Goal: Find contact information

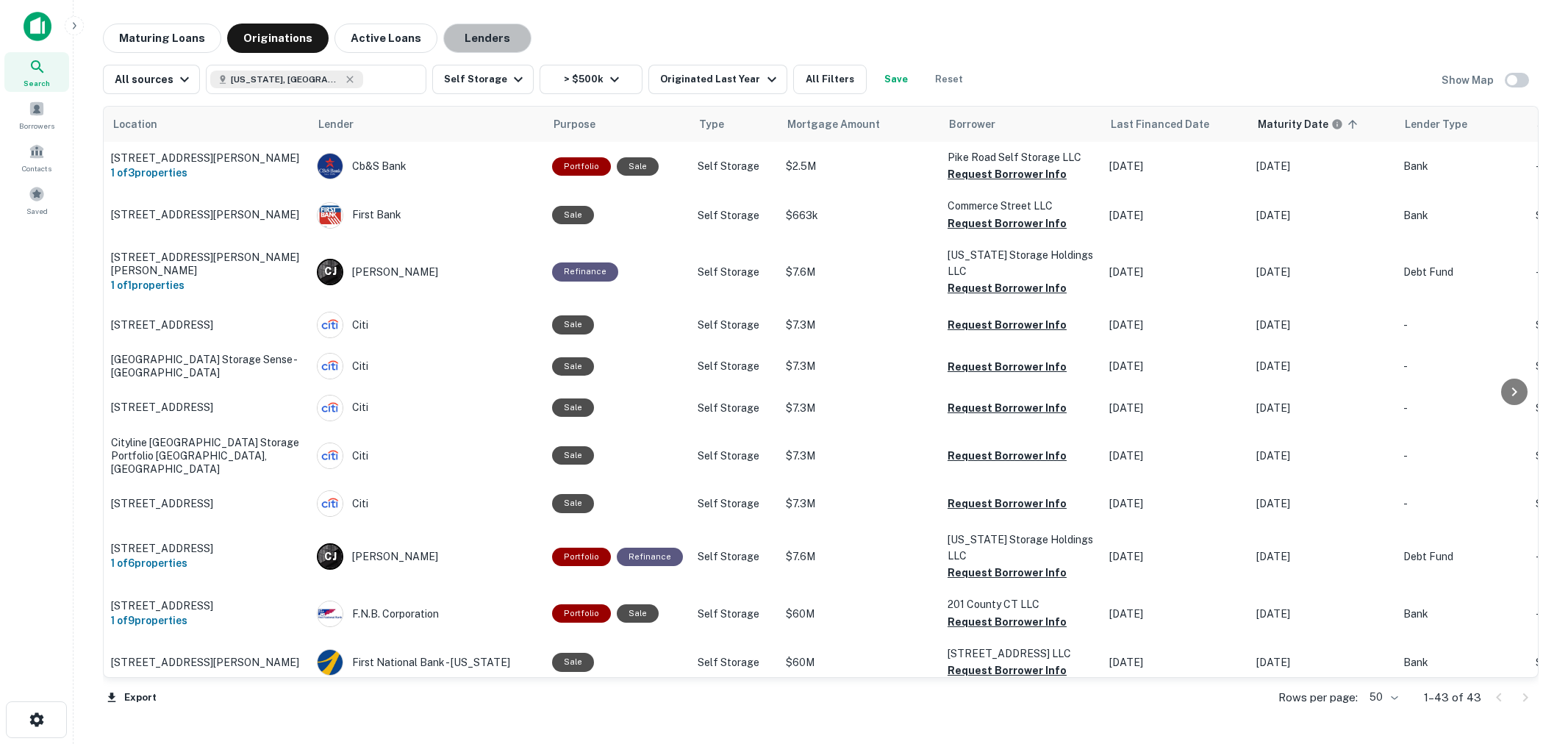
click at [497, 39] on button "Lenders" at bounding box center [487, 38] width 88 height 29
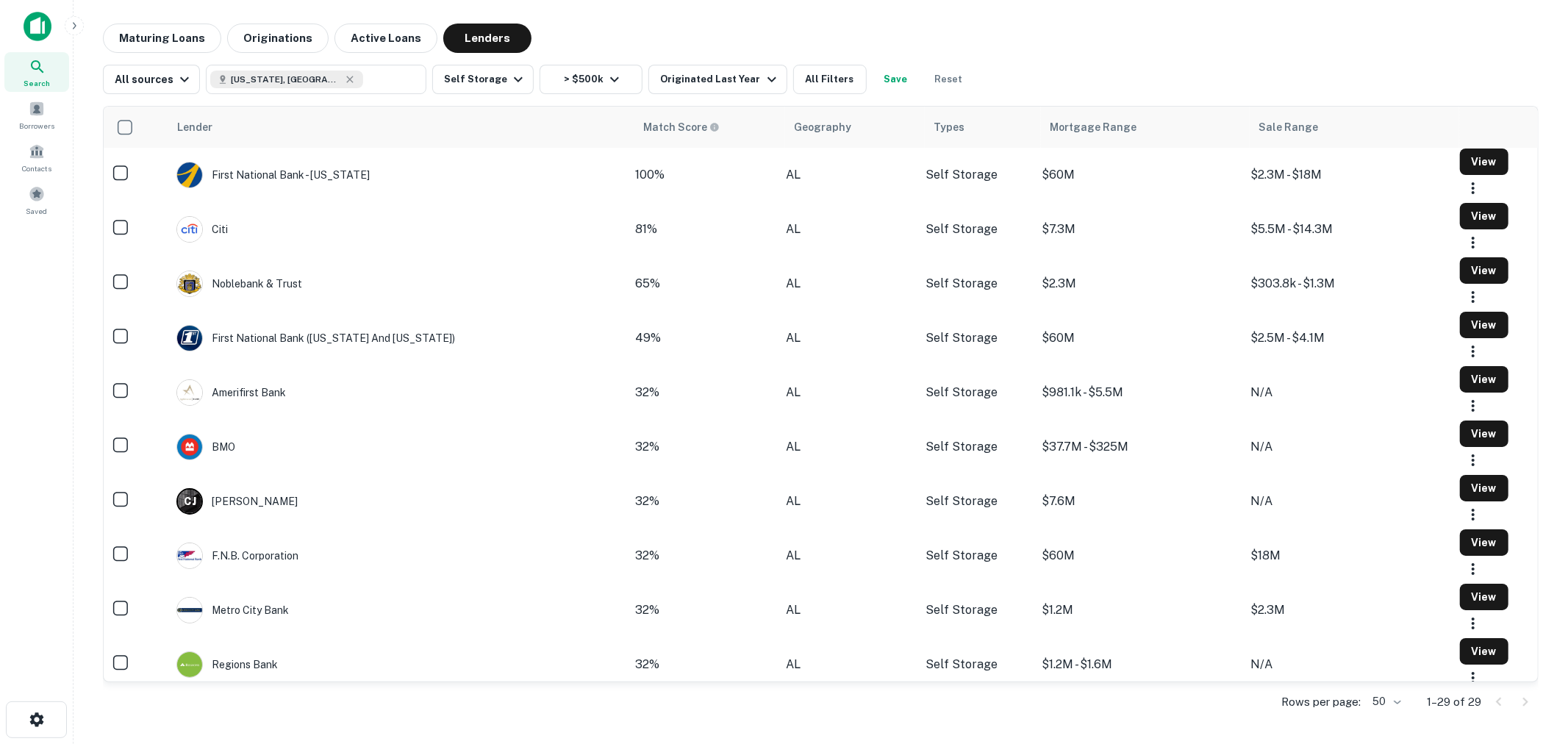
drag, startPoint x: 1477, startPoint y: 49, endPoint x: 1078, endPoint y: 149, distance: 411.3
click at [1477, 49] on div "Maturing Loans Originations Active Loans Lenders" at bounding box center [821, 38] width 1436 height 29
click at [250, 290] on div "Noblebank & Trust" at bounding box center [239, 284] width 126 height 27
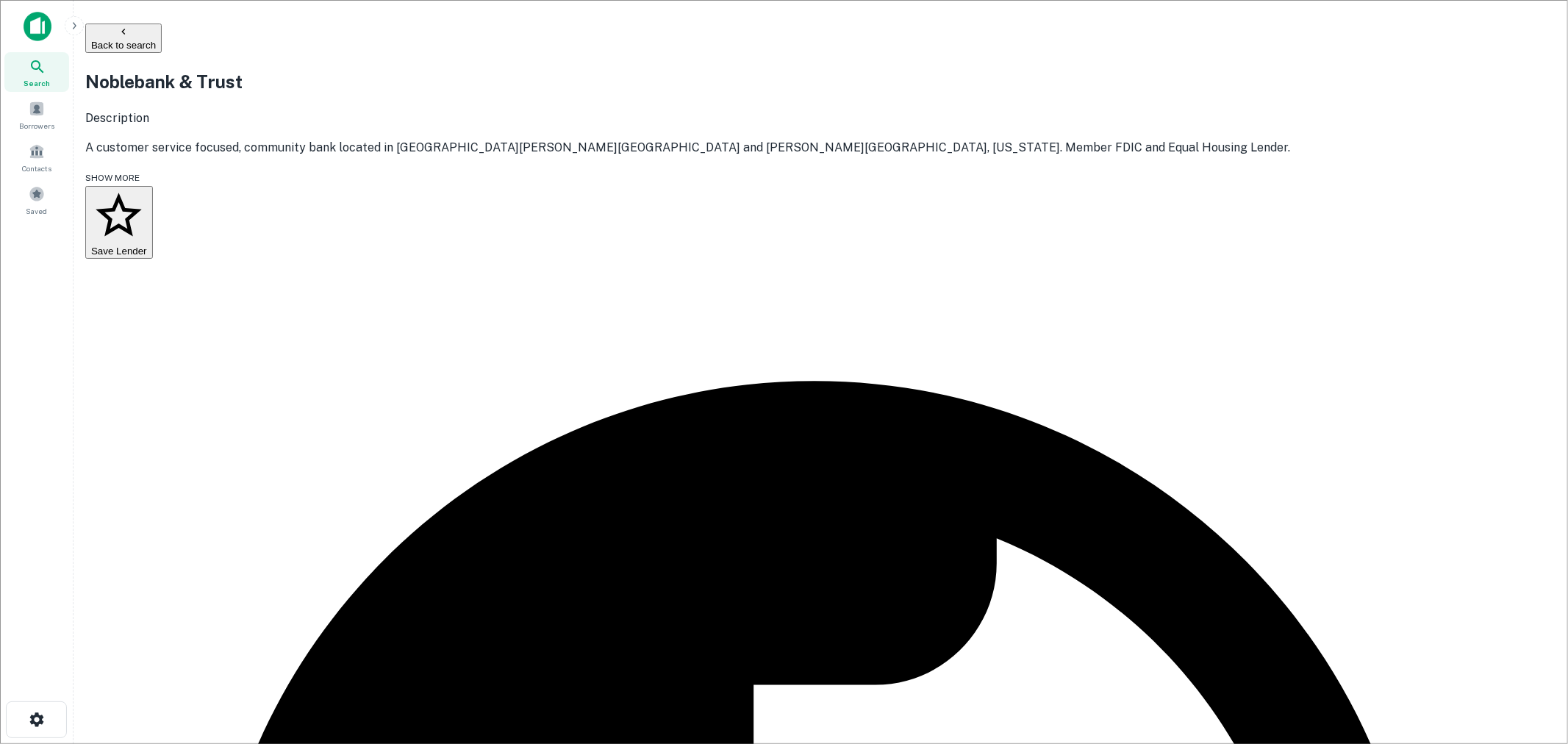
drag, startPoint x: 760, startPoint y: 353, endPoint x: 463, endPoint y: 364, distance: 297.2
copy p "[PERSON_NAME][EMAIL_ADDRESS][PERSON_NAME][DOMAIN_NAME]"
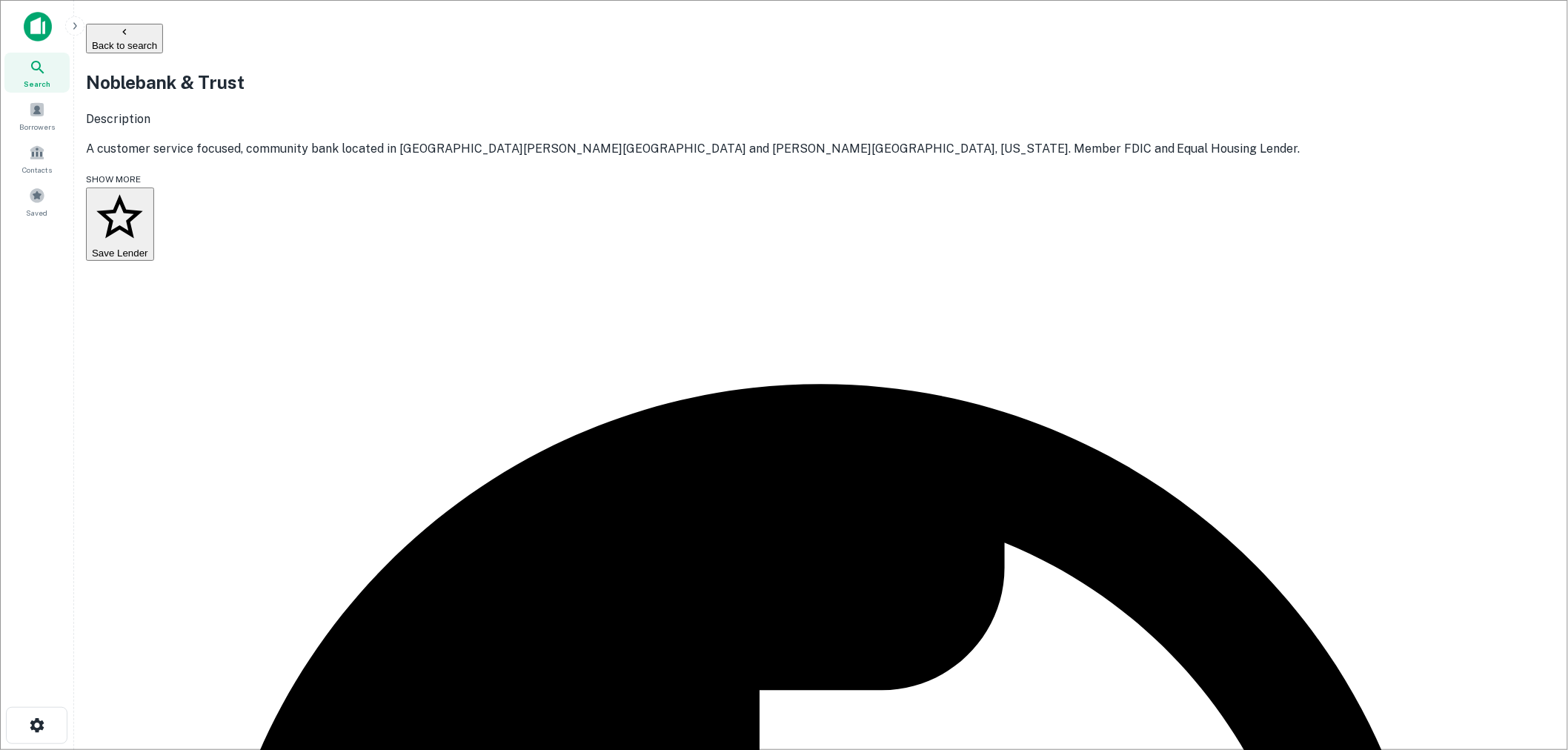
click at [163, 39] on button "Back to search" at bounding box center [124, 38] width 77 height 30
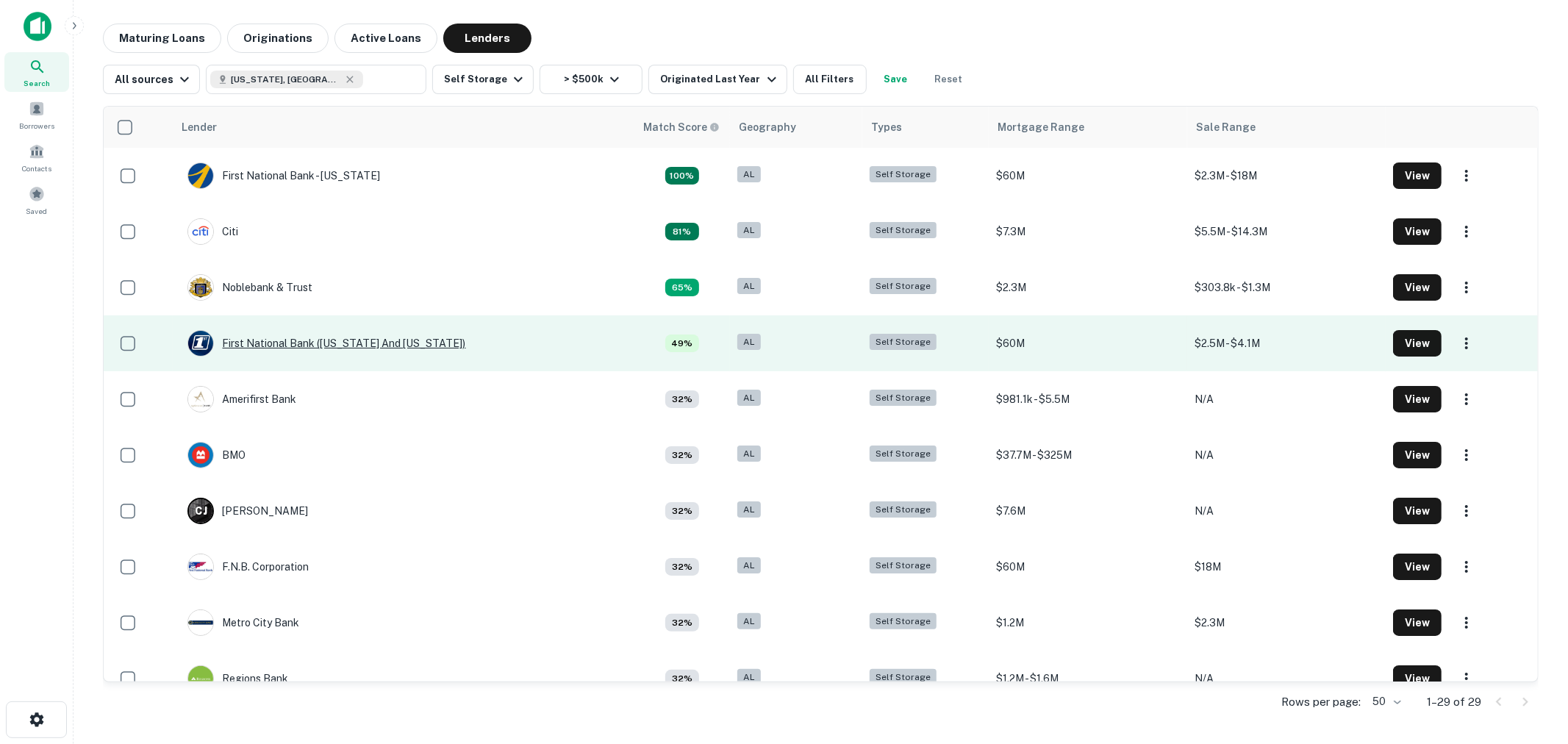
click at [301, 341] on div "First National Bank ([US_STATE] And [US_STATE])" at bounding box center [327, 343] width 279 height 27
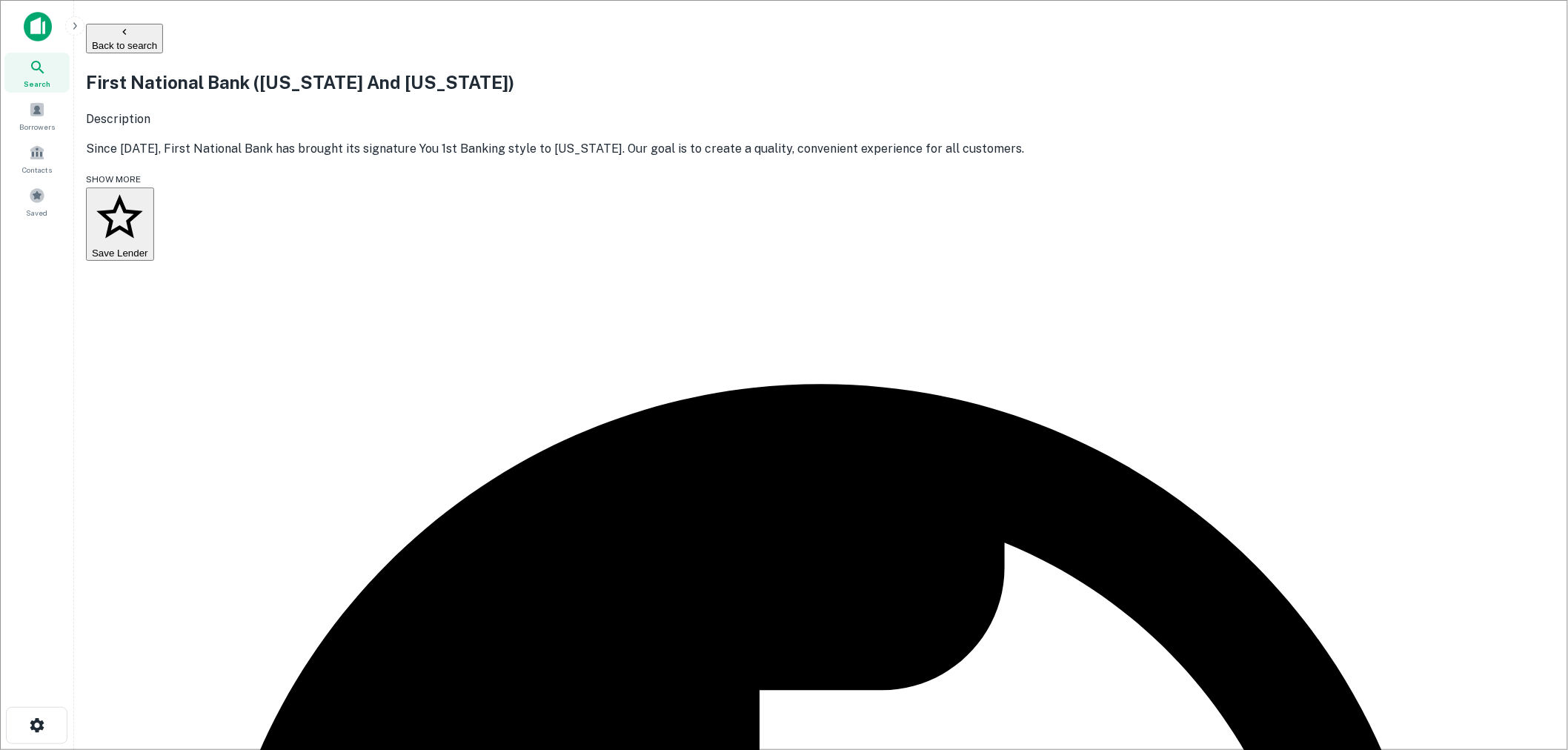
scroll to position [82, 0]
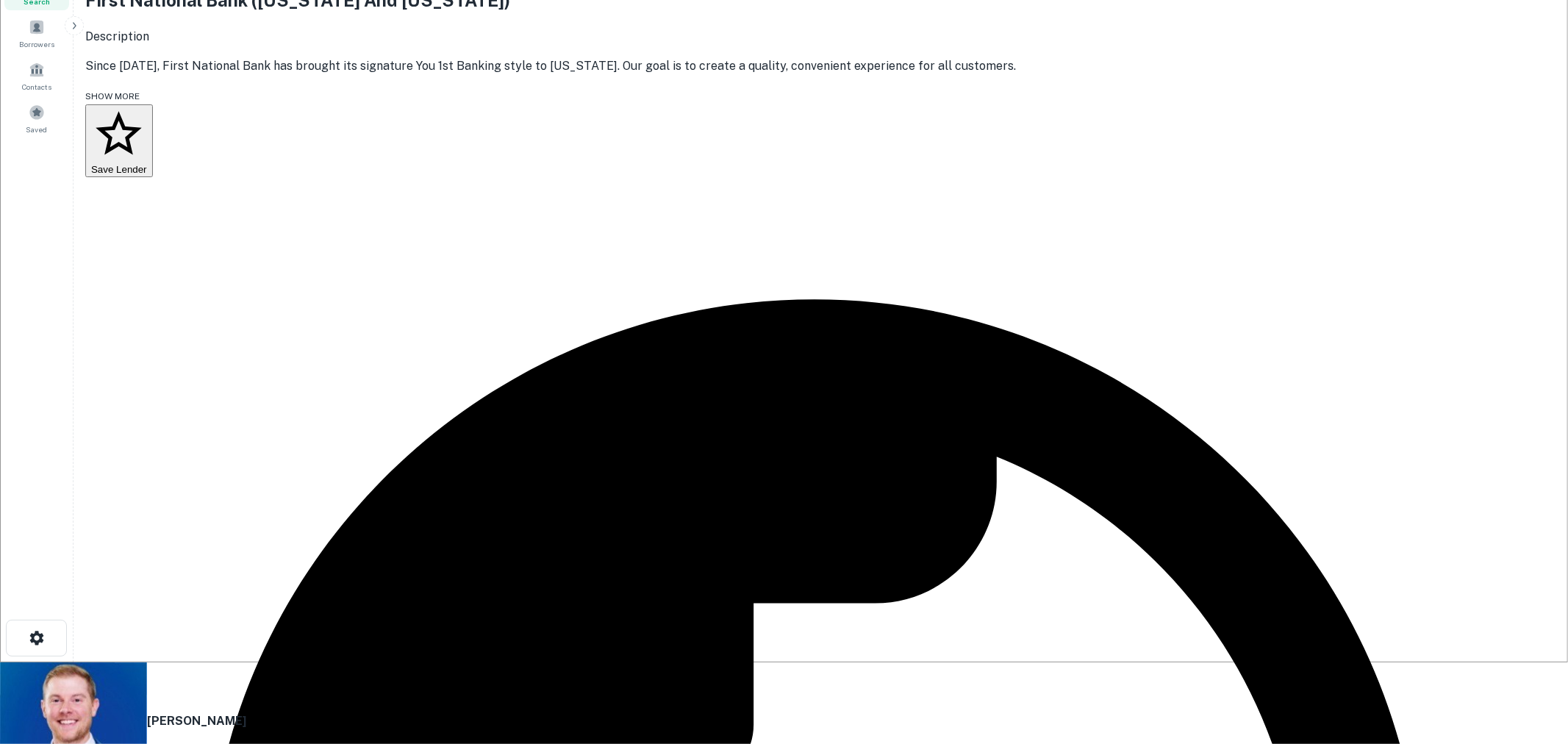
drag, startPoint x: 708, startPoint y: 358, endPoint x: 564, endPoint y: 364, distance: 144.1
copy p "[PERSON_NAME][EMAIL_ADDRESS][DOMAIN_NAME]"
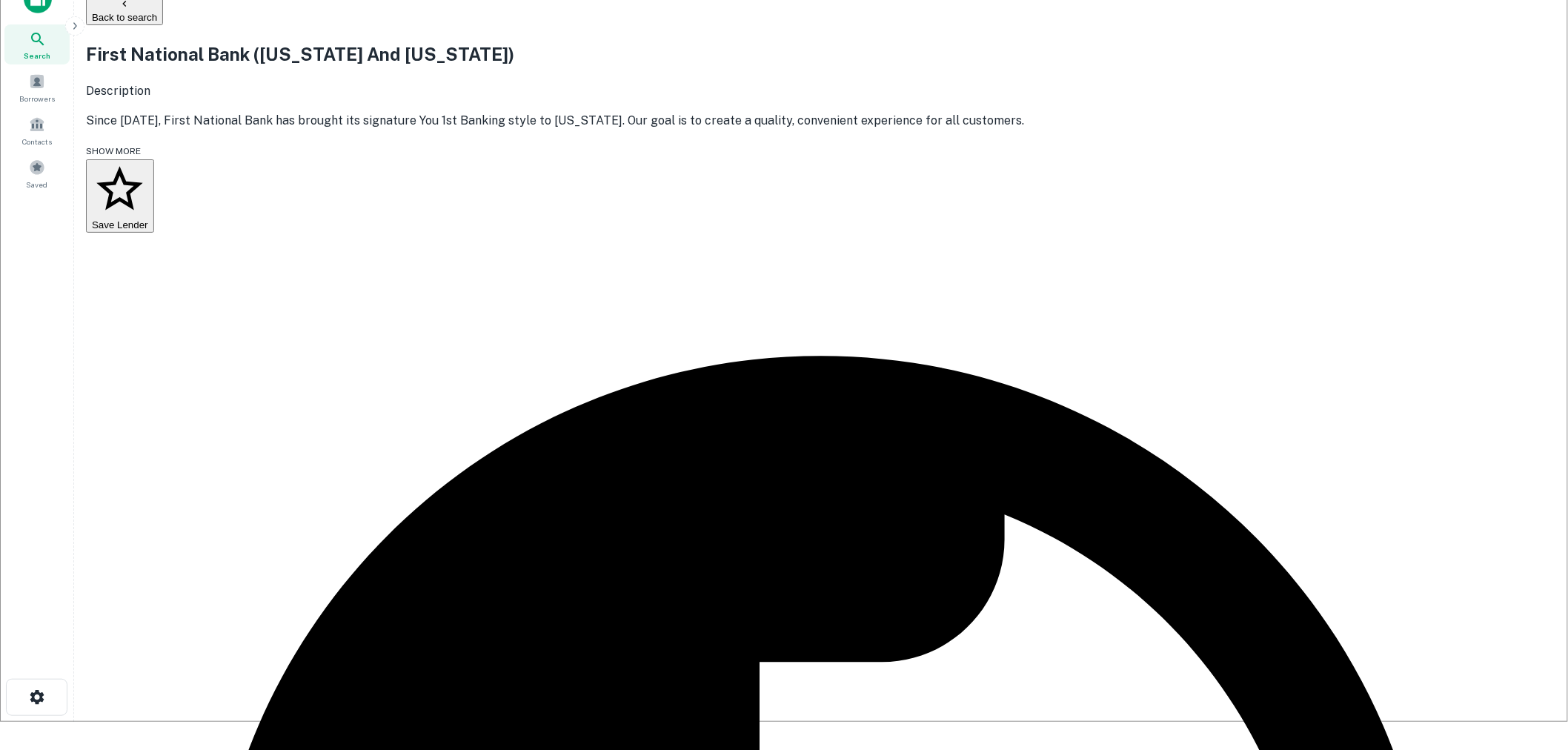
scroll to position [0, 0]
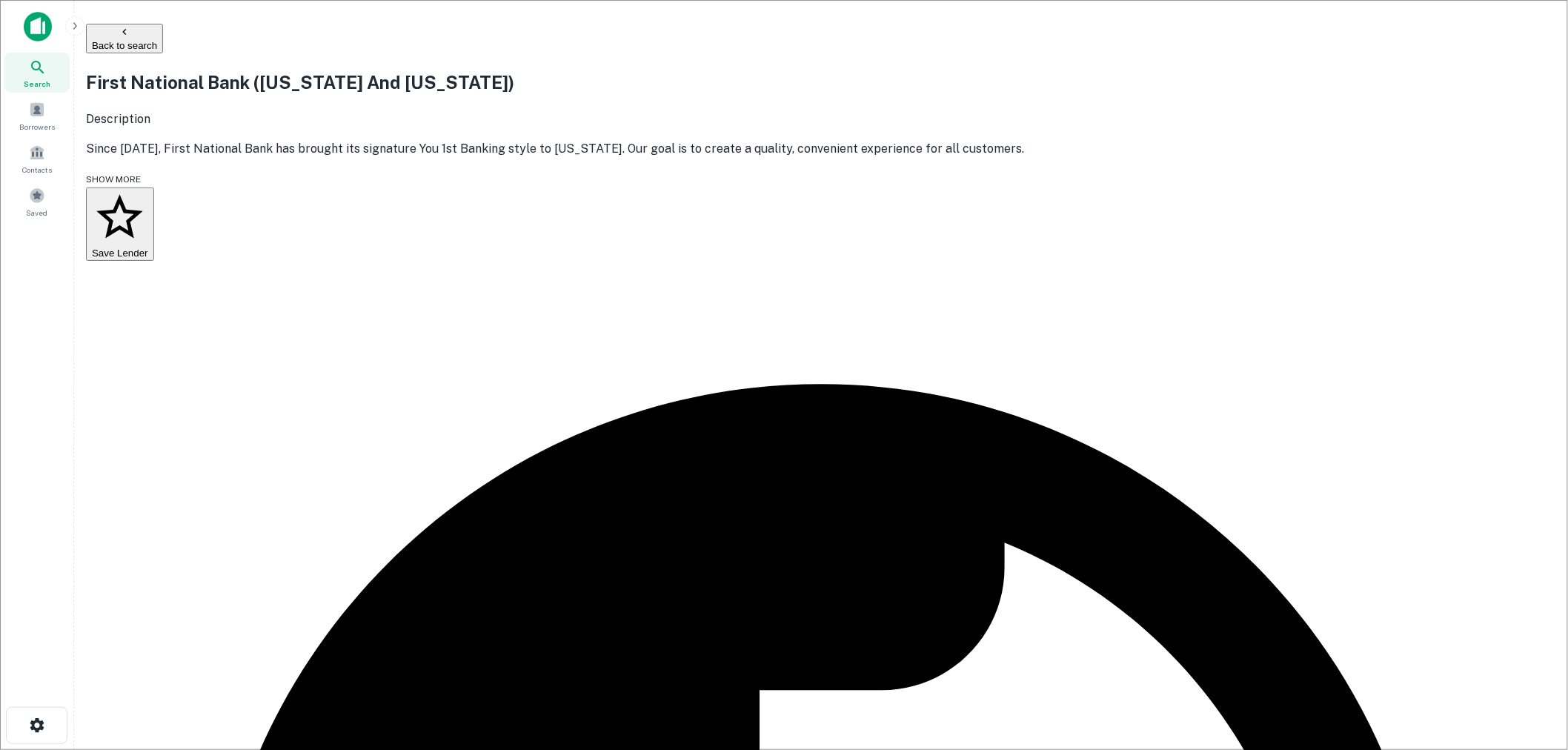
click at [163, 34] on button "Back to search" at bounding box center [124, 38] width 77 height 30
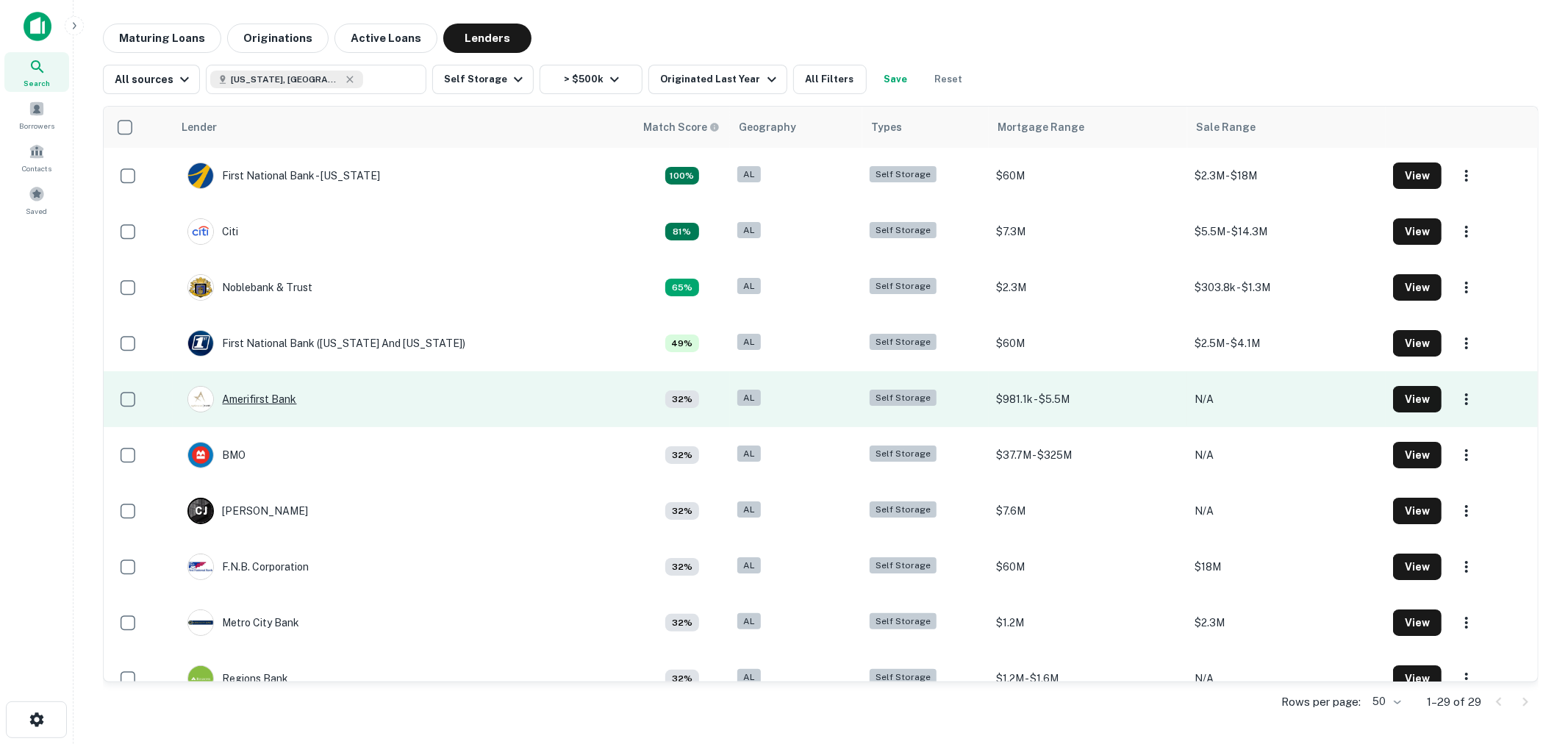
click at [283, 400] on div "Amerifirst Bank" at bounding box center [242, 400] width 110 height 27
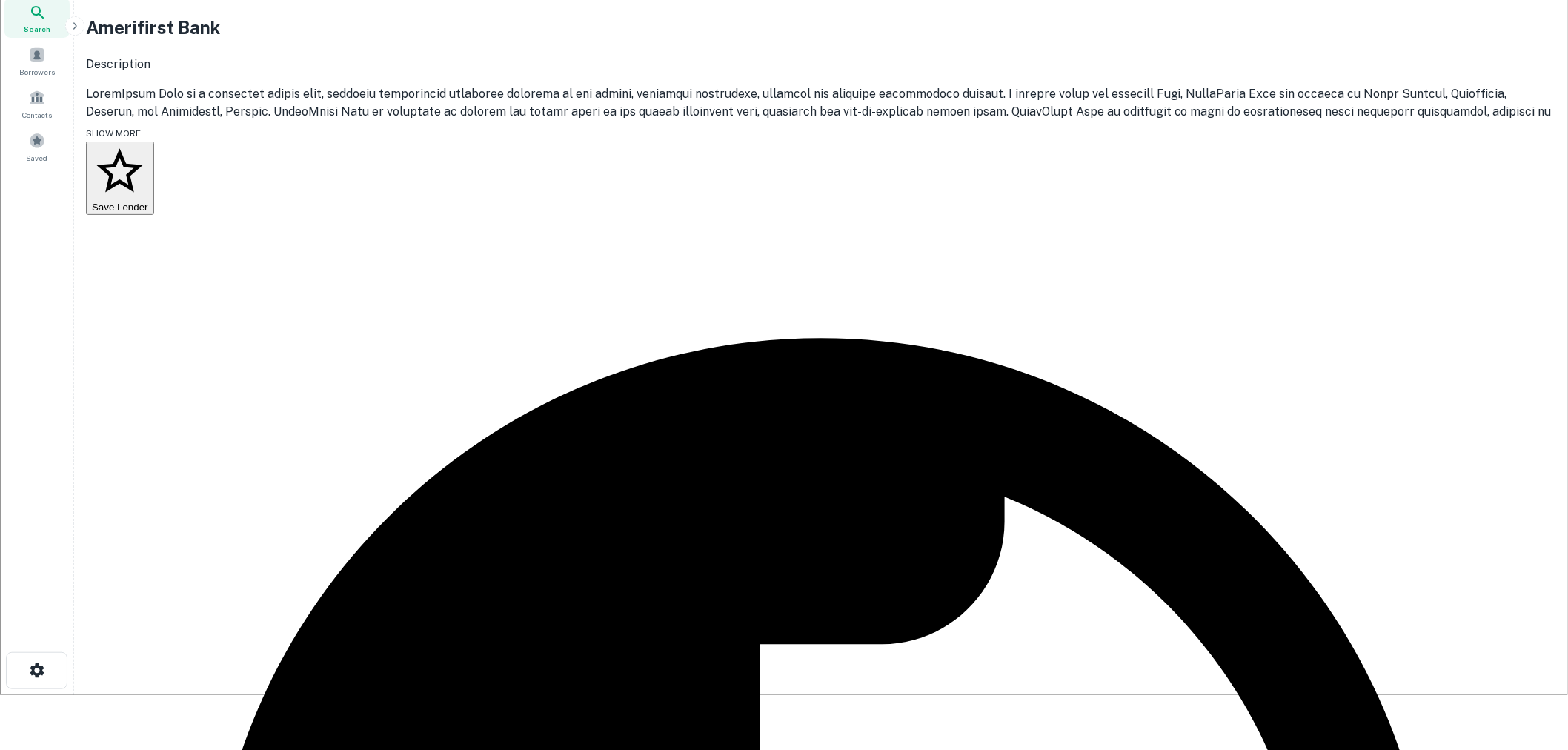
scroll to position [82, 0]
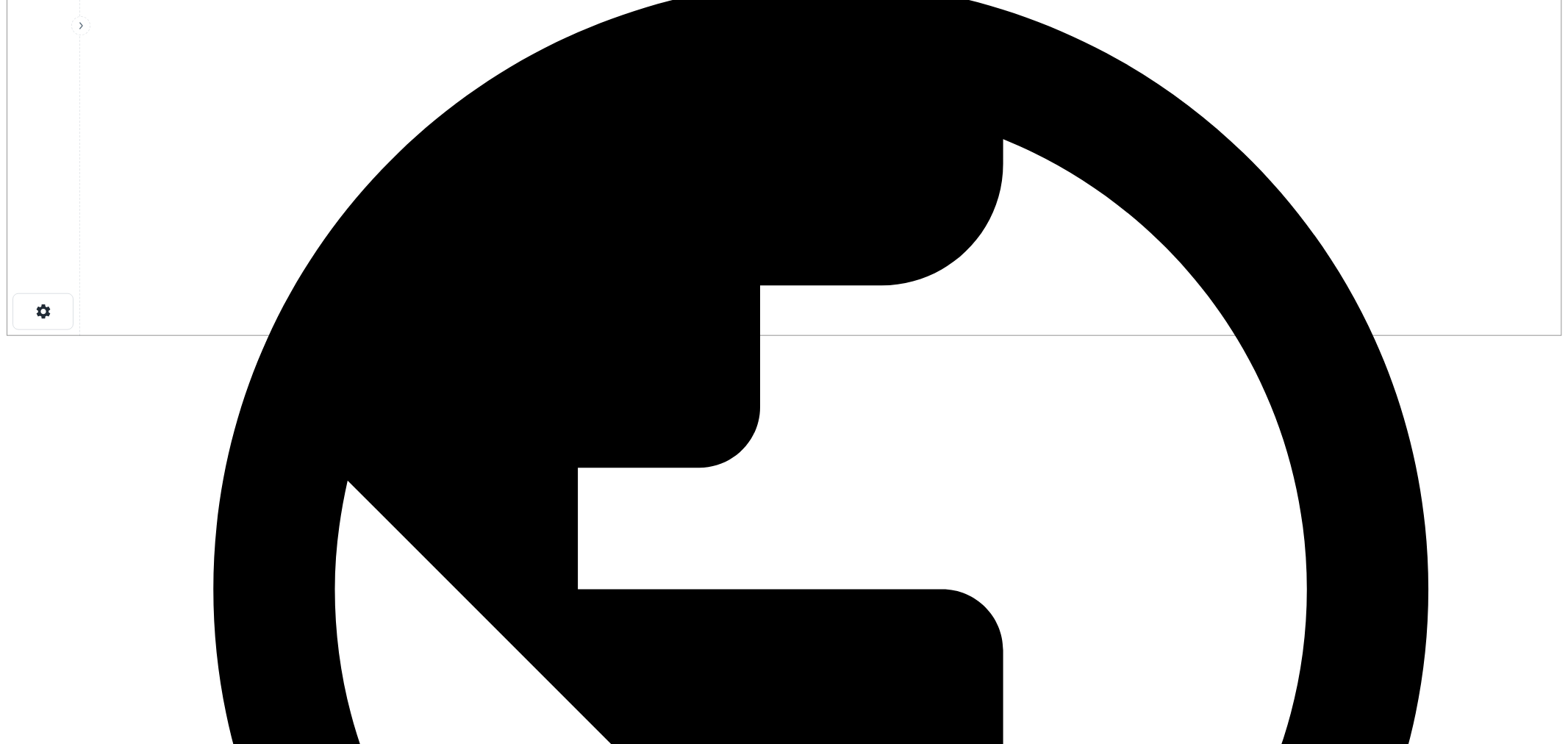
scroll to position [247, 0]
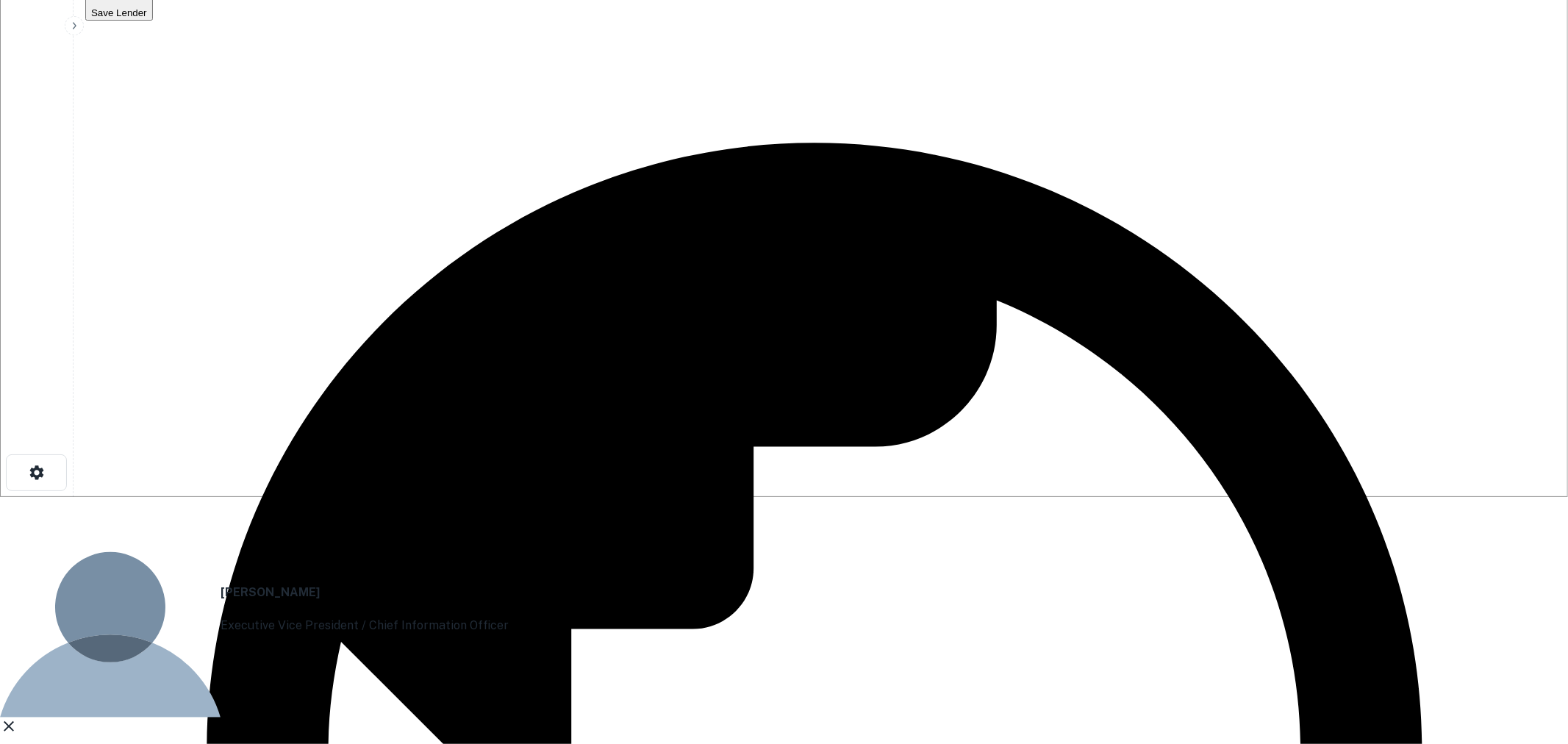
drag, startPoint x: 741, startPoint y: 358, endPoint x: 530, endPoint y: 361, distance: 211.0
click at [530, 497] on div "[PERSON_NAME] Executive Vice President / Chief Information Officer Email [EMAIL…" at bounding box center [777, 716] width 1555 height 438
copy p "[EMAIL_ADDRESS][DOMAIN_NAME]"
click at [497, 497] on div "[PERSON_NAME] Executive Vice President / Chief Information Officer Email [EMAIL…" at bounding box center [777, 716] width 1555 height 438
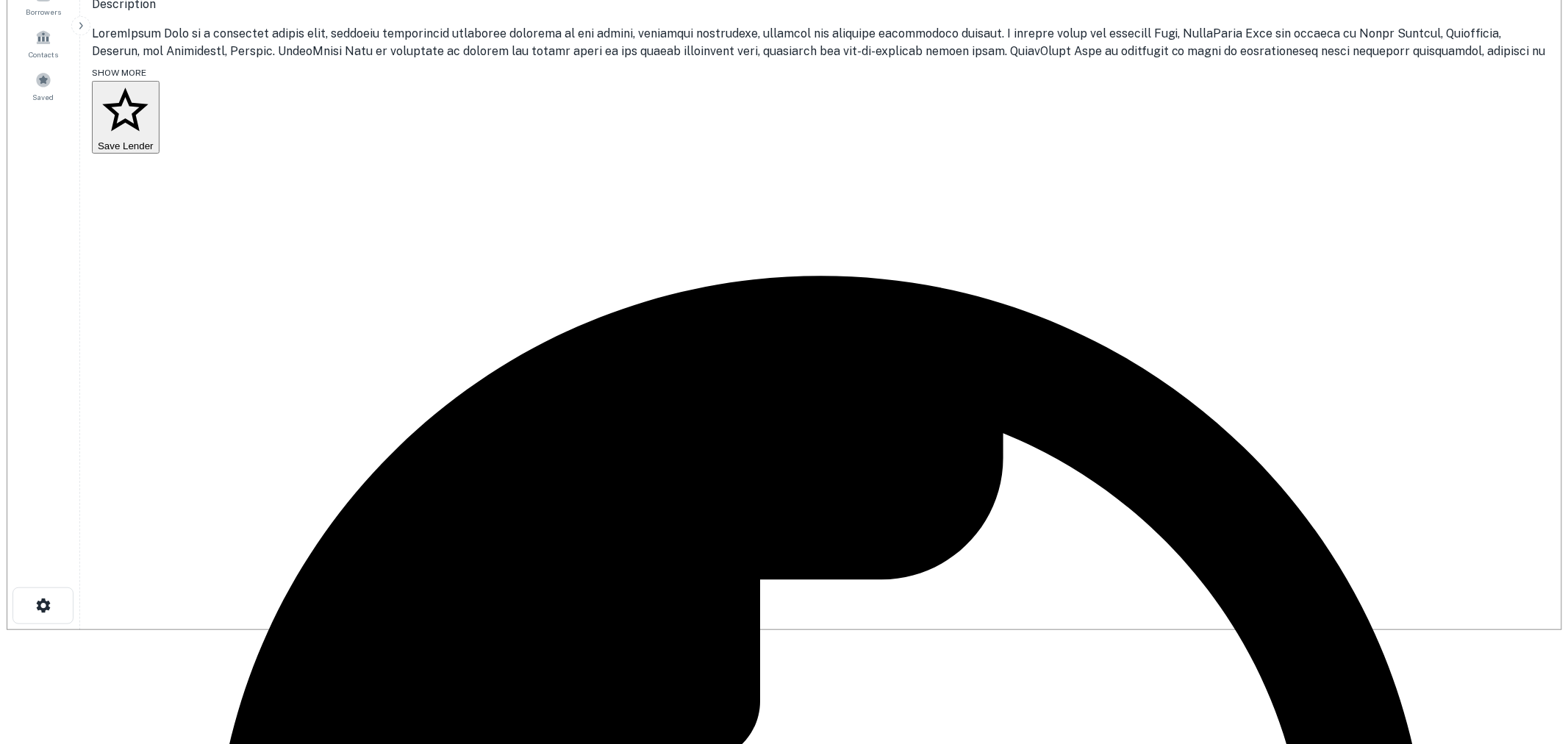
scroll to position [0, 0]
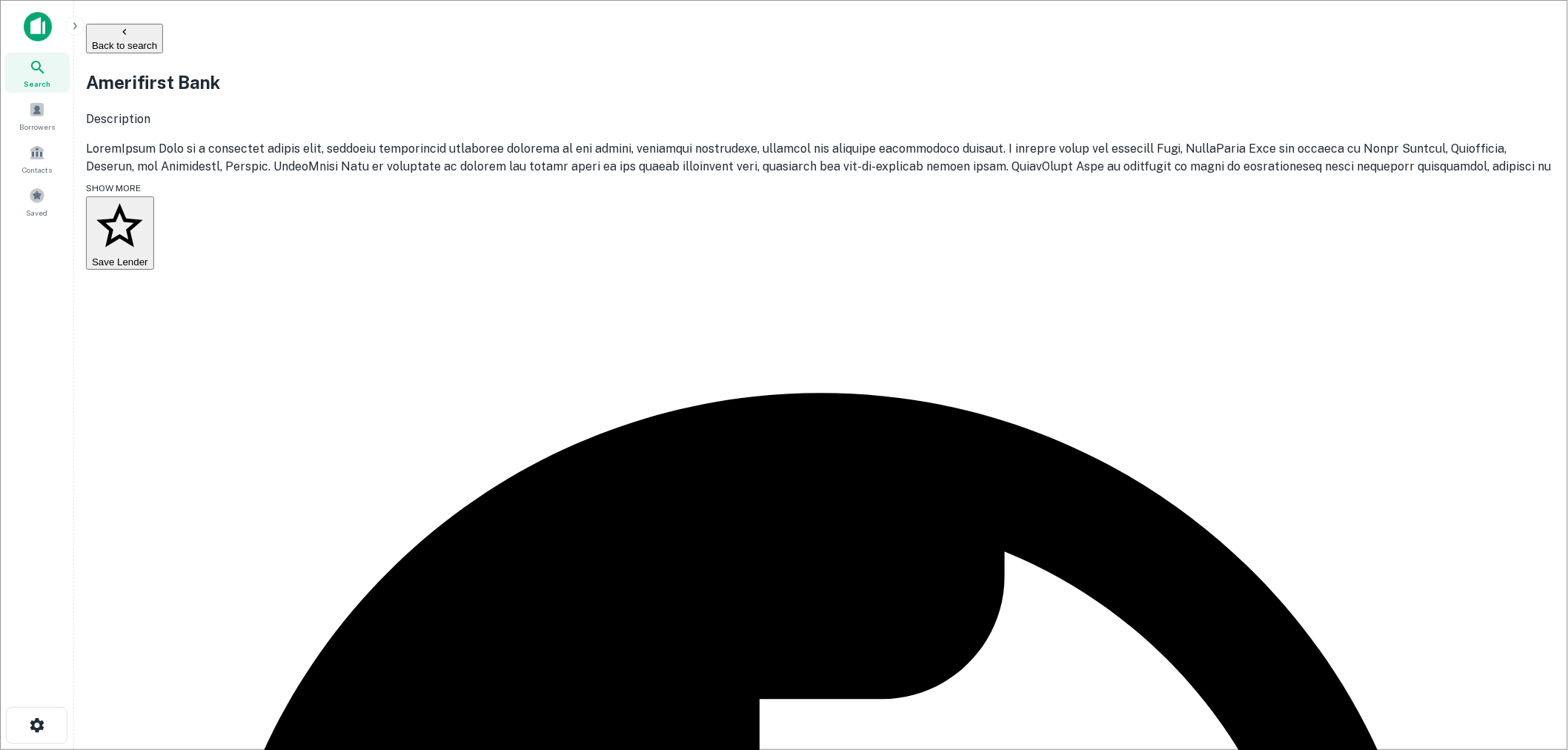
click at [163, 28] on button "Back to search" at bounding box center [124, 38] width 77 height 30
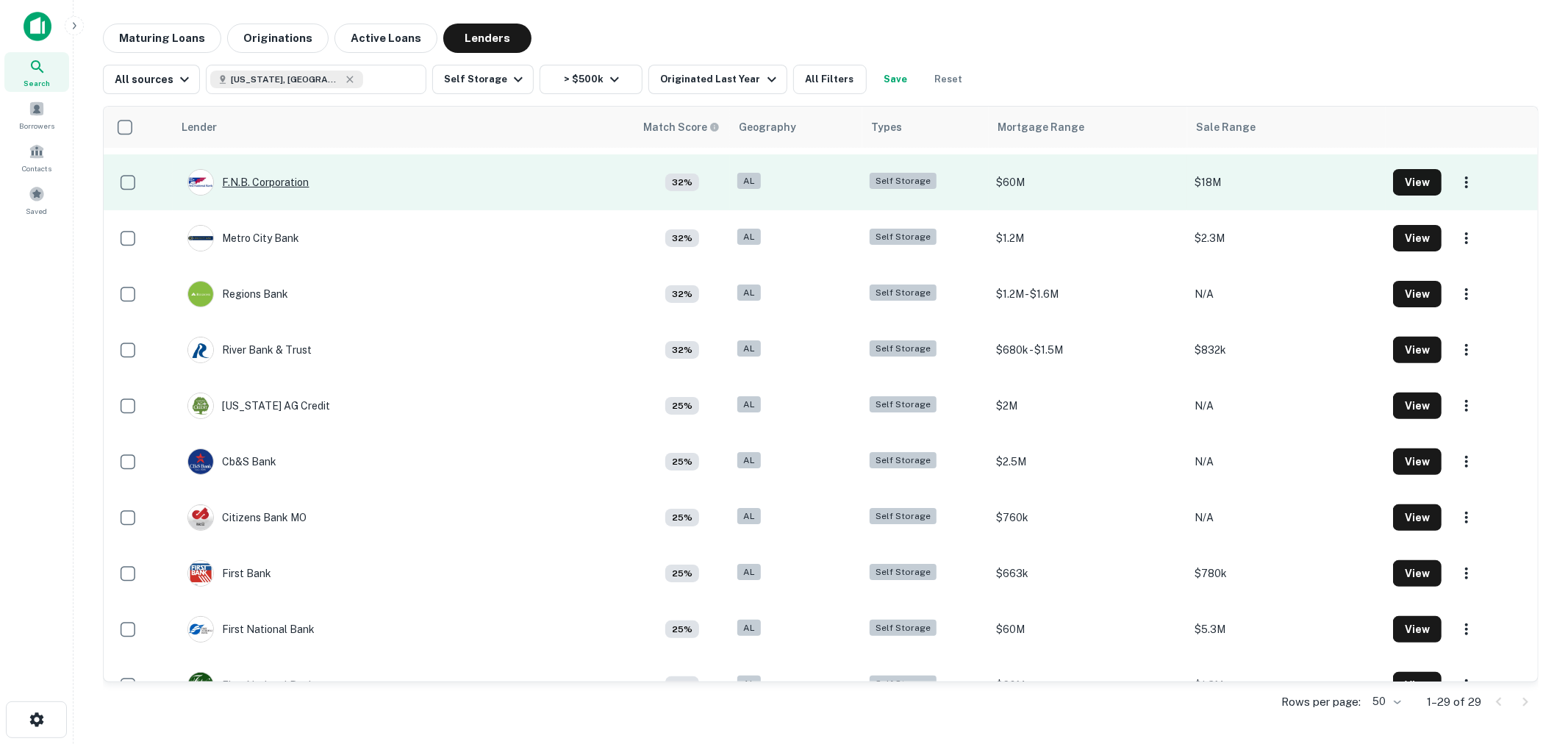
scroll to position [408, 0]
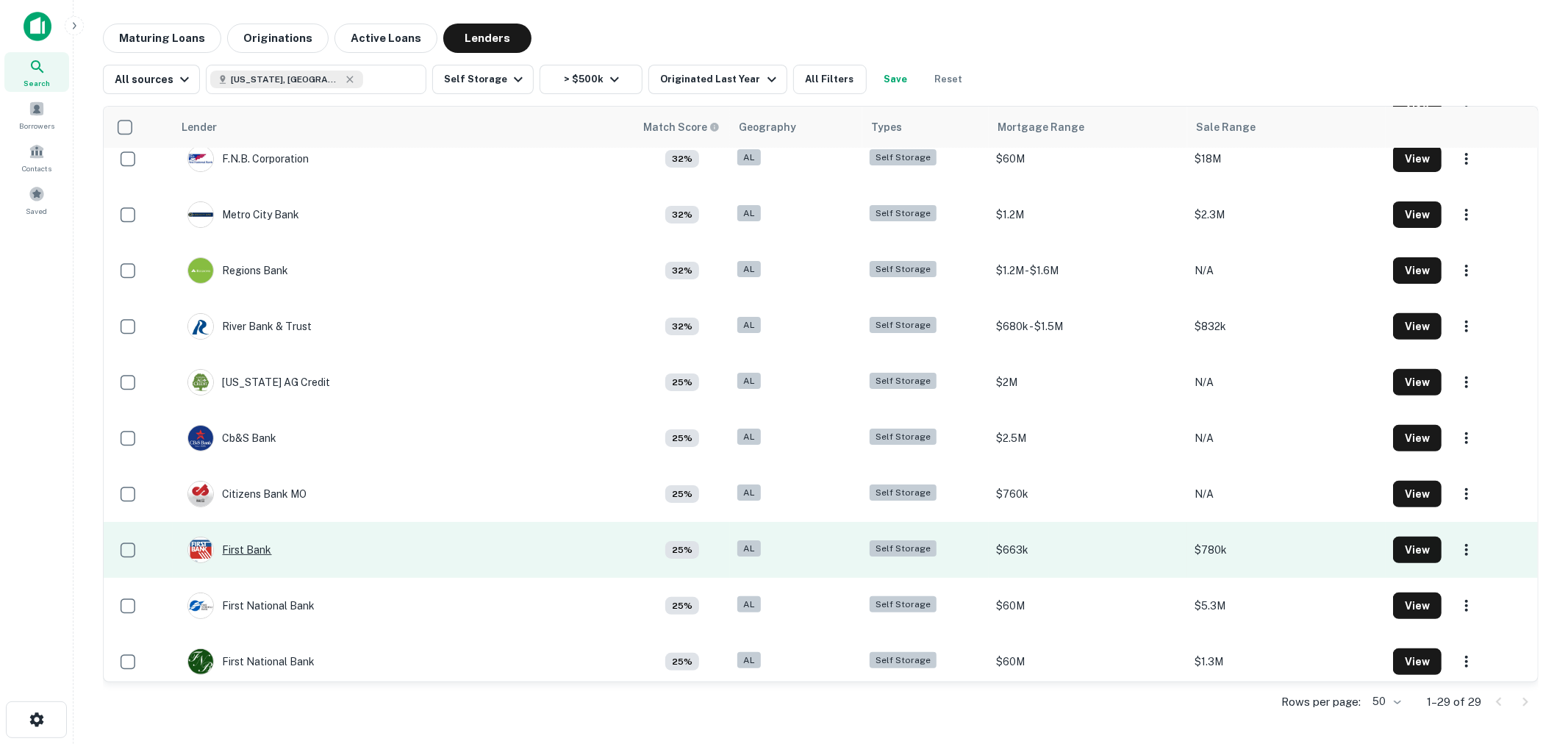
click at [246, 550] on div "First Bank" at bounding box center [229, 550] width 85 height 27
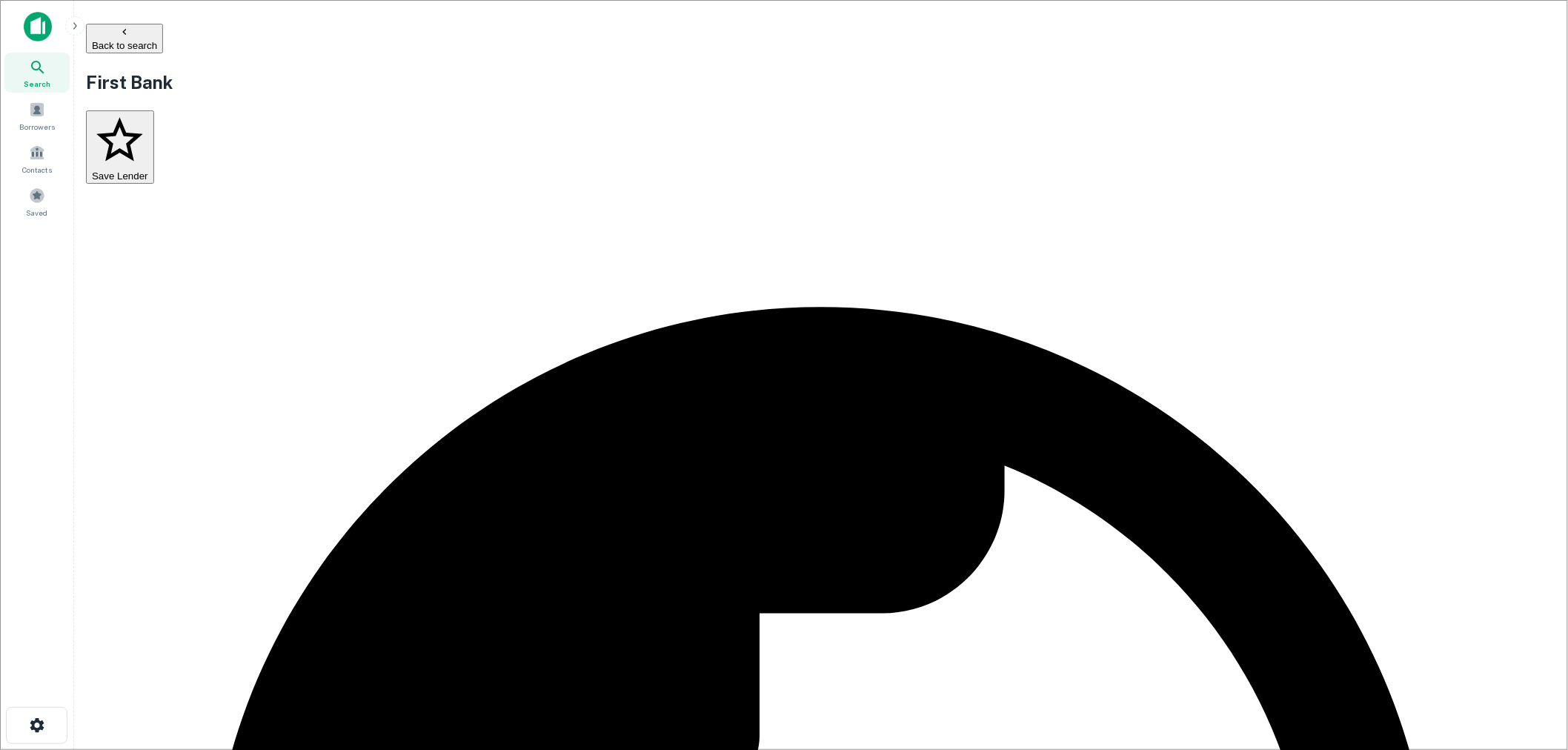
click at [163, 41] on button "Back to search" at bounding box center [124, 38] width 77 height 30
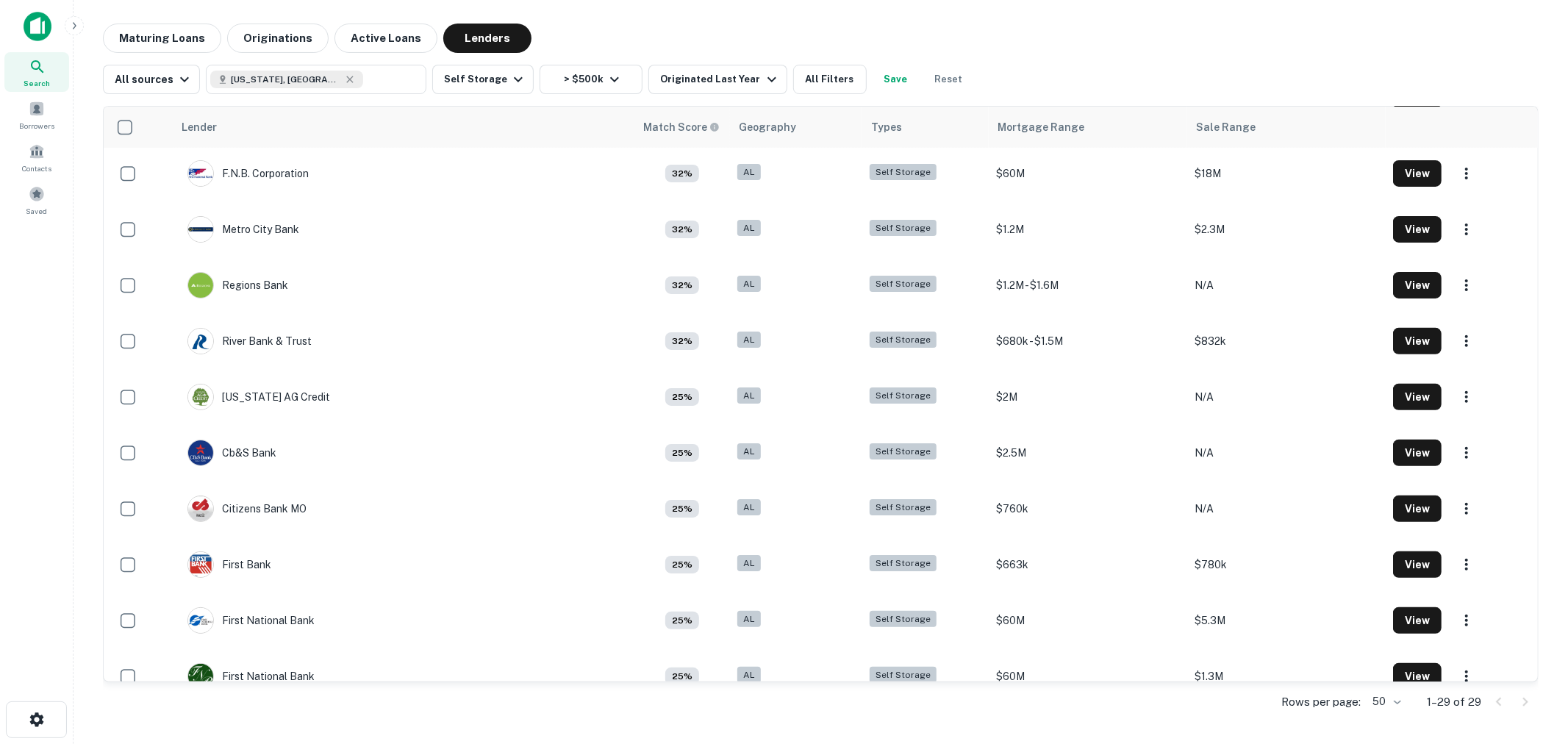
scroll to position [408, 0]
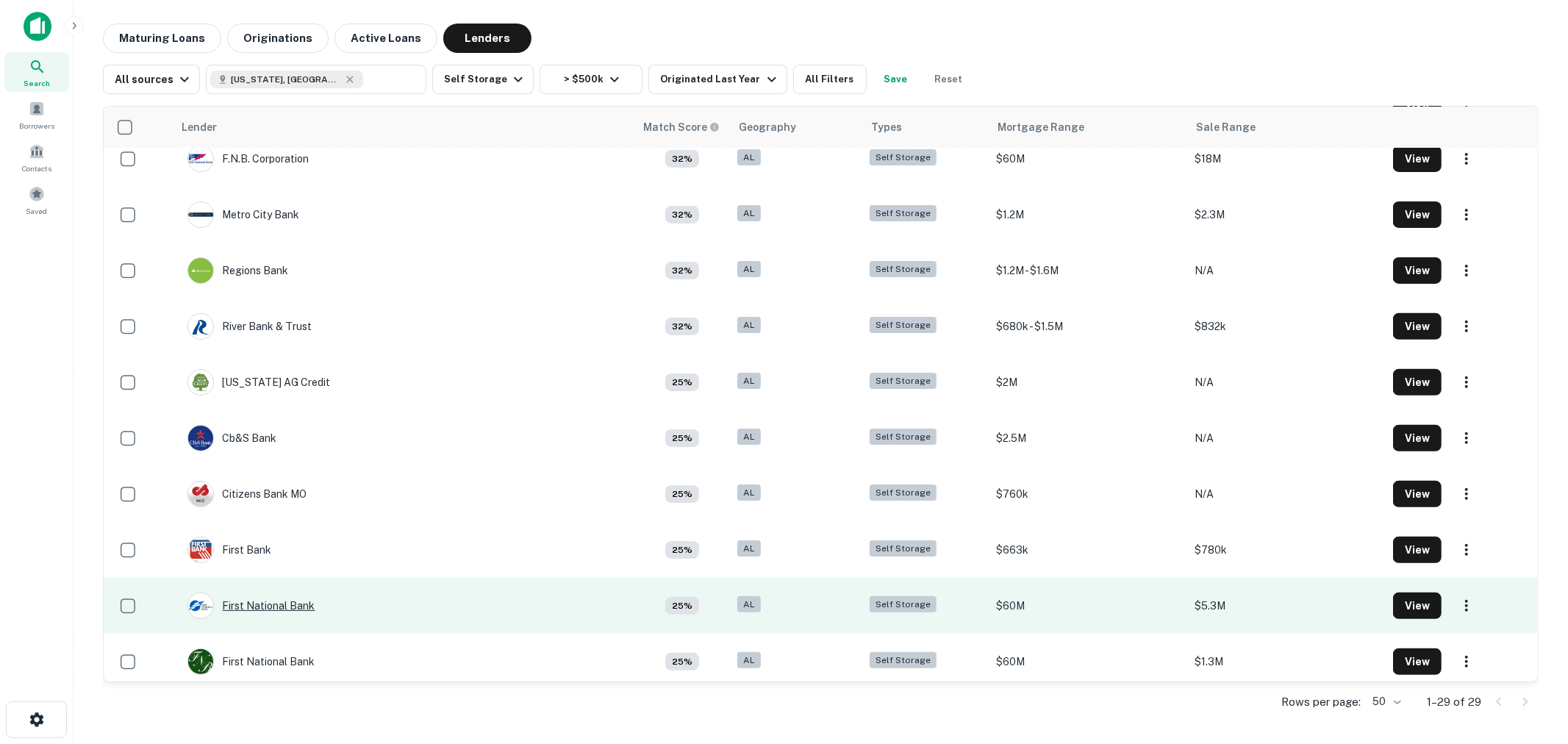
click at [260, 605] on div "First National Bank" at bounding box center [251, 606] width 128 height 27
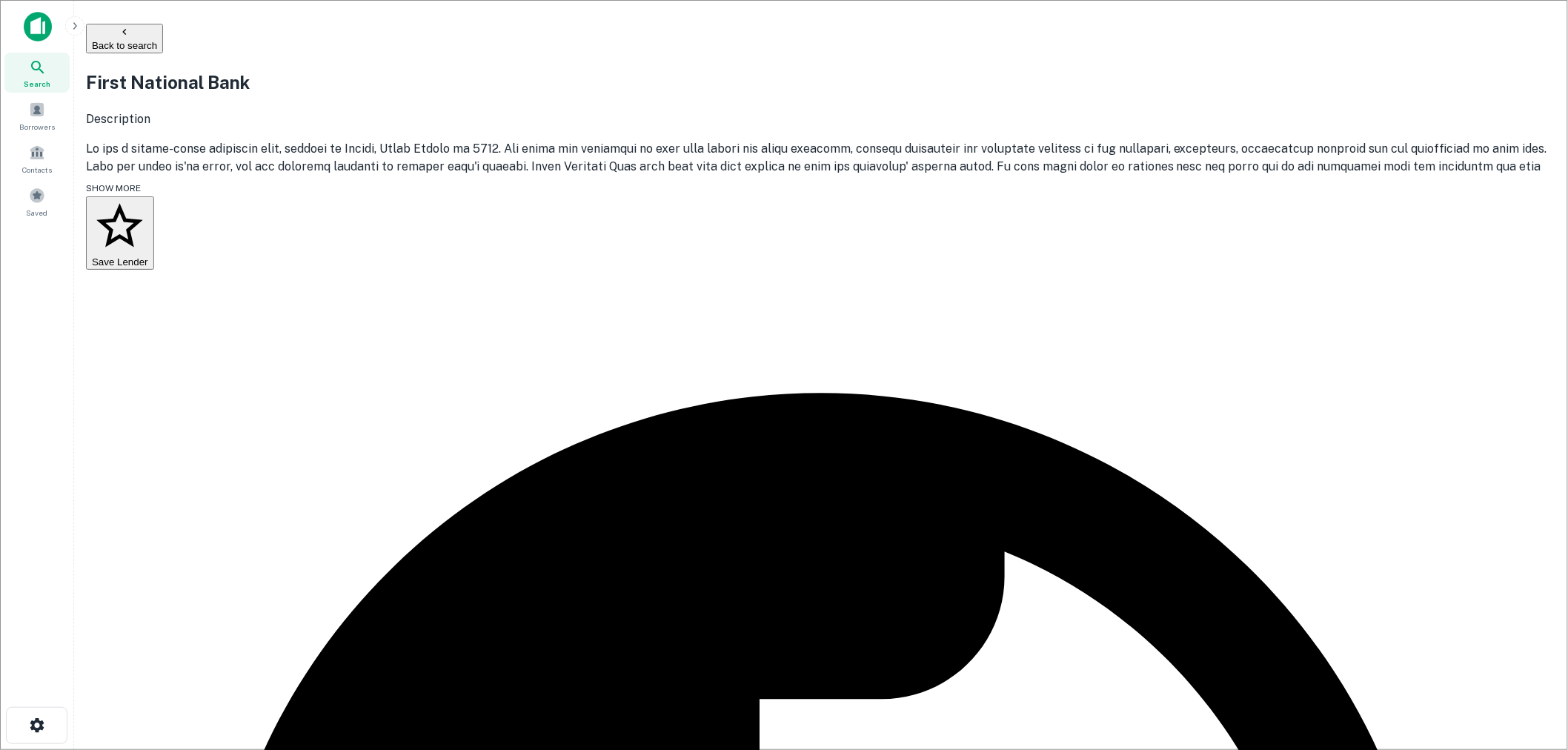
click at [163, 43] on button "Back to search" at bounding box center [124, 38] width 77 height 30
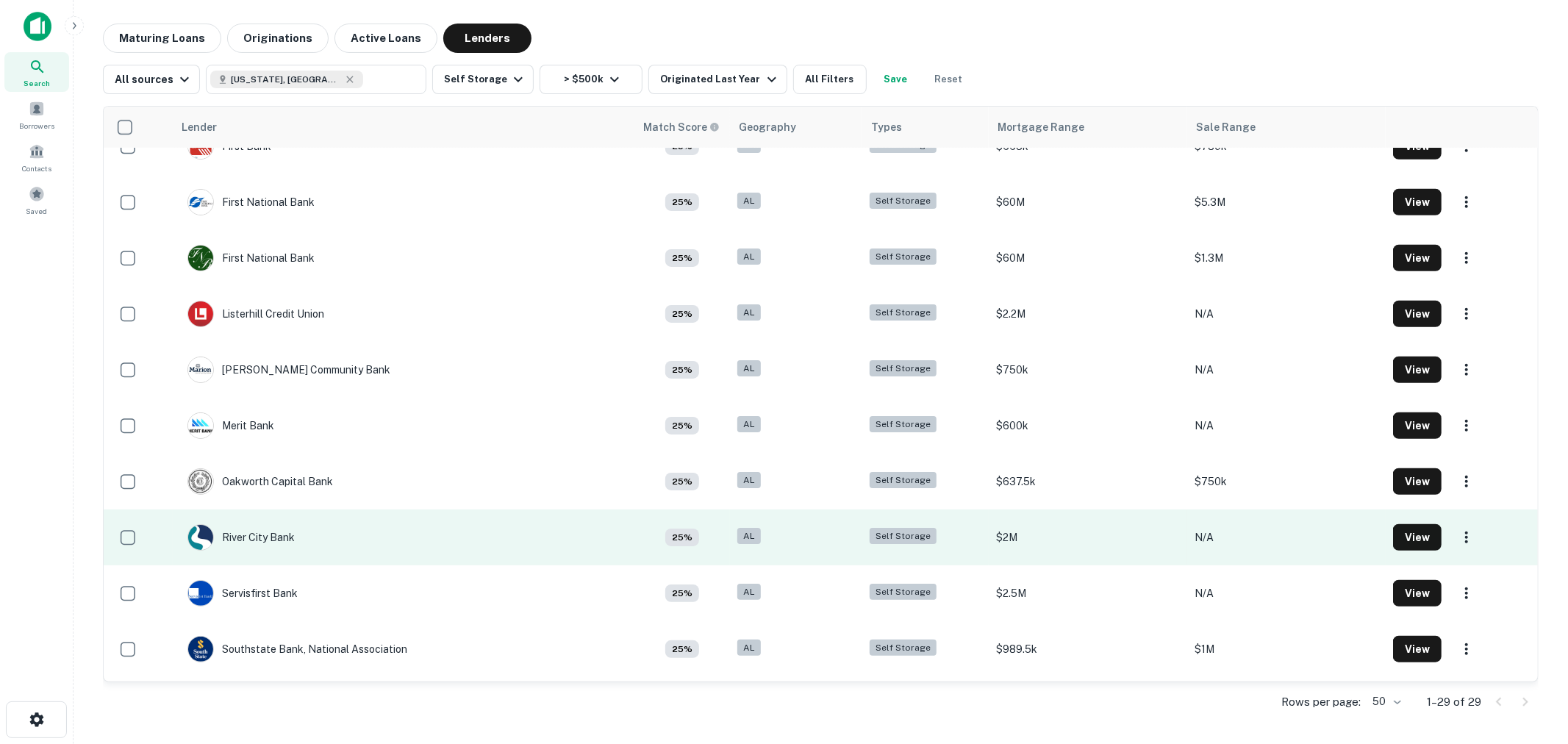
scroll to position [817, 0]
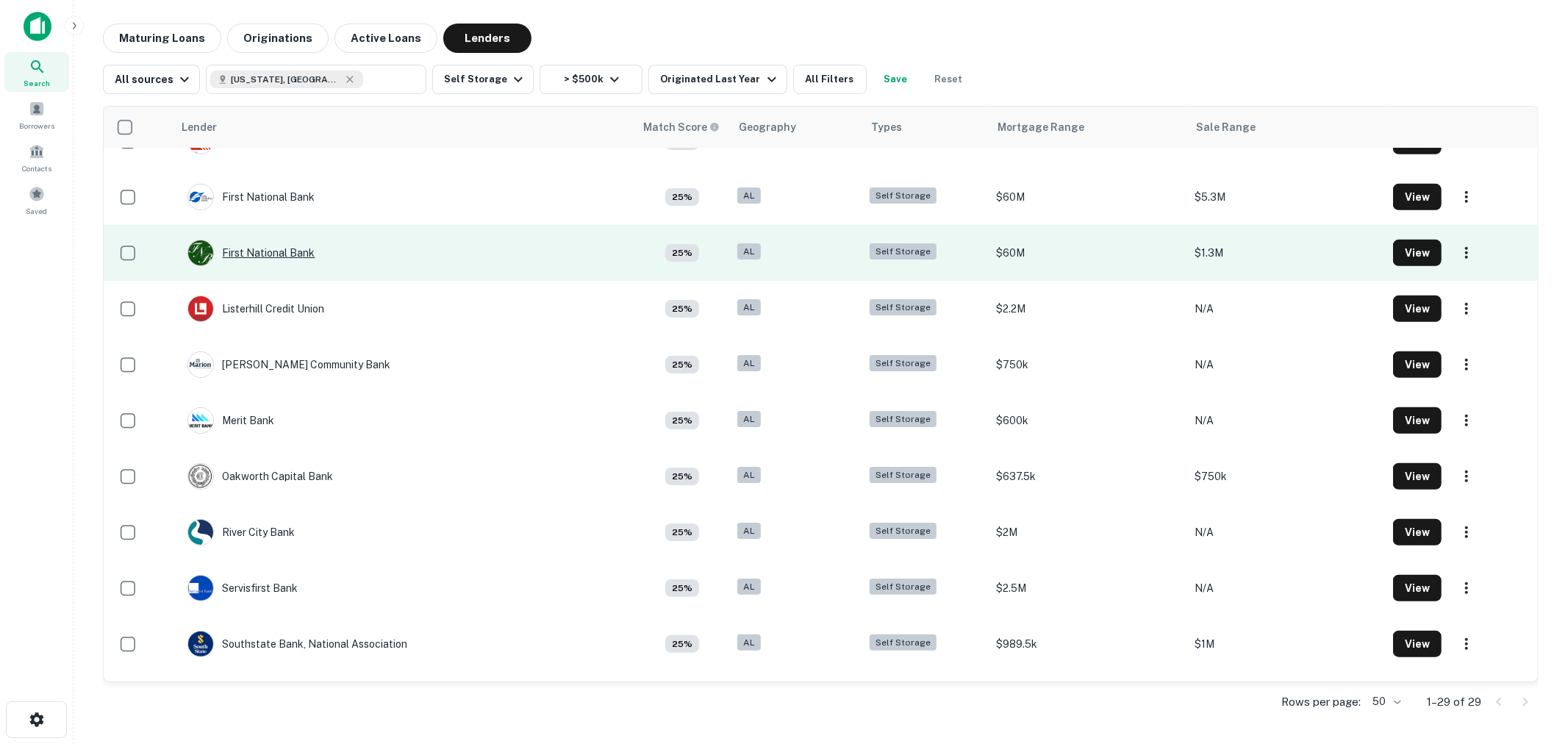
click at [280, 252] on div "First National Bank" at bounding box center [251, 254] width 128 height 27
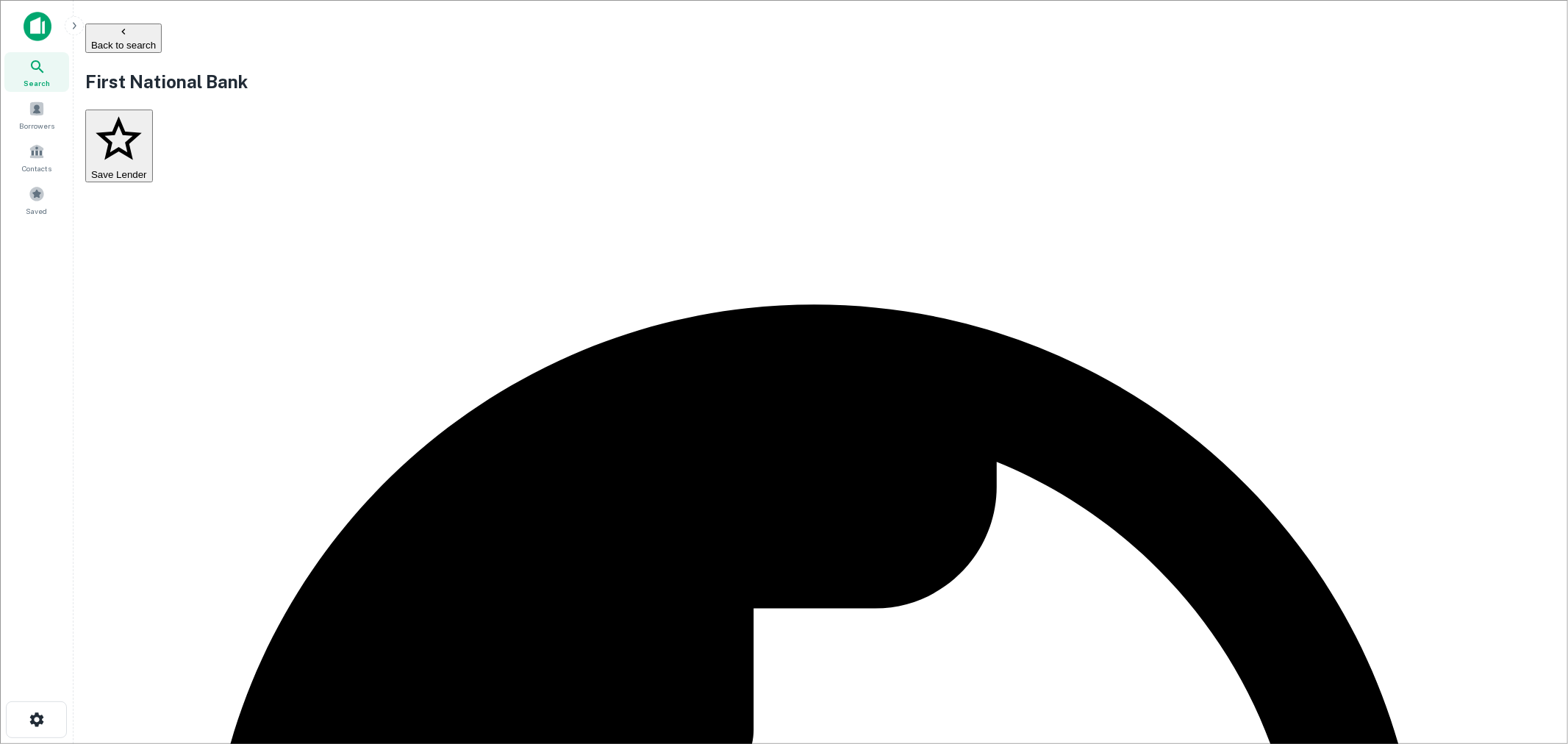
drag, startPoint x: 695, startPoint y: 359, endPoint x: 503, endPoint y: 354, distance: 192.1
copy p "[PERSON_NAME][EMAIL_ADDRESS][DOMAIN_NAME]"
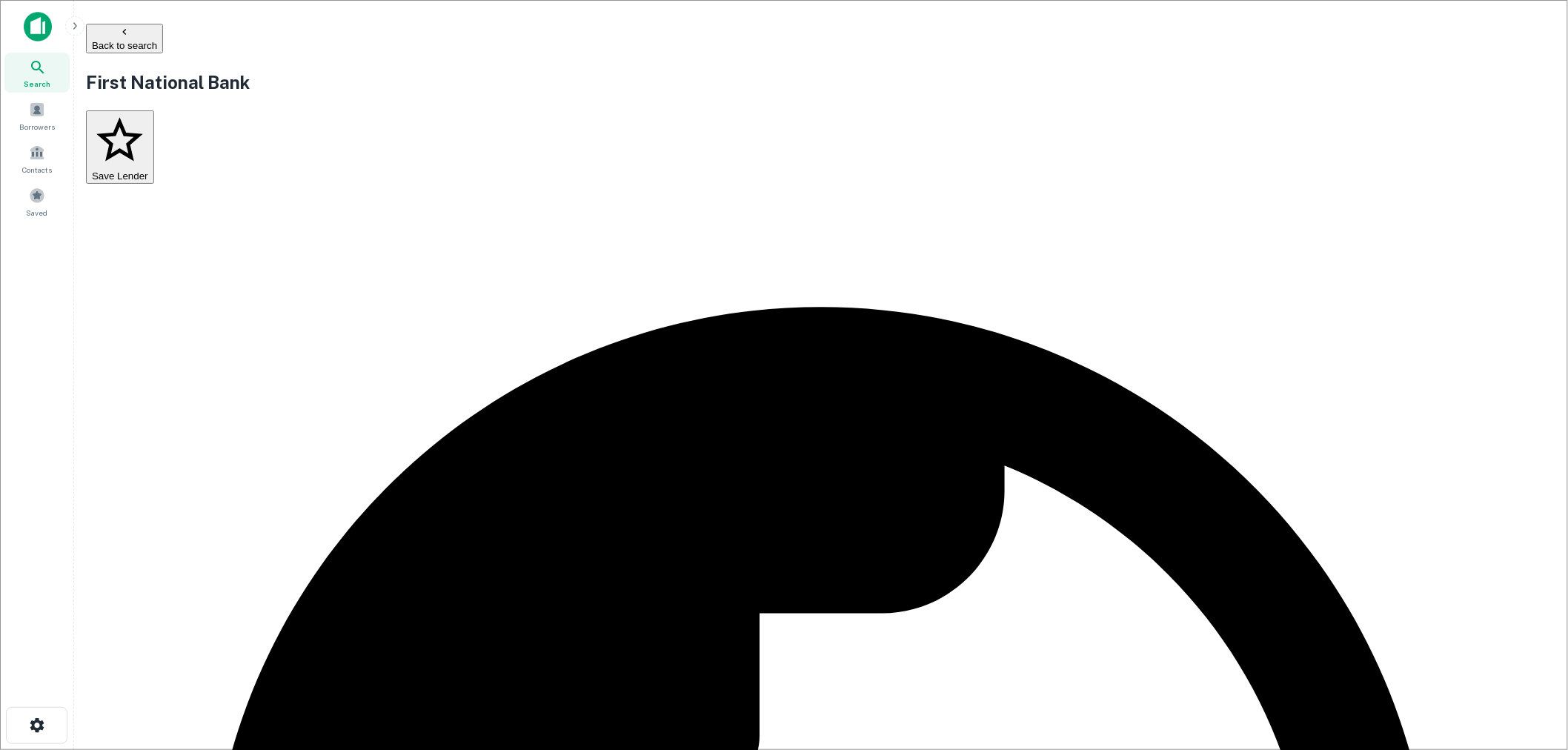
click at [163, 32] on button "Back to search" at bounding box center [124, 38] width 77 height 30
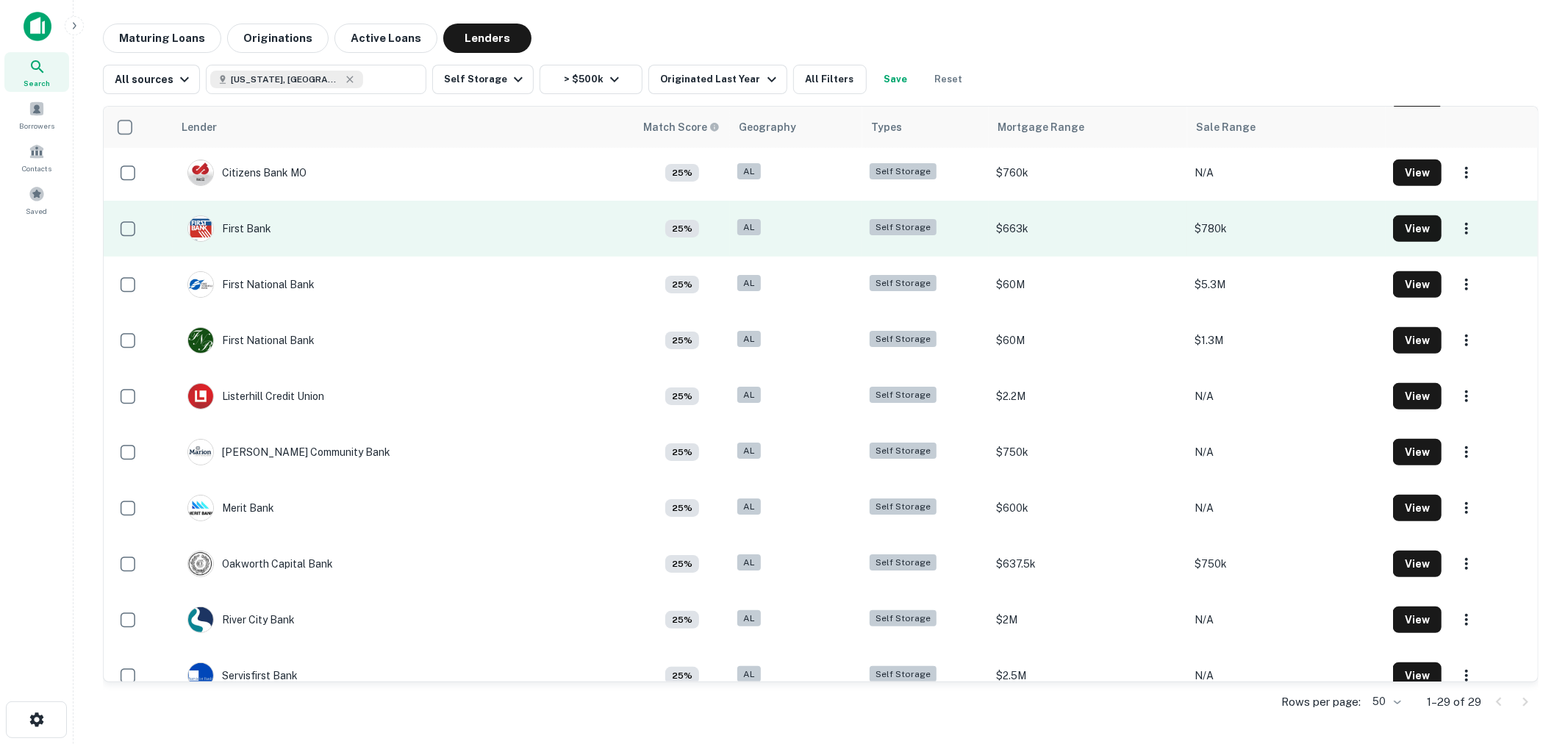
scroll to position [760, 0]
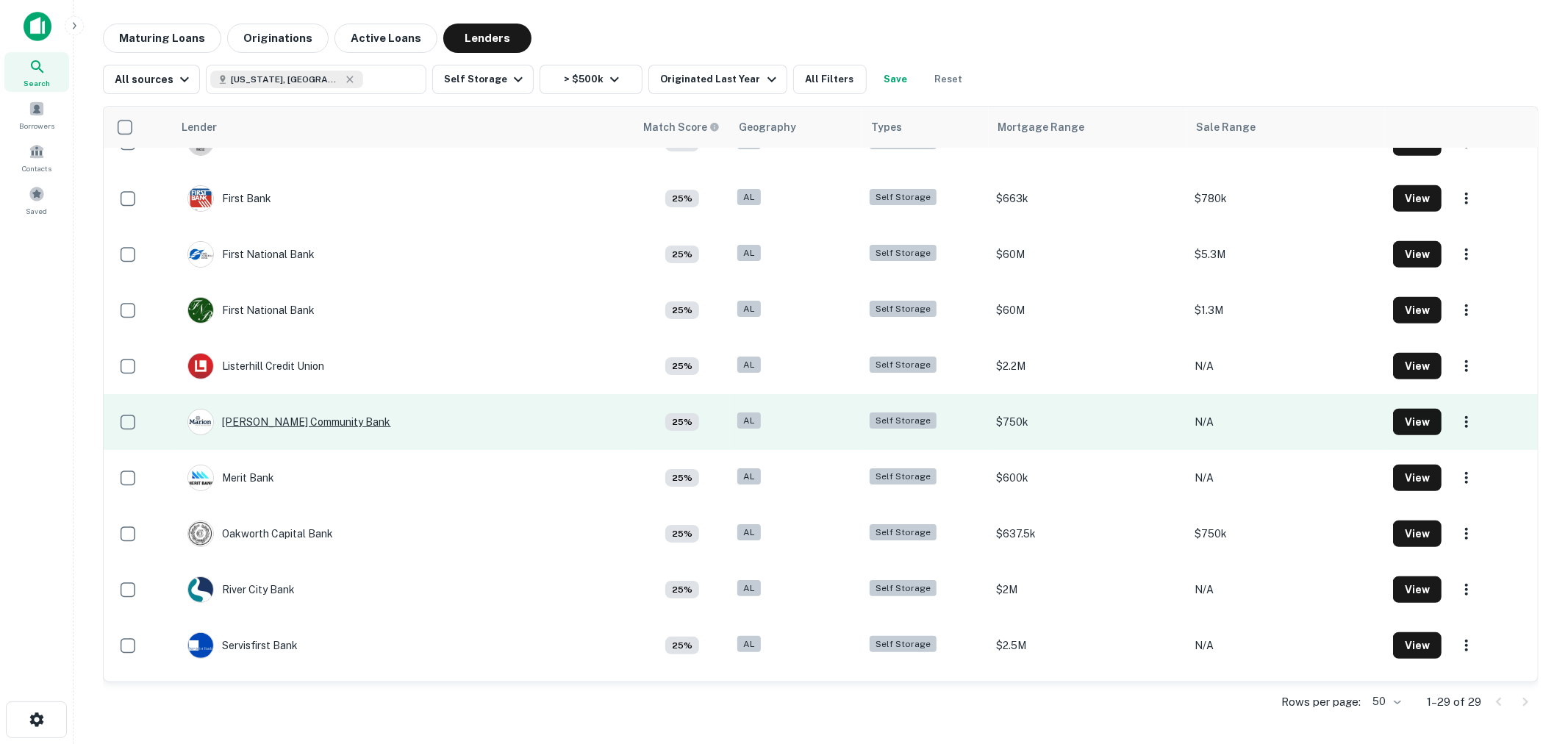
click at [297, 417] on div "[PERSON_NAME] Community Bank" at bounding box center [289, 422] width 204 height 27
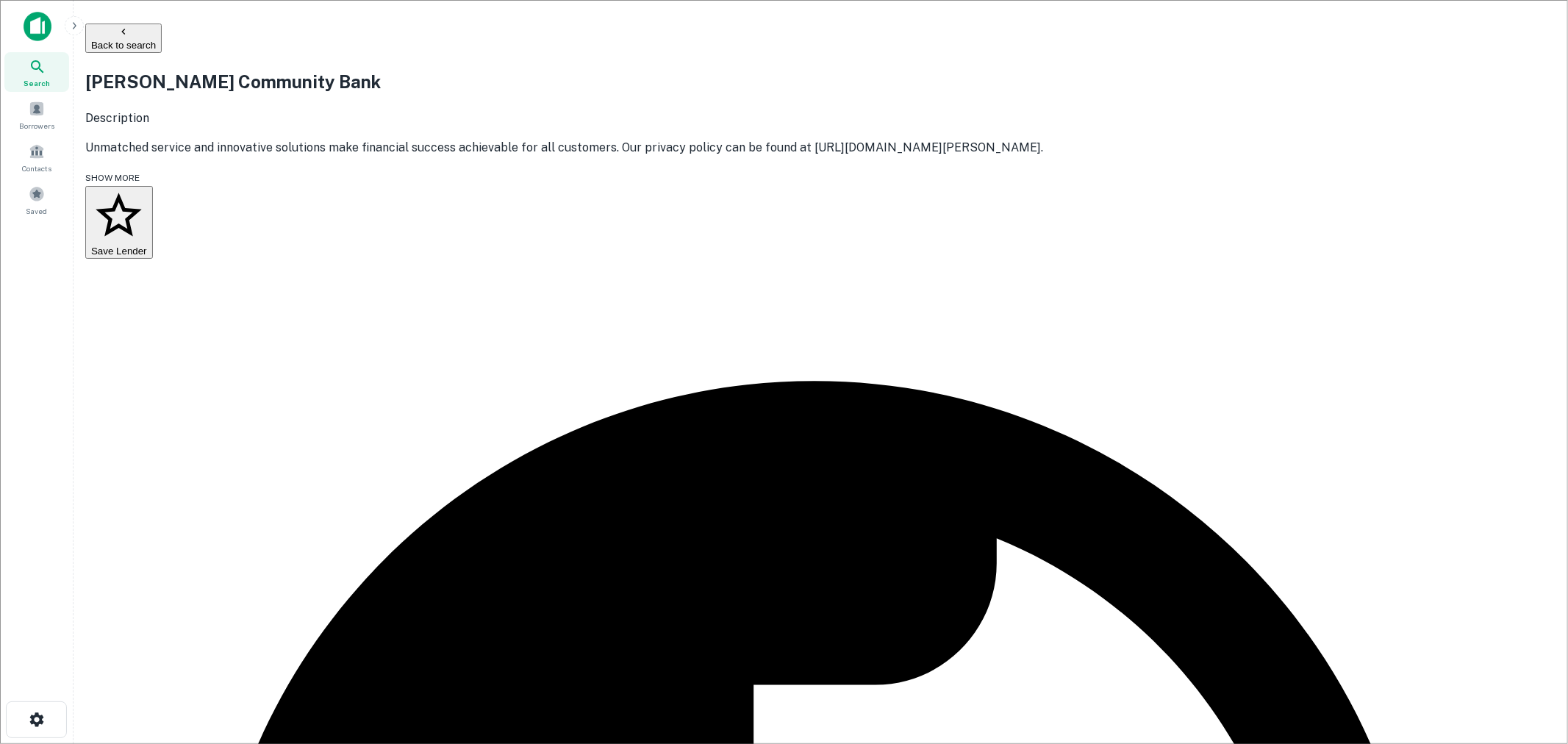
drag, startPoint x: 761, startPoint y: 354, endPoint x: 494, endPoint y: 351, distance: 267.0
copy p "[EMAIL_ADDRESS][PERSON_NAME][DOMAIN_NAME]"
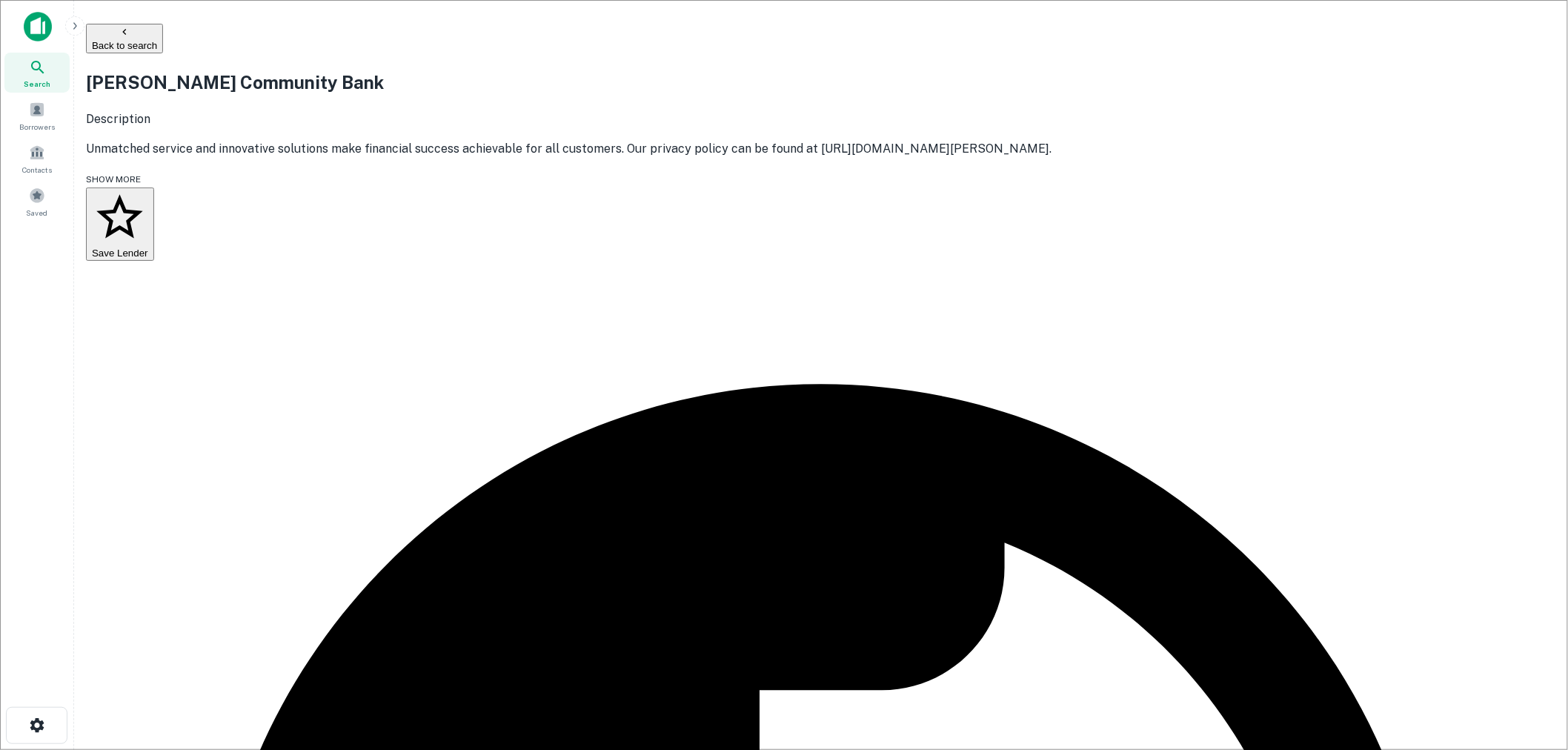
click at [163, 30] on button "Back to search" at bounding box center [124, 38] width 77 height 30
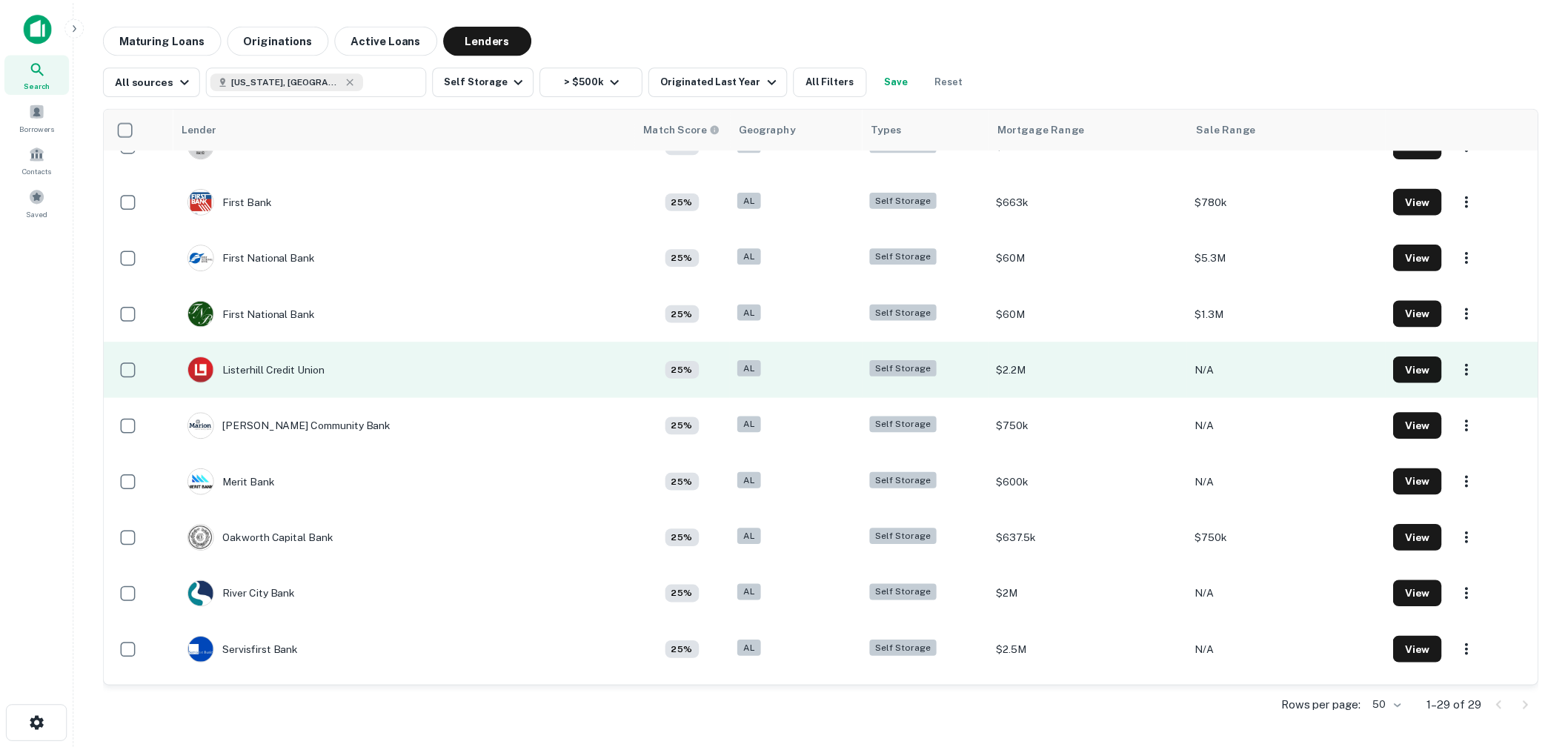
scroll to position [766, 0]
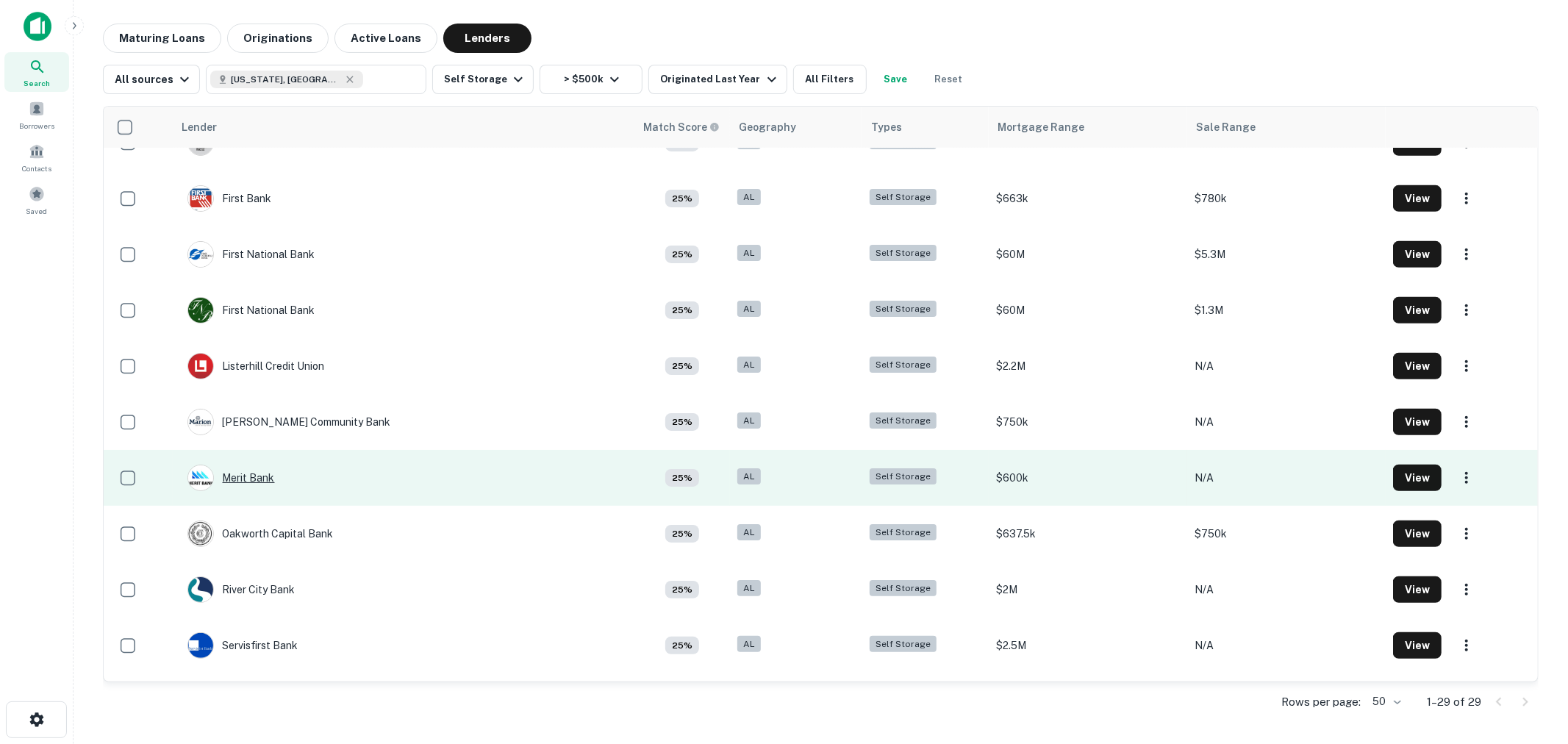
click at [256, 475] on div "Merit Bank" at bounding box center [231, 479] width 87 height 27
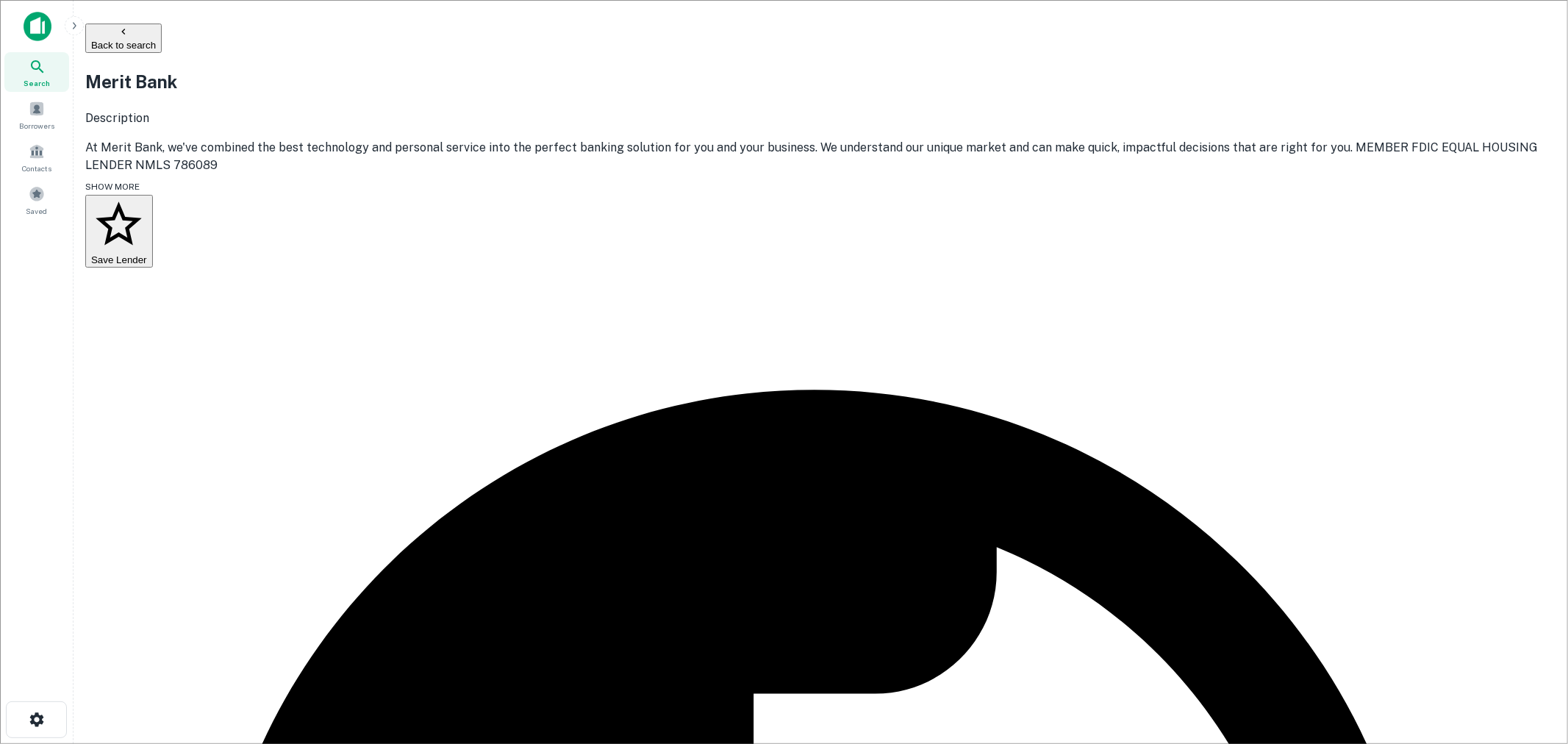
drag, startPoint x: 766, startPoint y: 365, endPoint x: 489, endPoint y: 365, distance: 277.0
copy p "[PERSON_NAME][EMAIL_ADDRESS][PERSON_NAME][DOMAIN_NAME]"
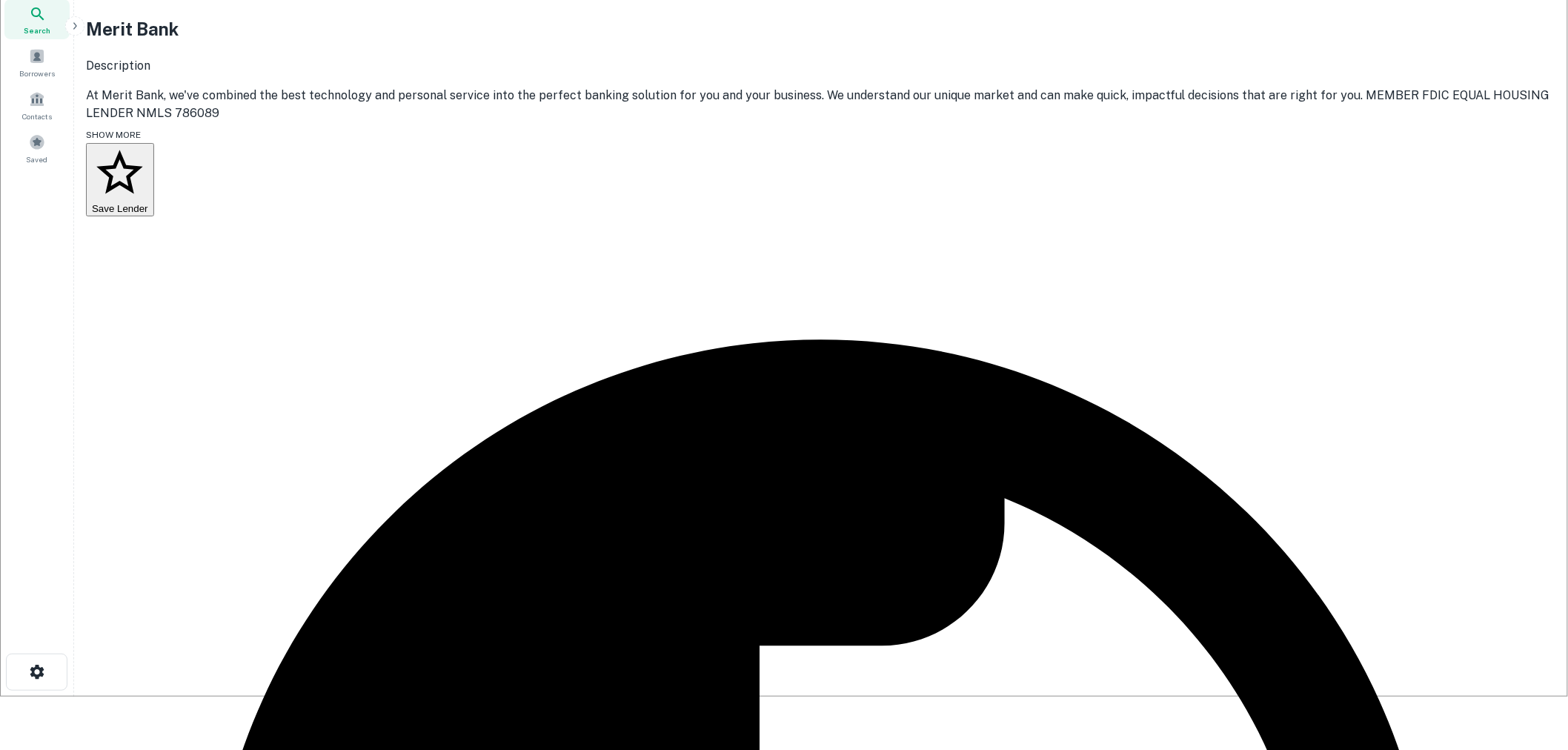
scroll to position [82, 0]
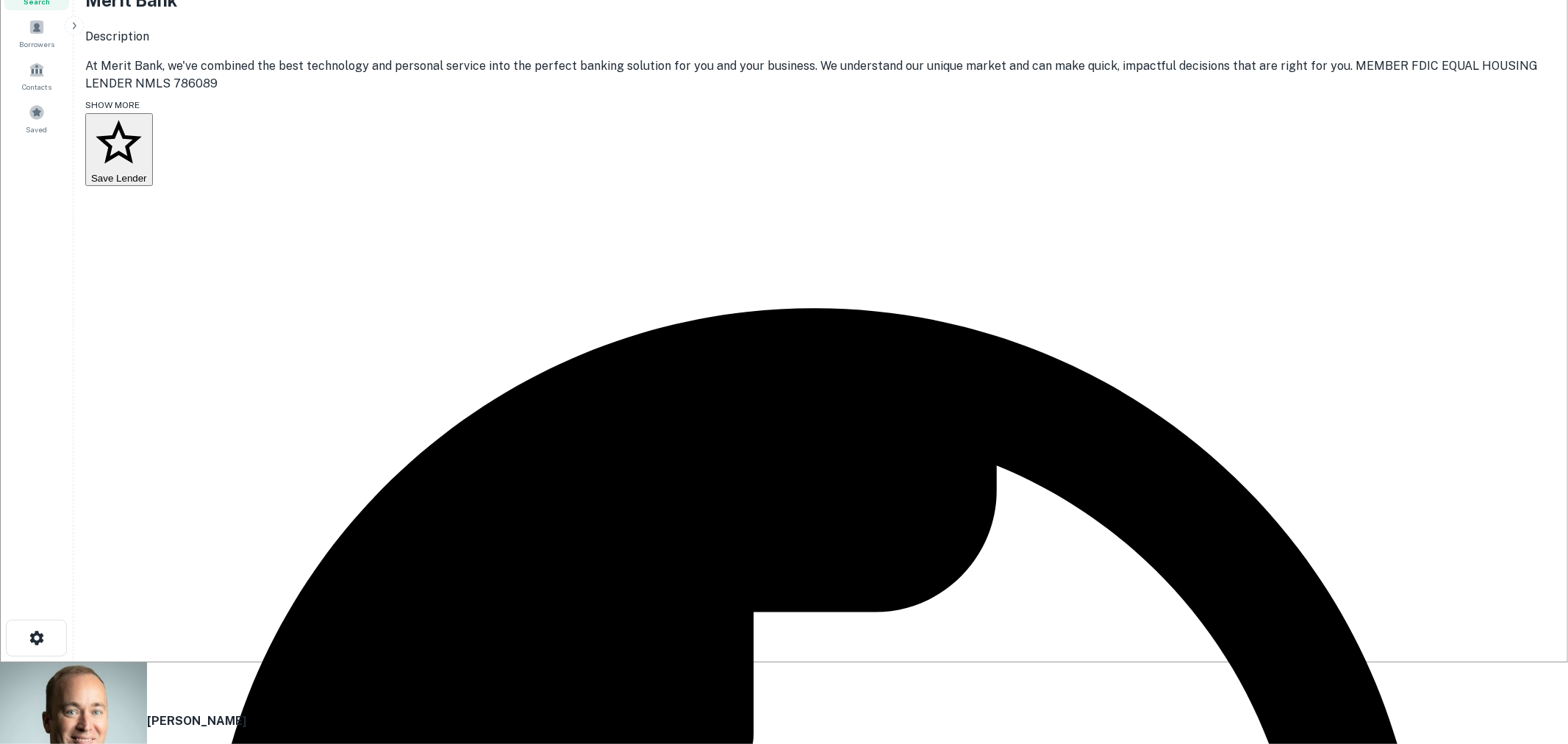
drag, startPoint x: 762, startPoint y: 353, endPoint x: 525, endPoint y: 369, distance: 237.5
copy p "[PERSON_NAME][EMAIL_ADDRESS][PERSON_NAME][DOMAIN_NAME]"
drag, startPoint x: 976, startPoint y: 280, endPoint x: 874, endPoint y: 238, distance: 110.3
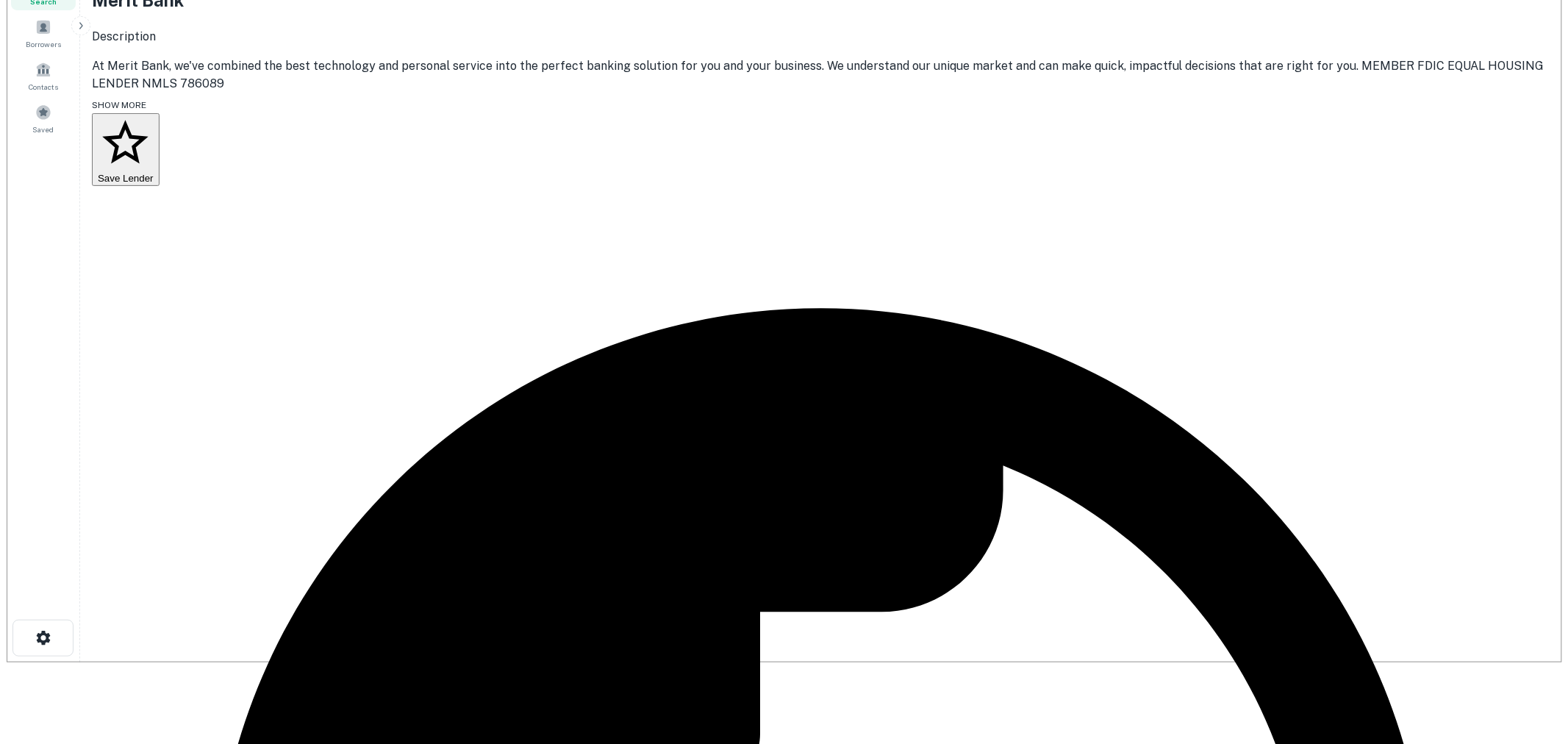
scroll to position [0, 0]
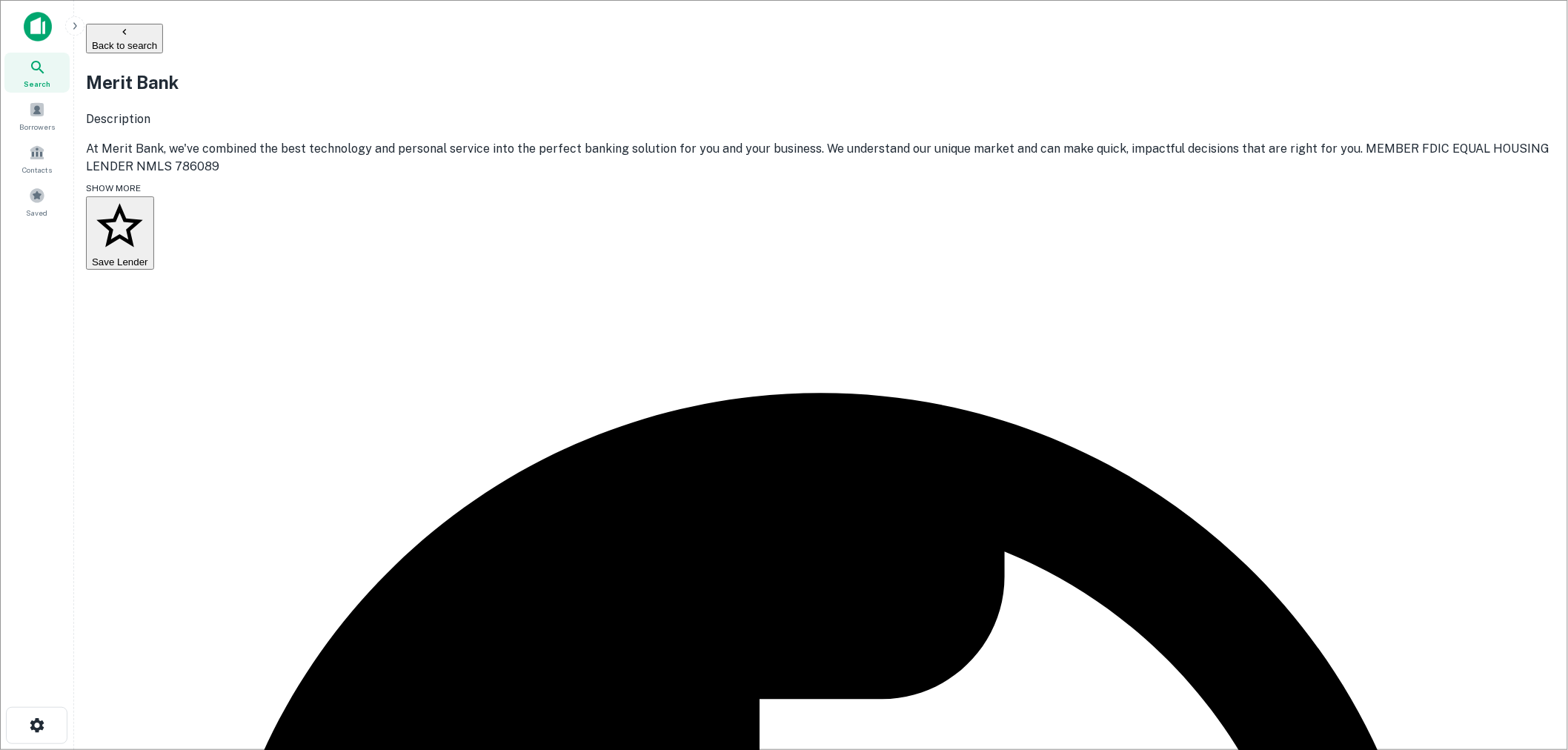
click at [163, 28] on button "Back to search" at bounding box center [124, 38] width 77 height 30
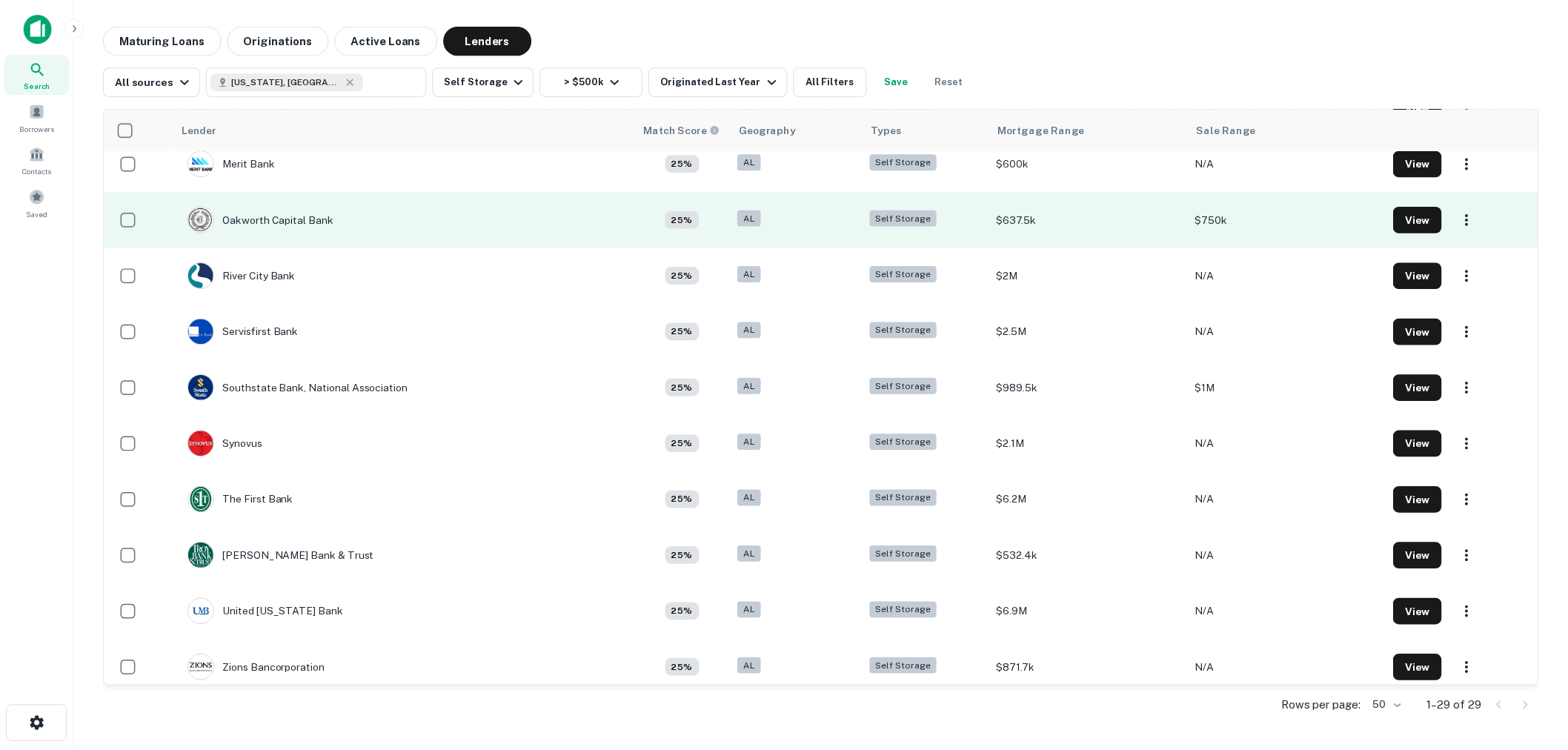
scroll to position [1095, 0]
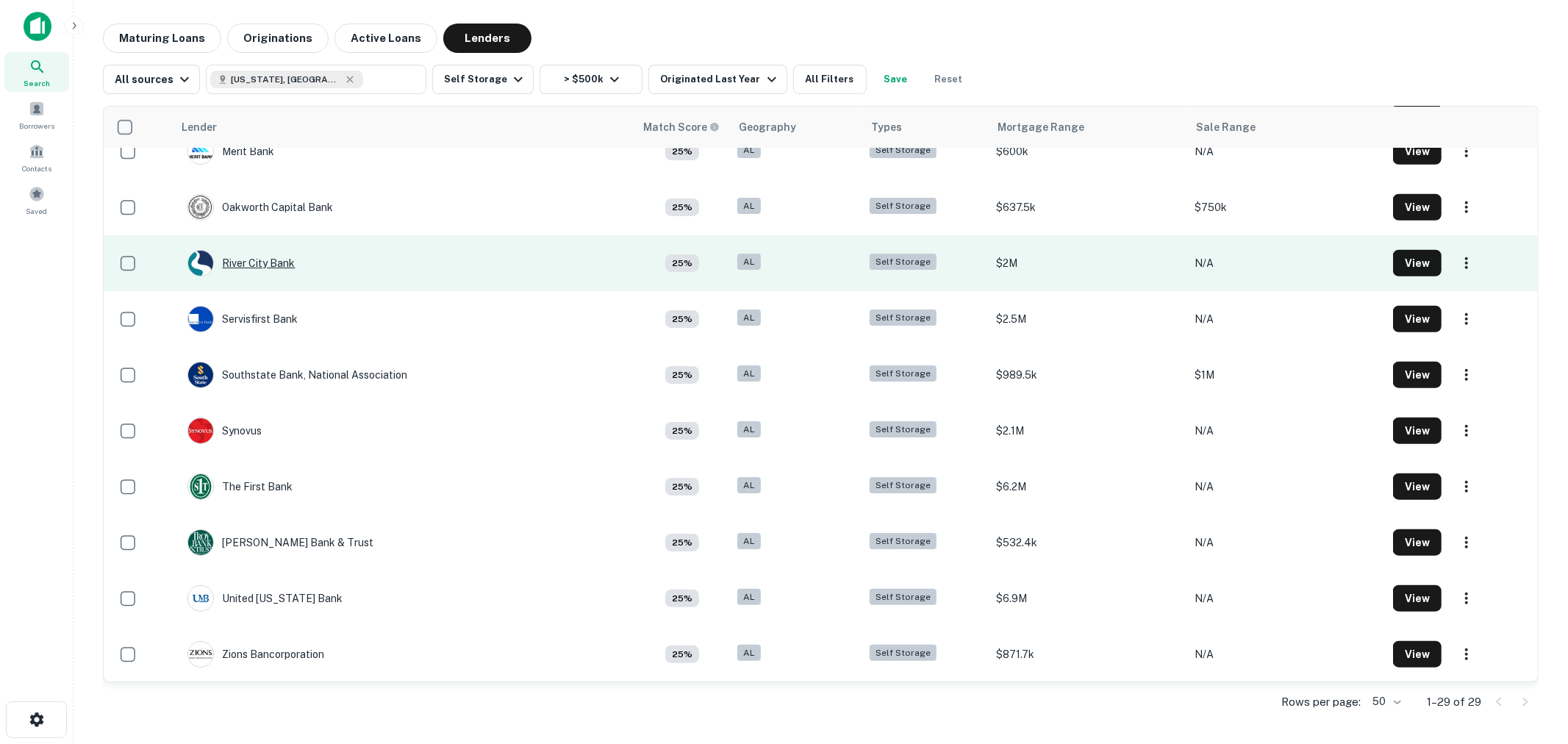
click at [269, 259] on div "River City Bank" at bounding box center [241, 264] width 108 height 27
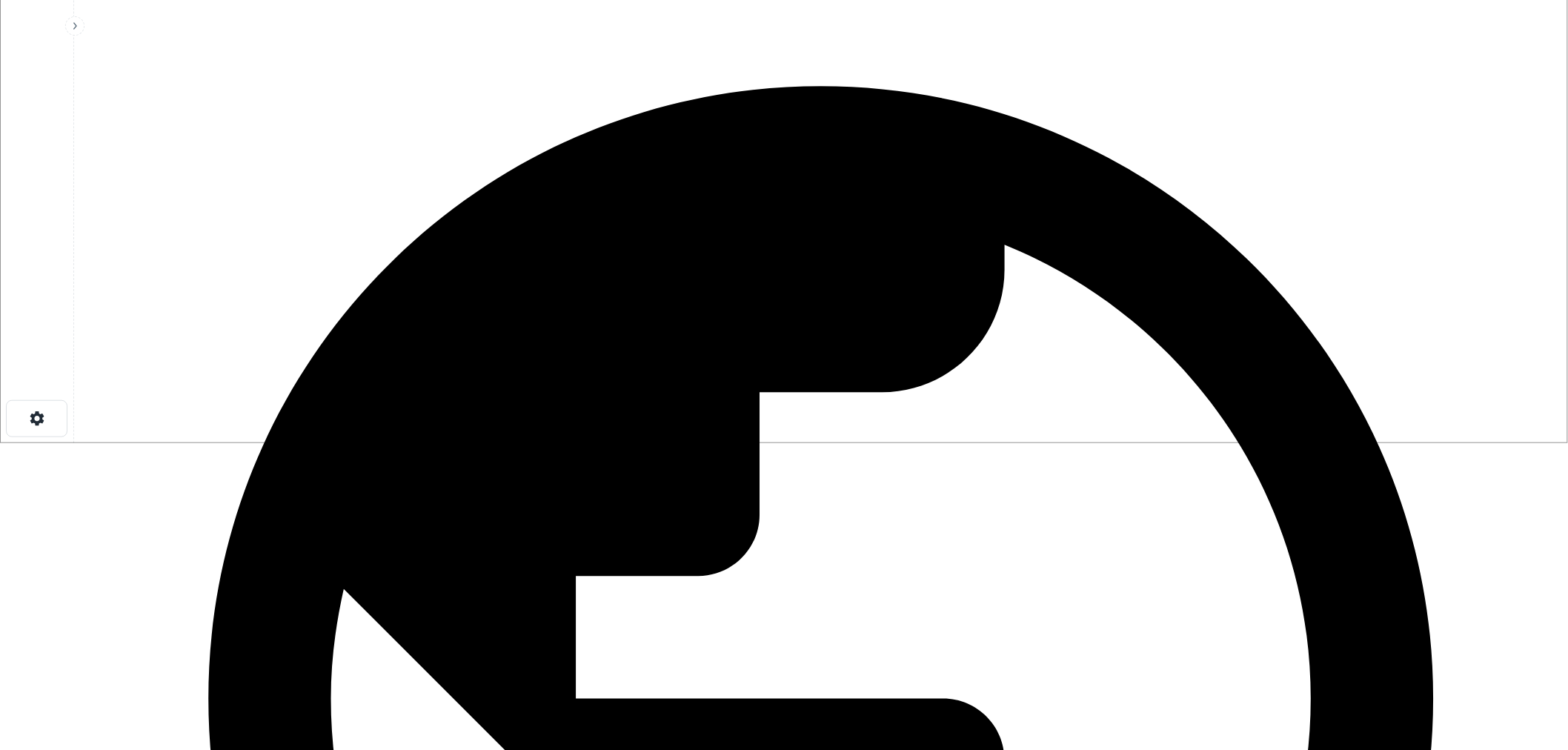
scroll to position [411, 0]
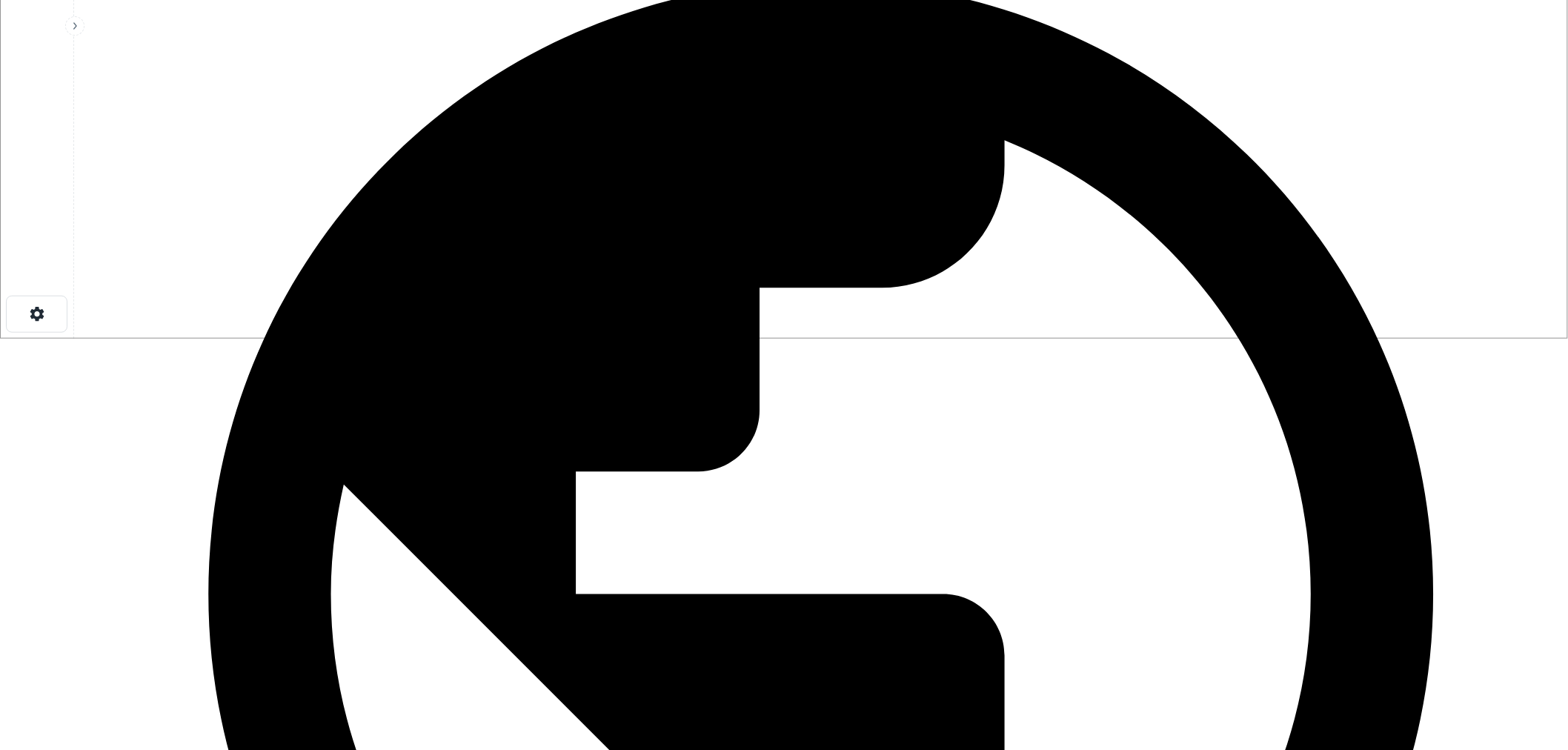
drag, startPoint x: 750, startPoint y: 587, endPoint x: 849, endPoint y: 588, distance: 99.0
drag, startPoint x: 847, startPoint y: 594, endPoint x: 1032, endPoint y: 598, distance: 185.0
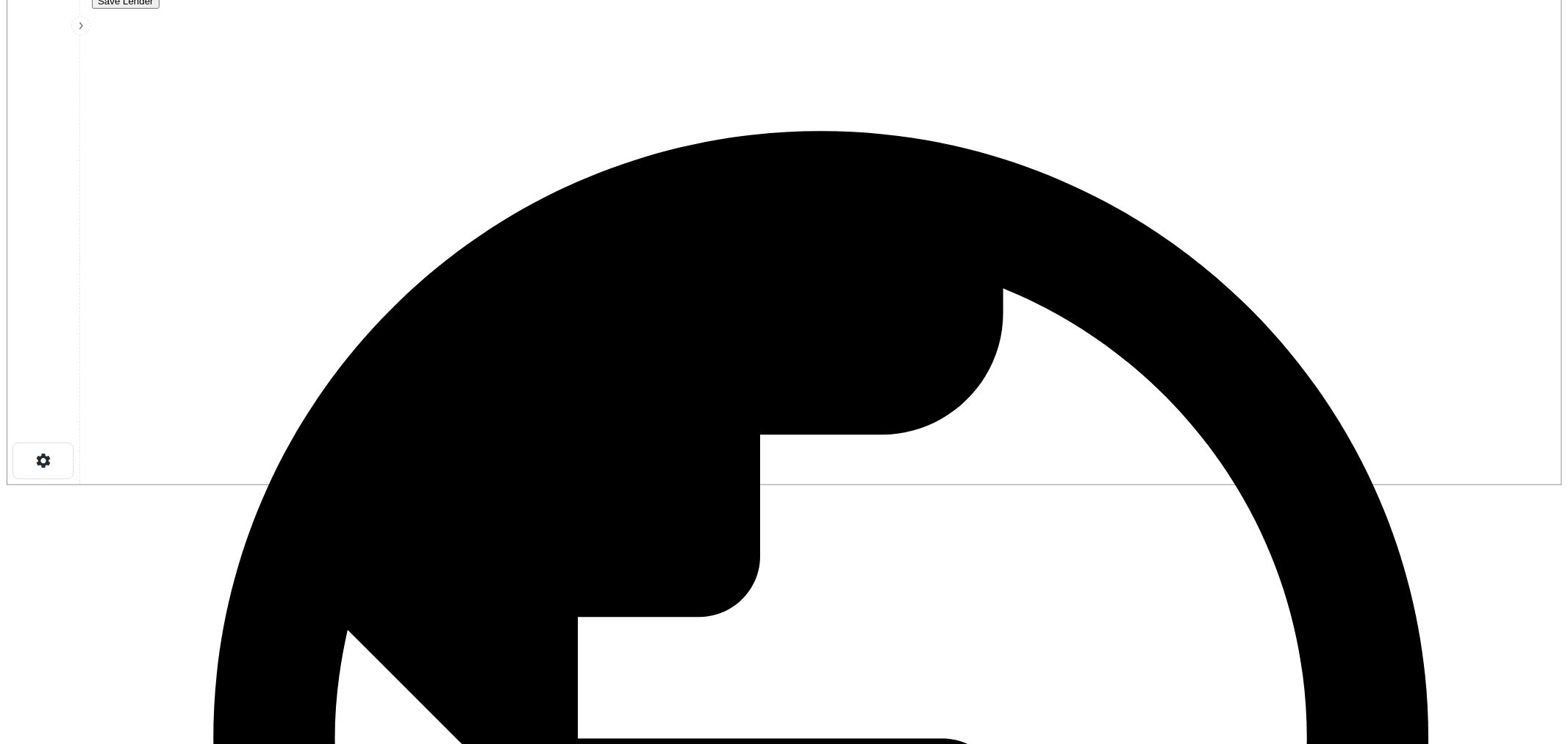
scroll to position [0, 0]
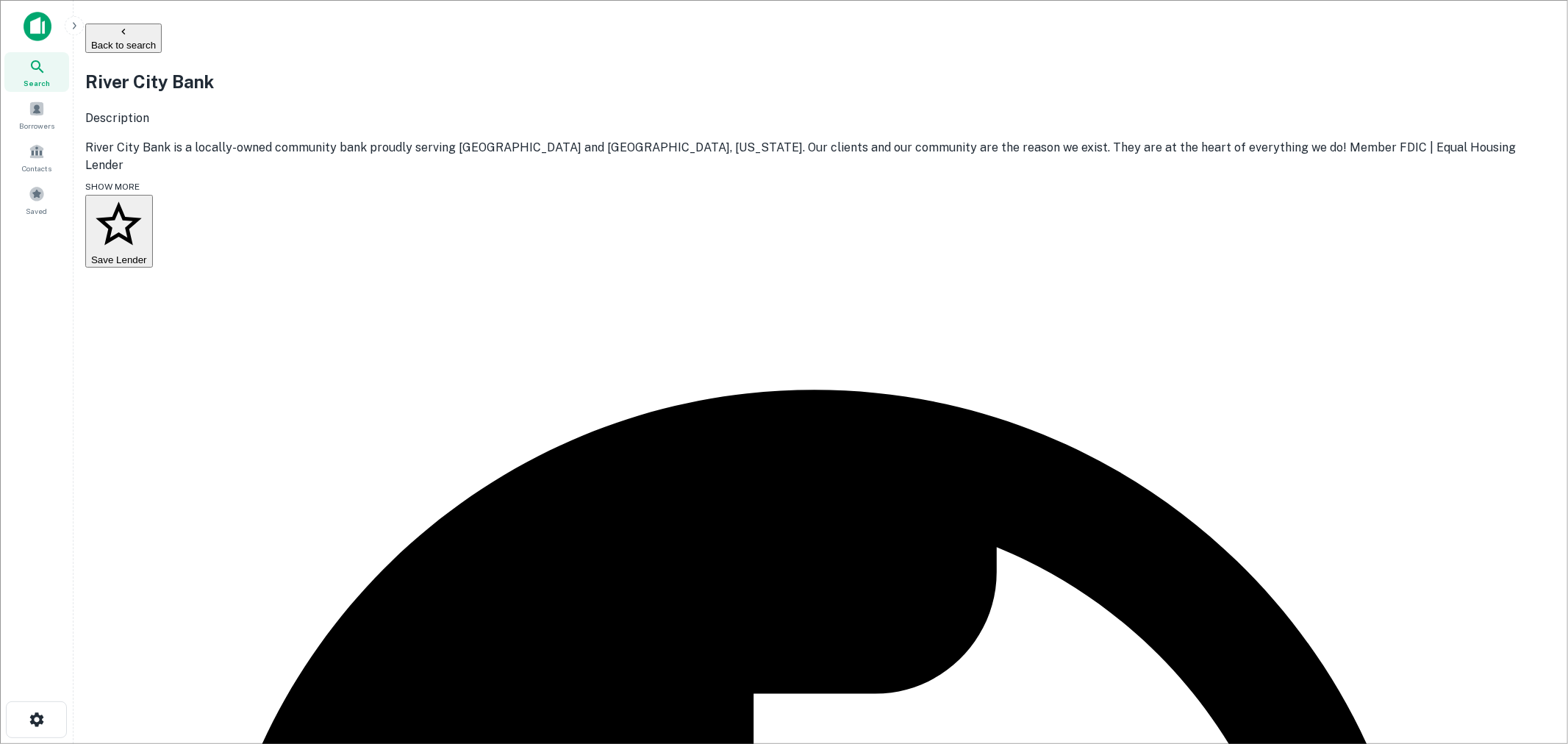
drag, startPoint x: 791, startPoint y: 347, endPoint x: 771, endPoint y: 364, distance: 26.2
copy div "[PERSON_NAME][EMAIL_ADDRESS][PERSON_NAME][DOMAIN_NAME]"
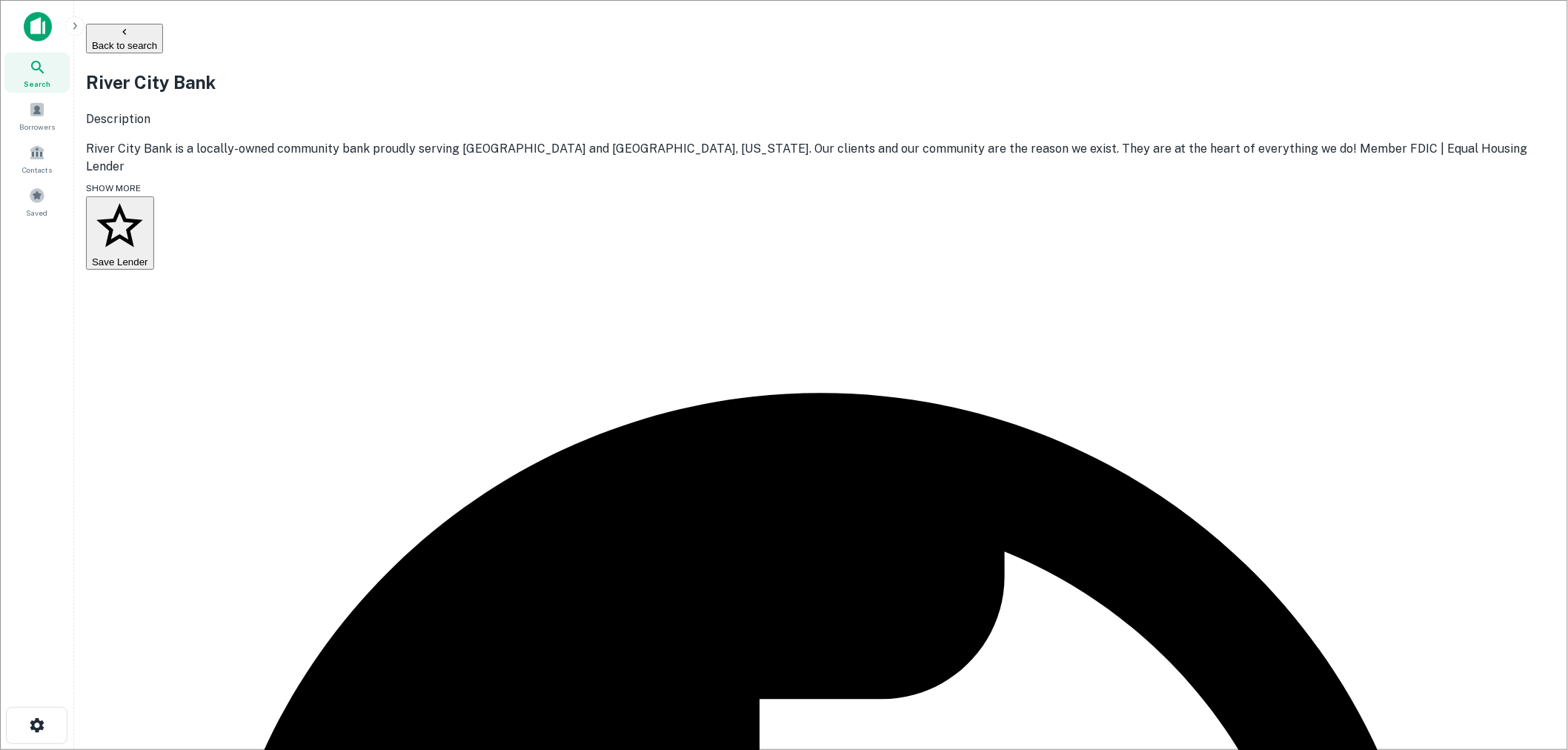
click at [163, 36] on button "Back to search" at bounding box center [124, 38] width 77 height 30
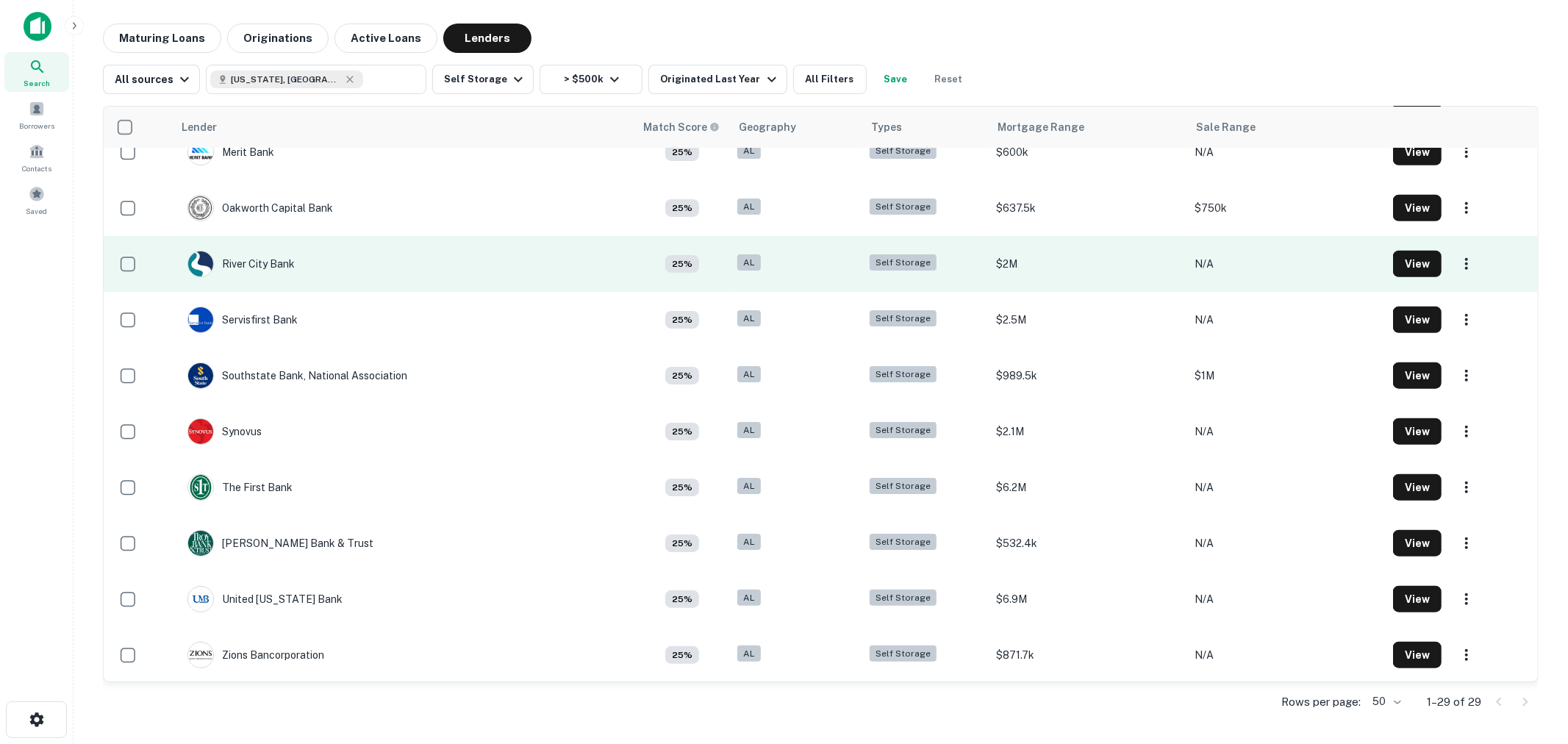
scroll to position [1087, 0]
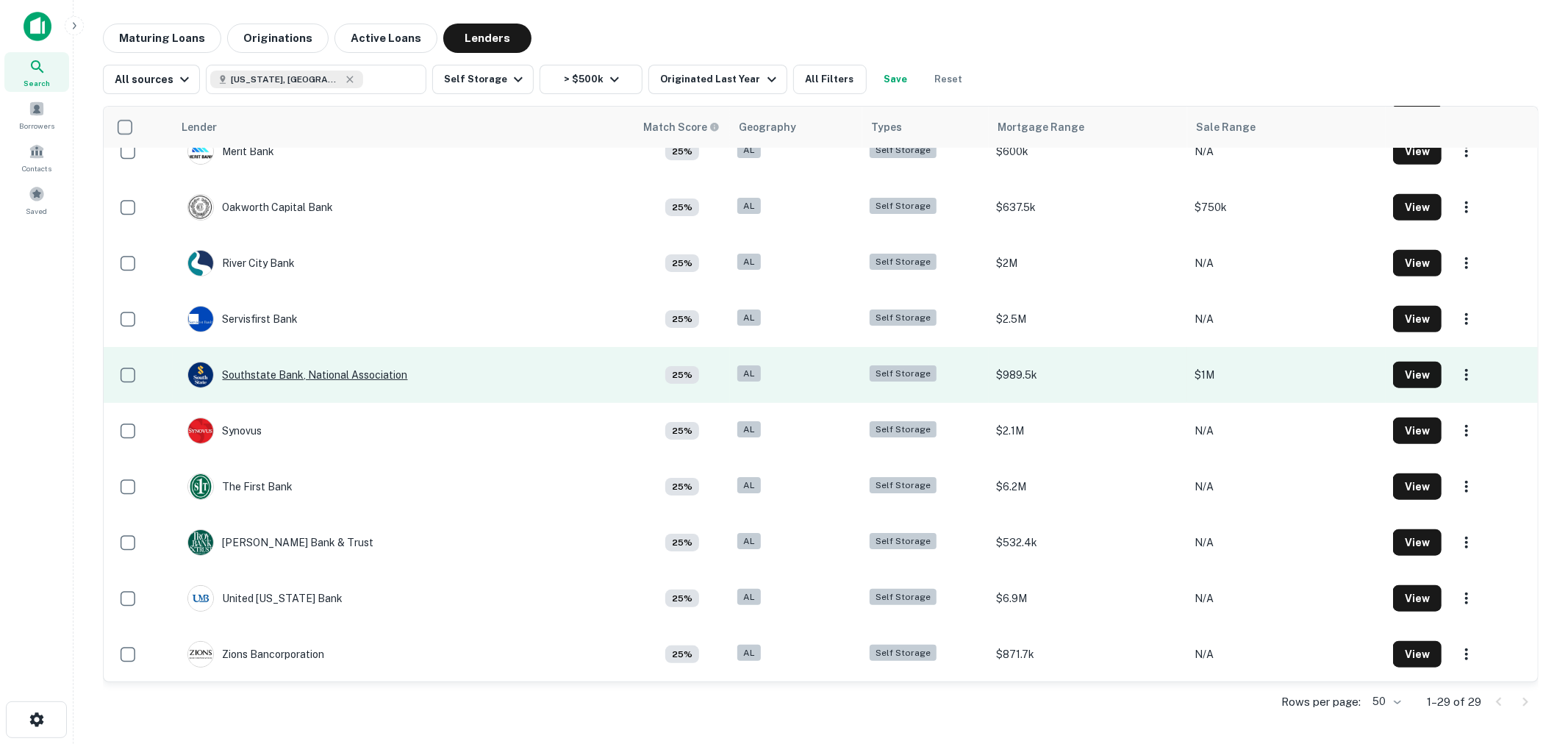
click at [273, 376] on div "Southstate Bank, National Association" at bounding box center [297, 375] width 221 height 27
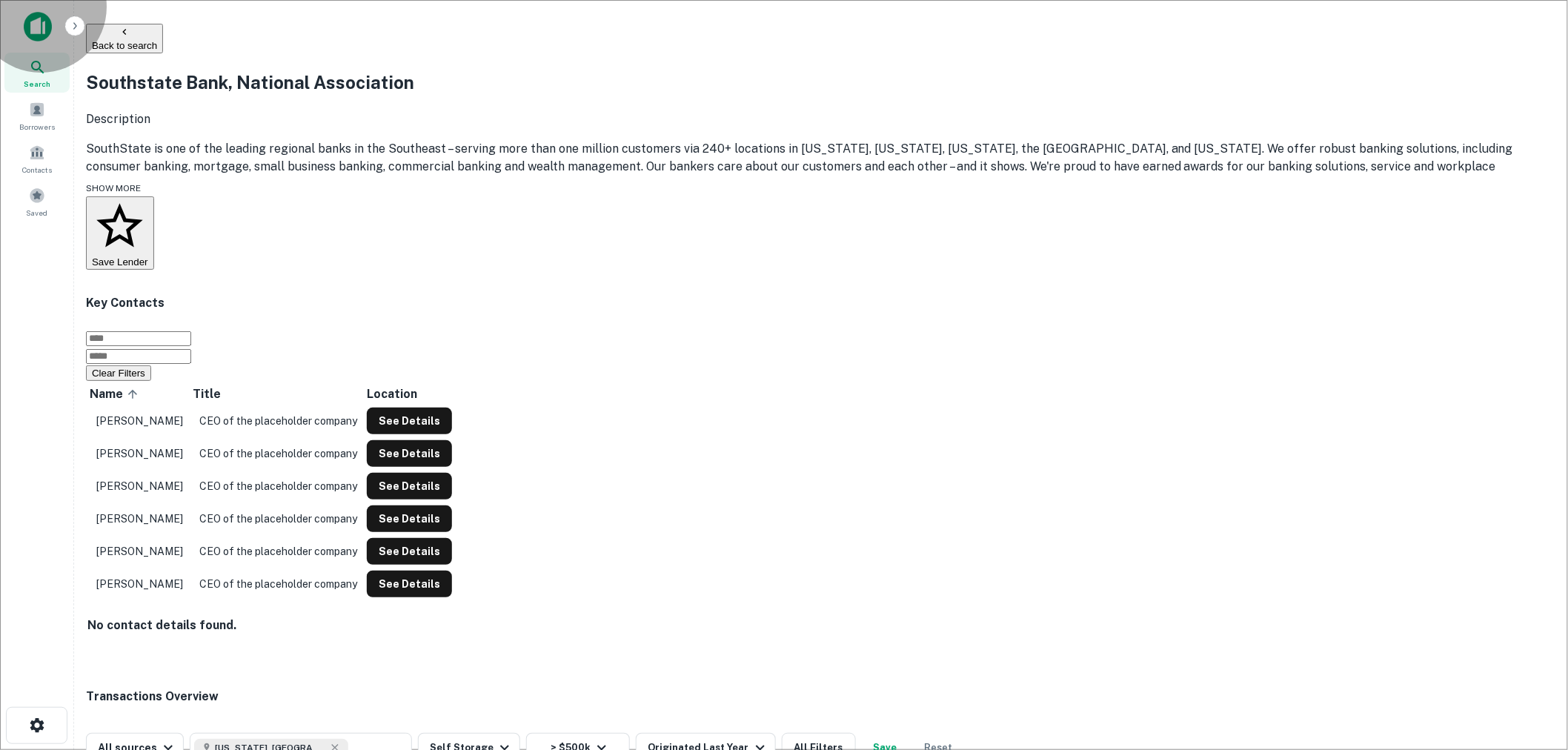
click at [163, 30] on button "Back to search" at bounding box center [124, 38] width 77 height 30
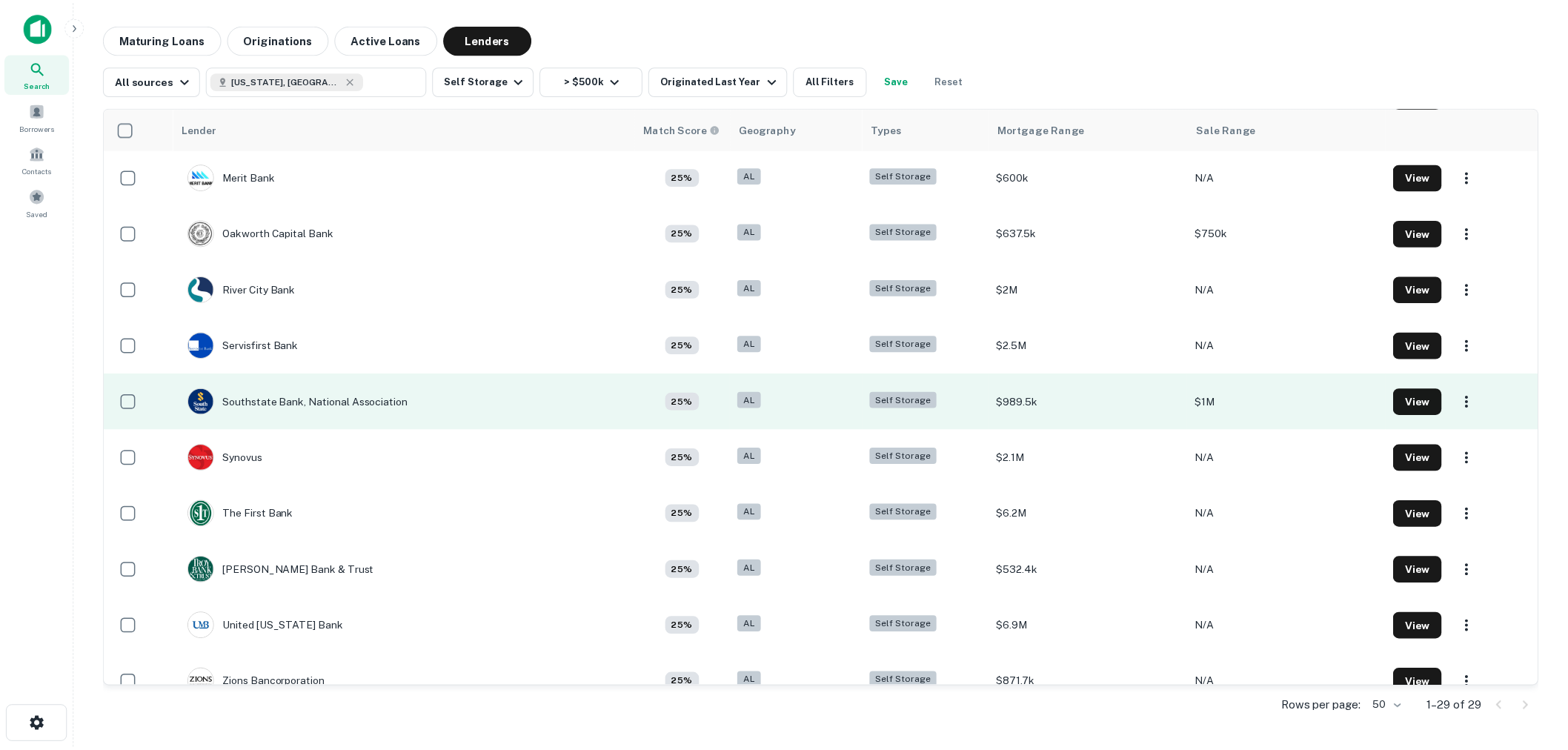
scroll to position [1095, 0]
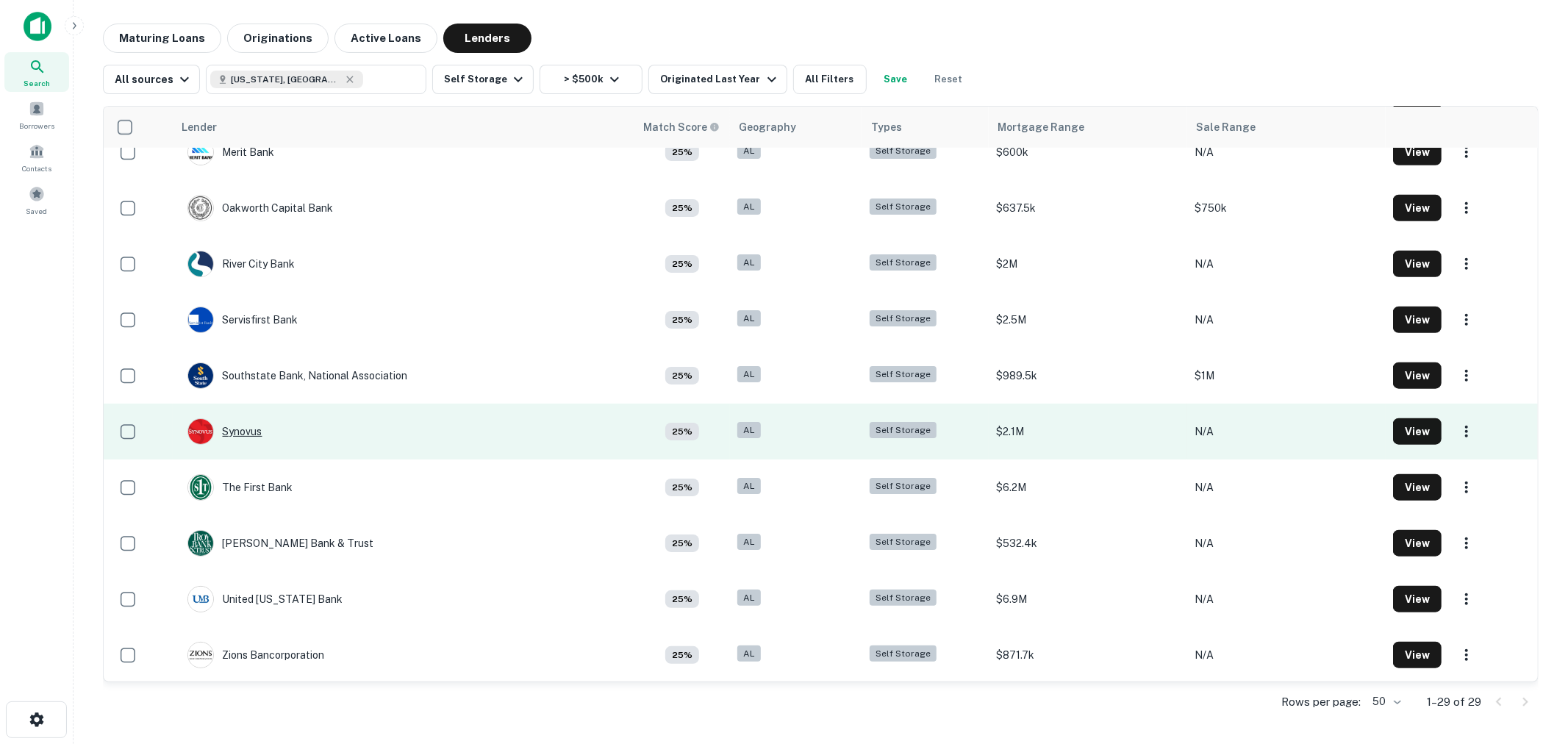
click at [235, 427] on div "Synovus" at bounding box center [224, 432] width 75 height 27
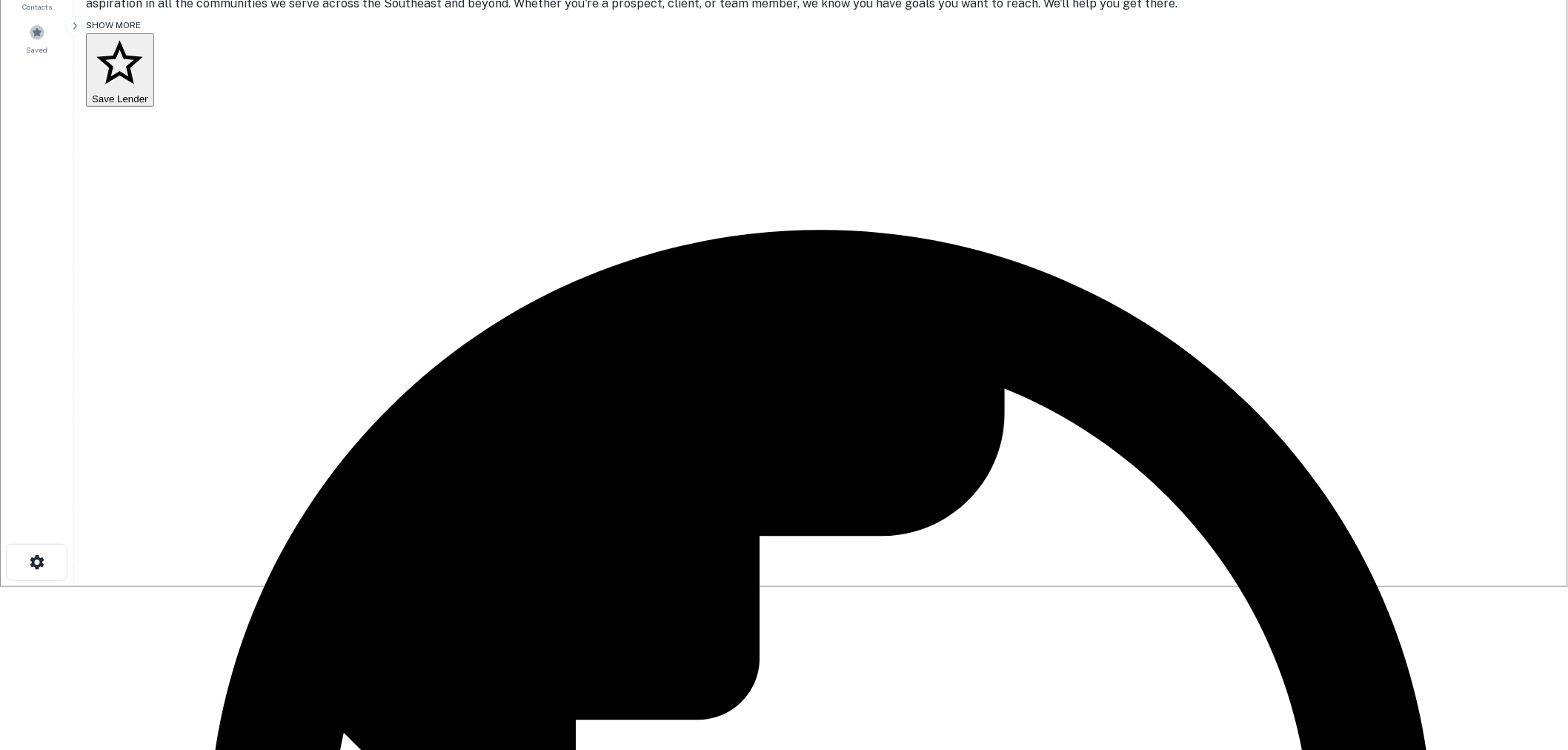
scroll to position [164, 0]
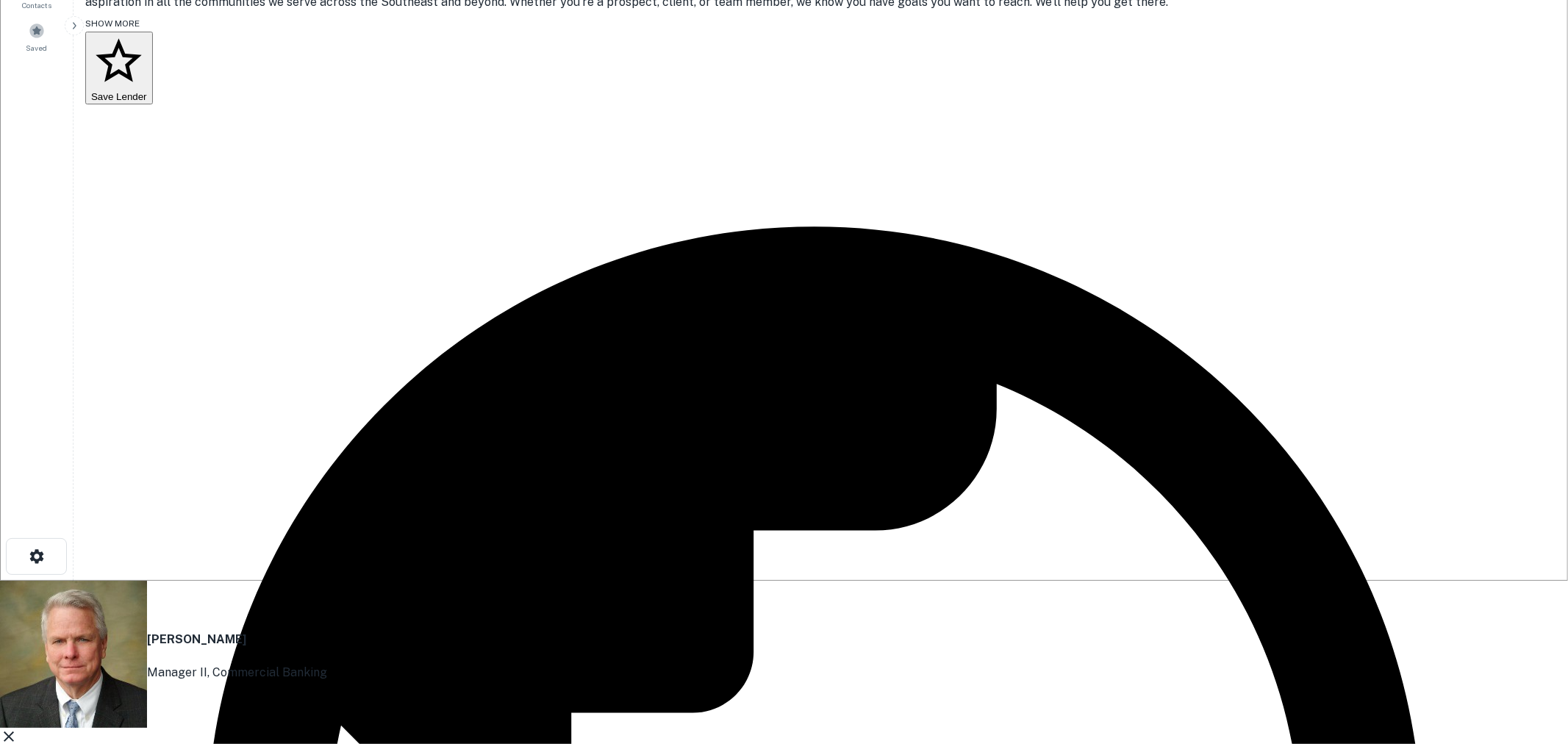
drag, startPoint x: 759, startPoint y: 357, endPoint x: 542, endPoint y: 361, distance: 217.0
copy p "[EMAIL_ADDRESS][DOMAIN_NAME]"
click at [18, 728] on icon at bounding box center [8, 736] width 18 height 18
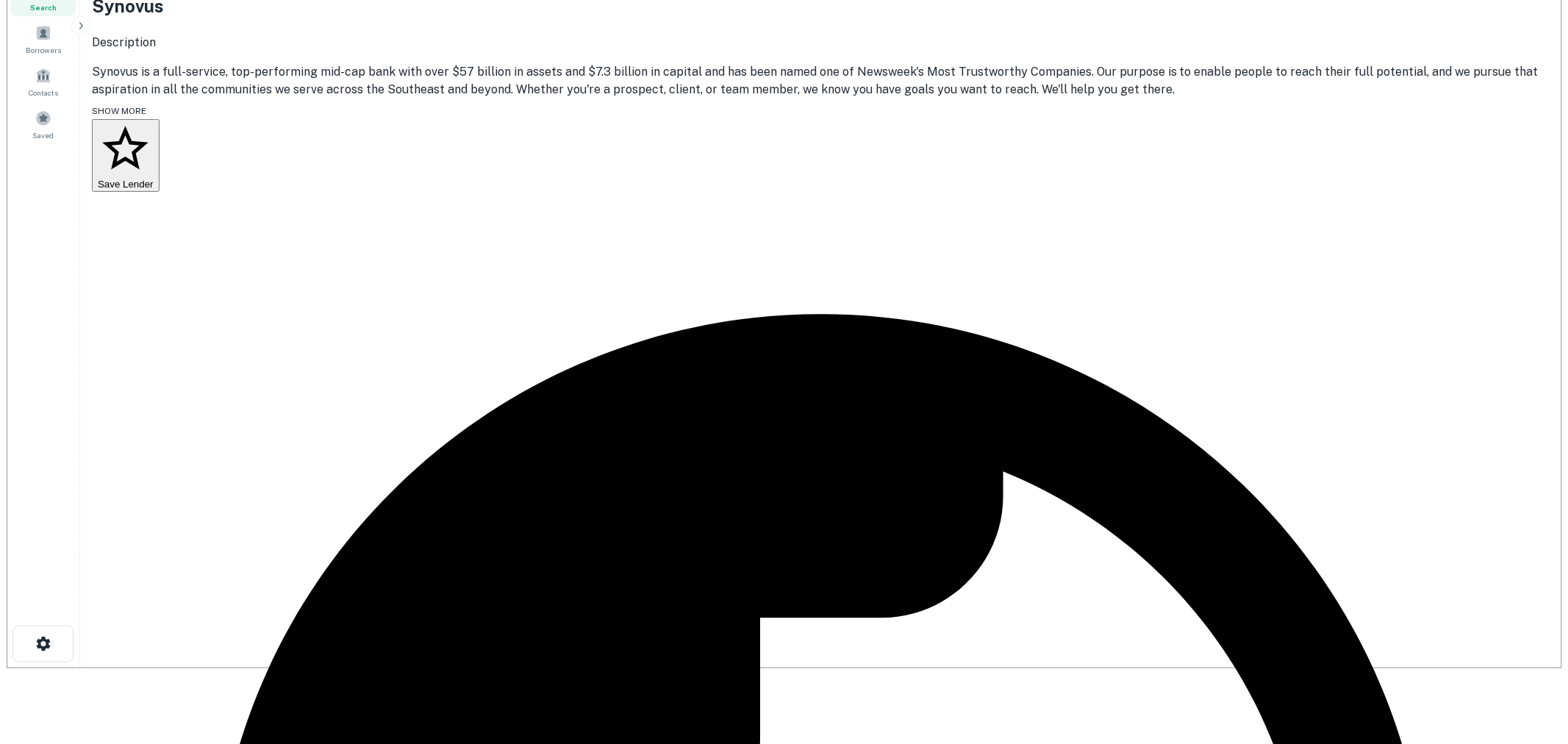
scroll to position [0, 0]
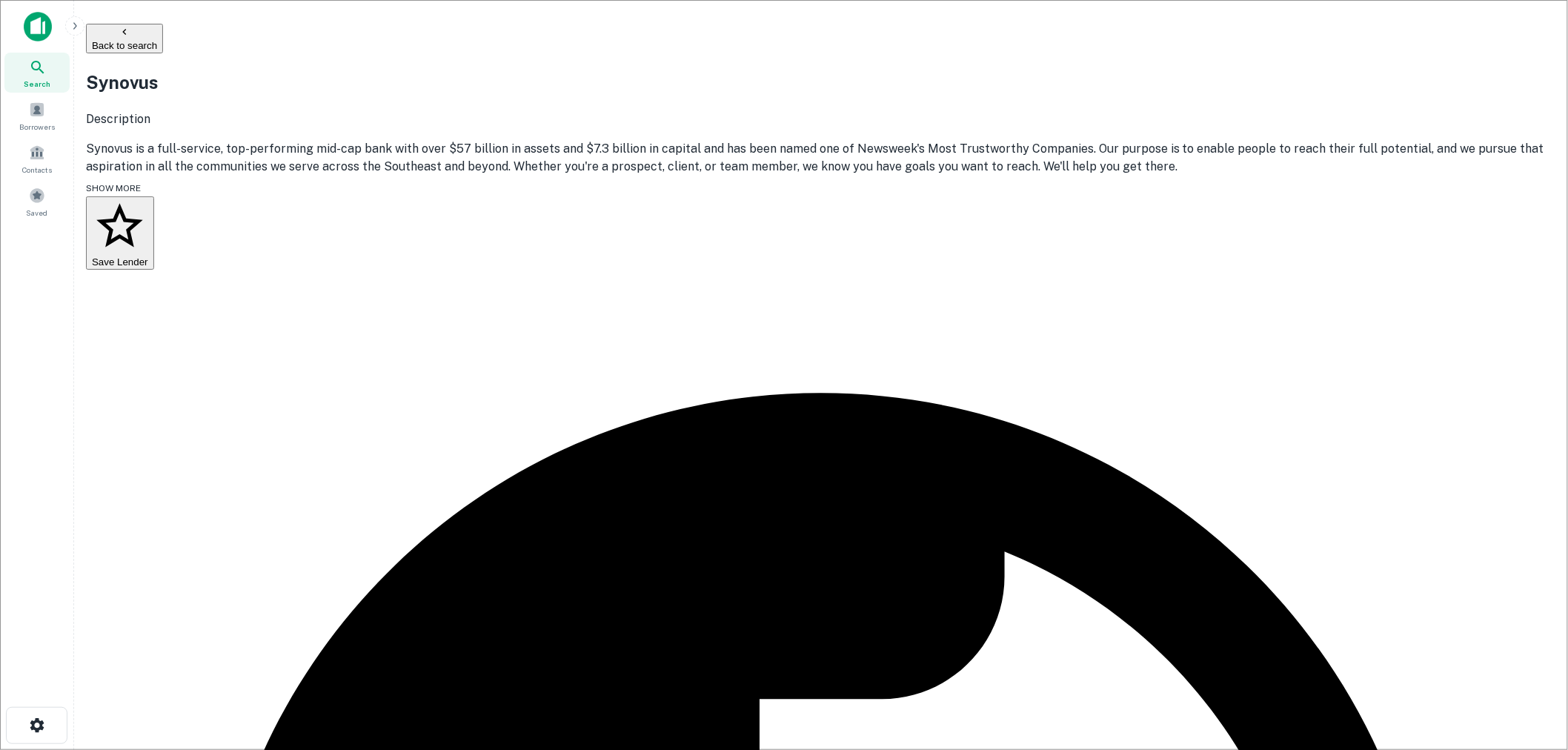
click at [163, 27] on button "Back to search" at bounding box center [124, 38] width 77 height 30
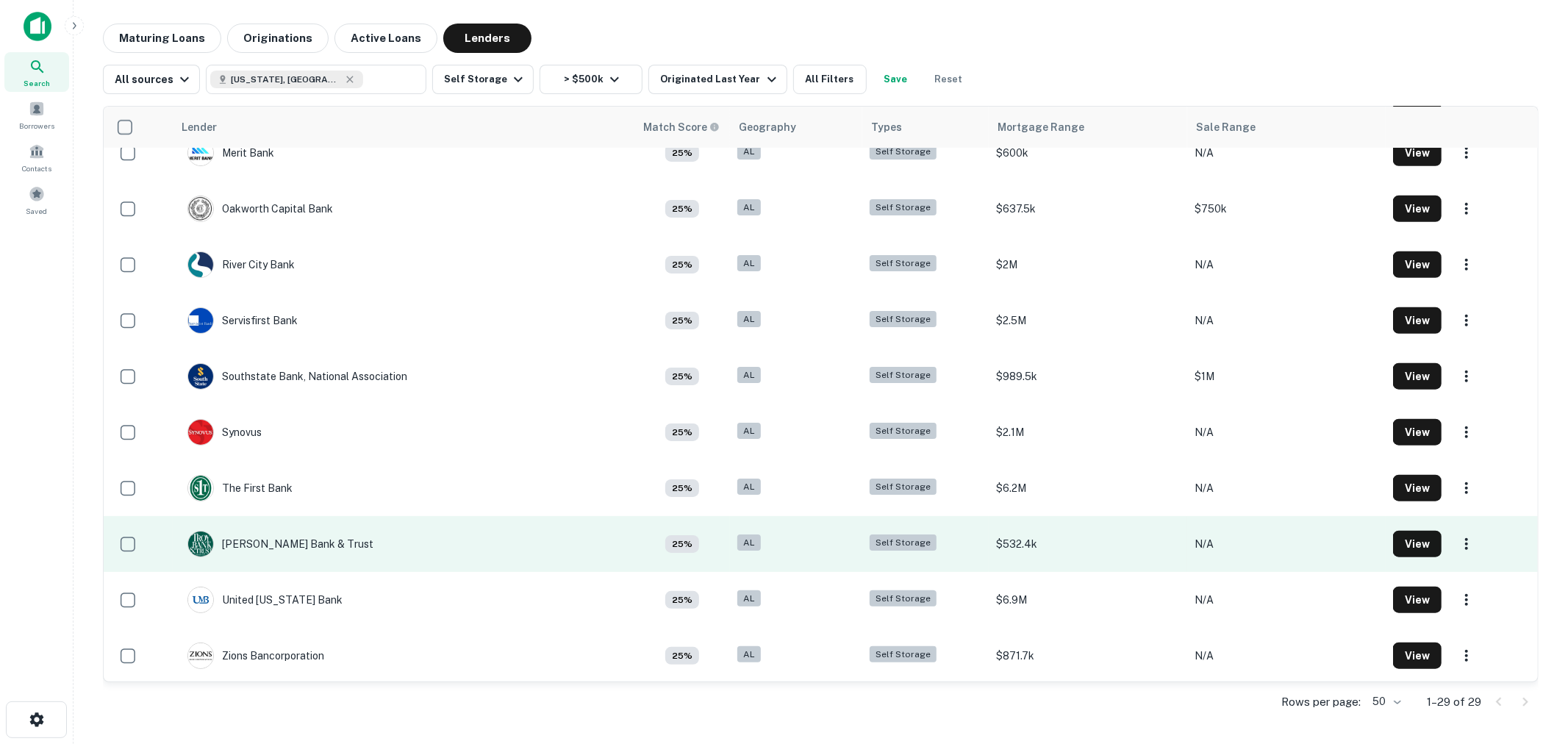
scroll to position [1087, 0]
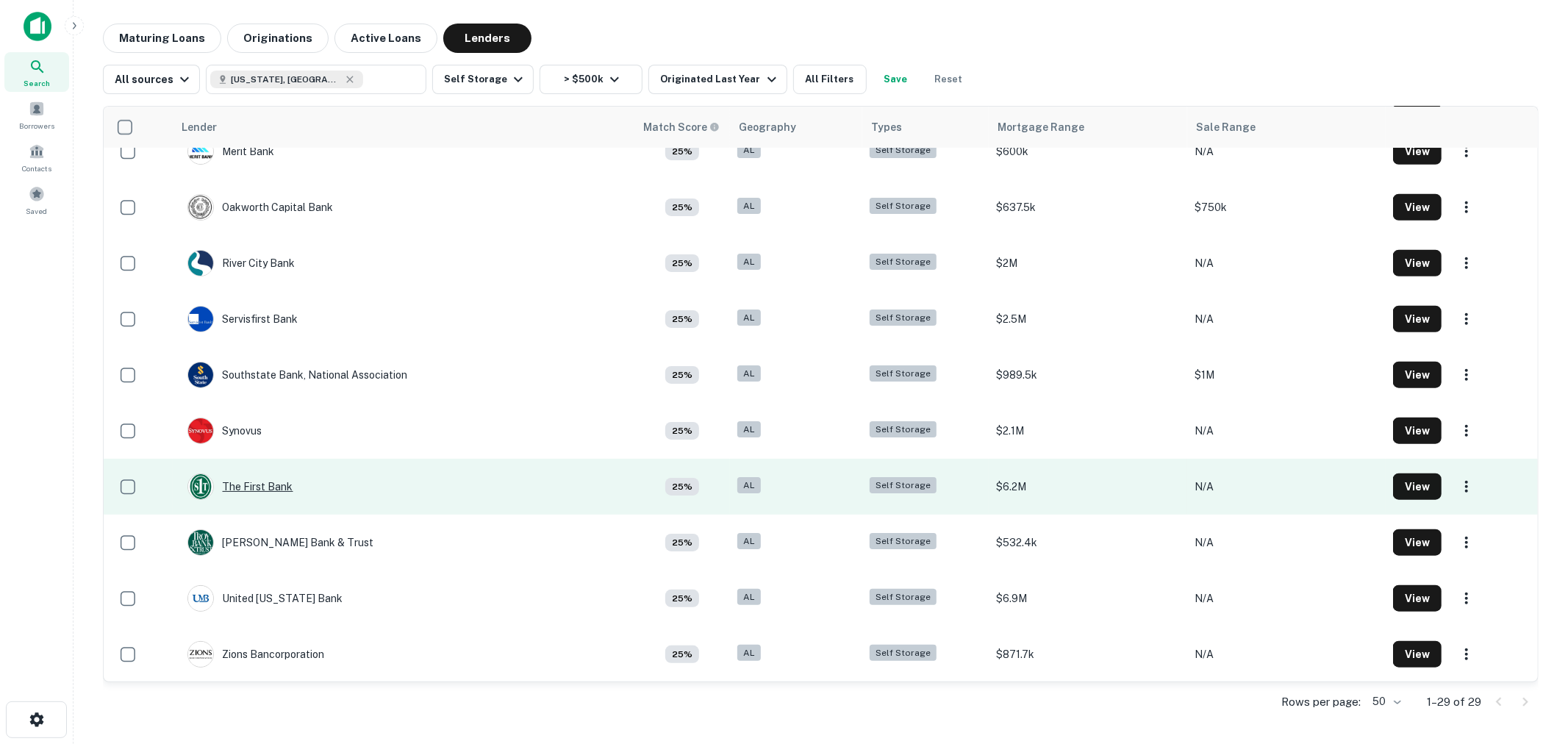
click at [273, 481] on div "The First Bank" at bounding box center [240, 487] width 106 height 27
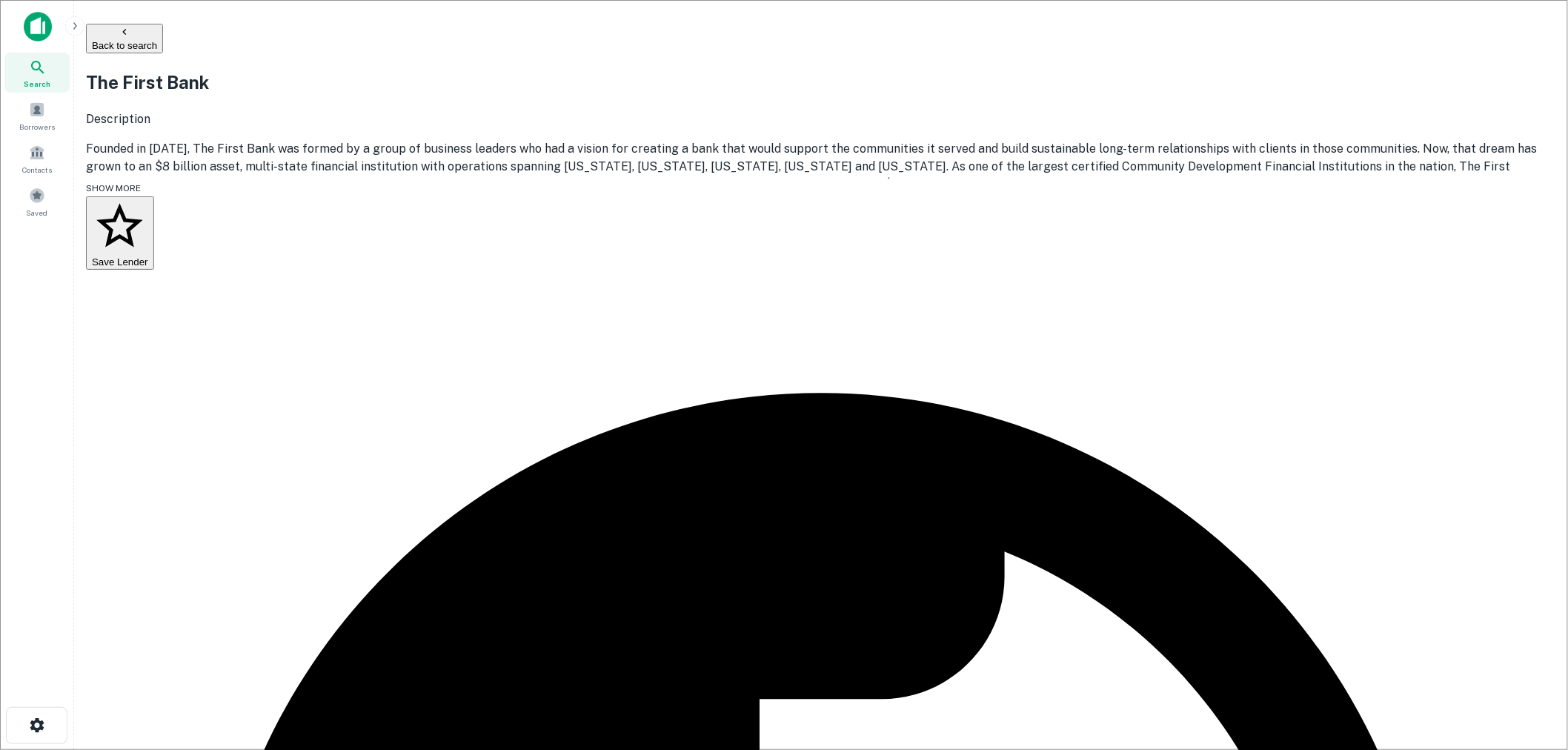
click at [163, 32] on button "Back to search" at bounding box center [124, 38] width 77 height 30
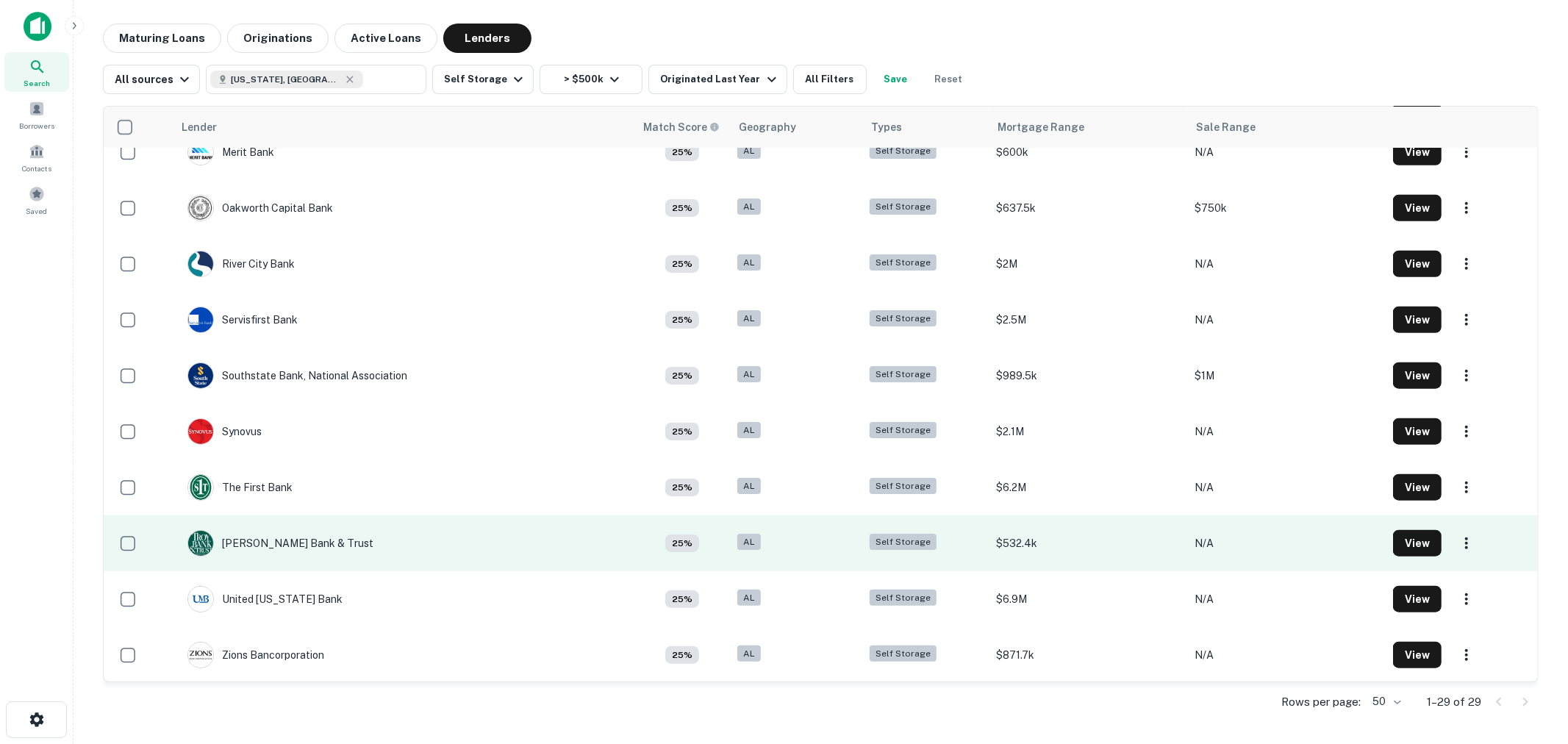
scroll to position [1087, 0]
click at [270, 548] on div "[PERSON_NAME] Bank & Trust" at bounding box center [280, 543] width 186 height 27
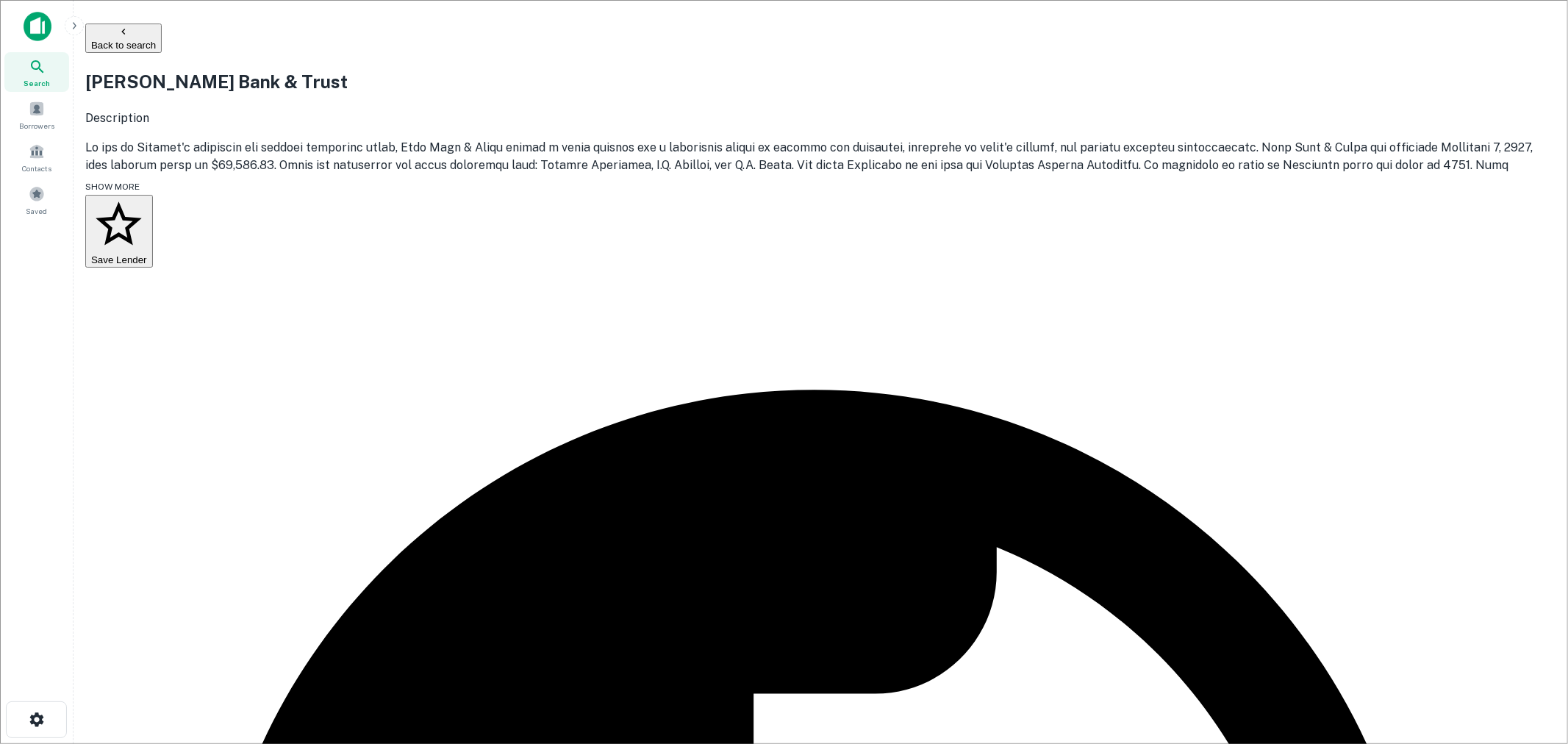
drag, startPoint x: 785, startPoint y: 352, endPoint x: 540, endPoint y: 358, distance: 245.1
copy p "[EMAIL_ADDRESS][DOMAIN_NAME]"
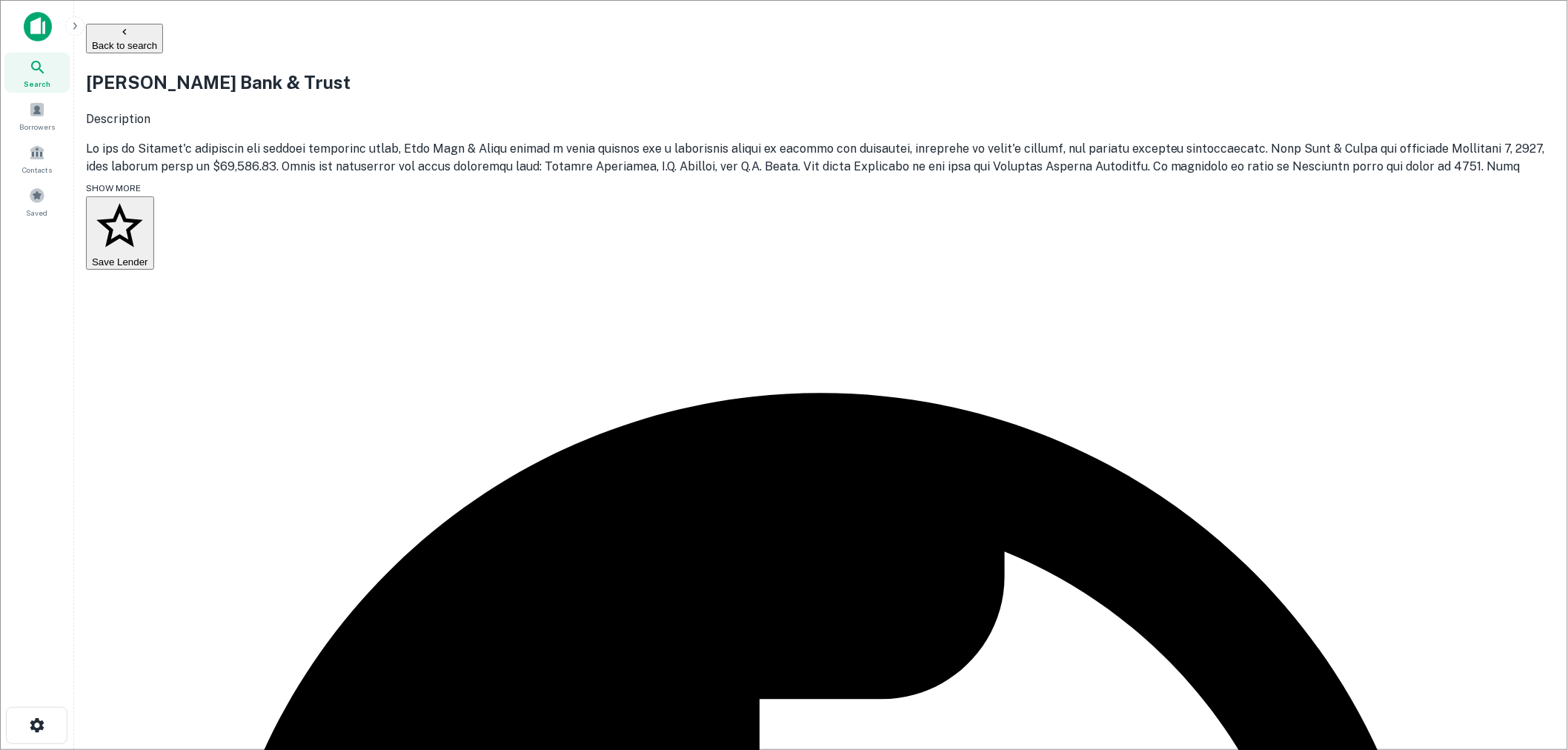
click at [163, 32] on button "Back to search" at bounding box center [124, 38] width 77 height 30
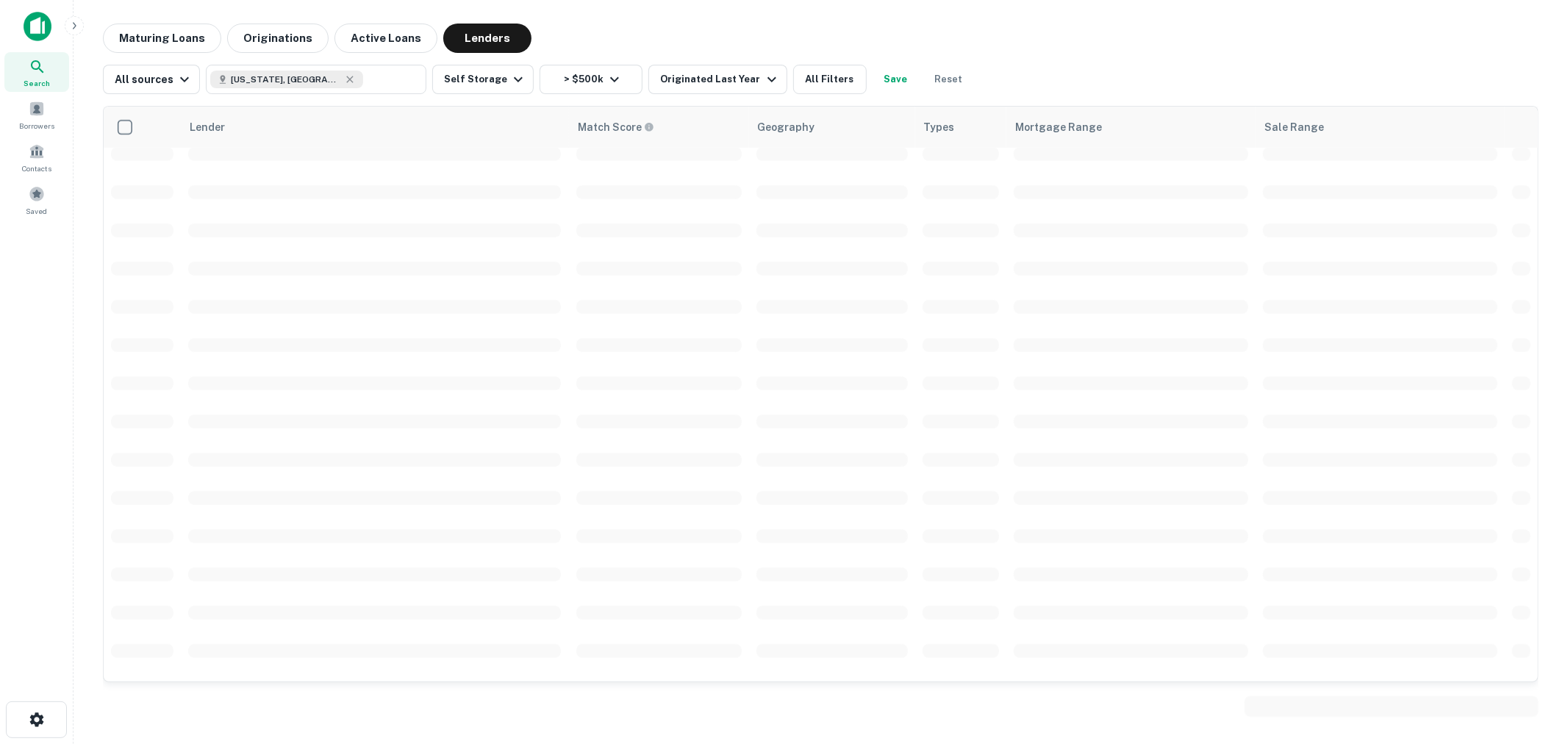
scroll to position [1086, 0]
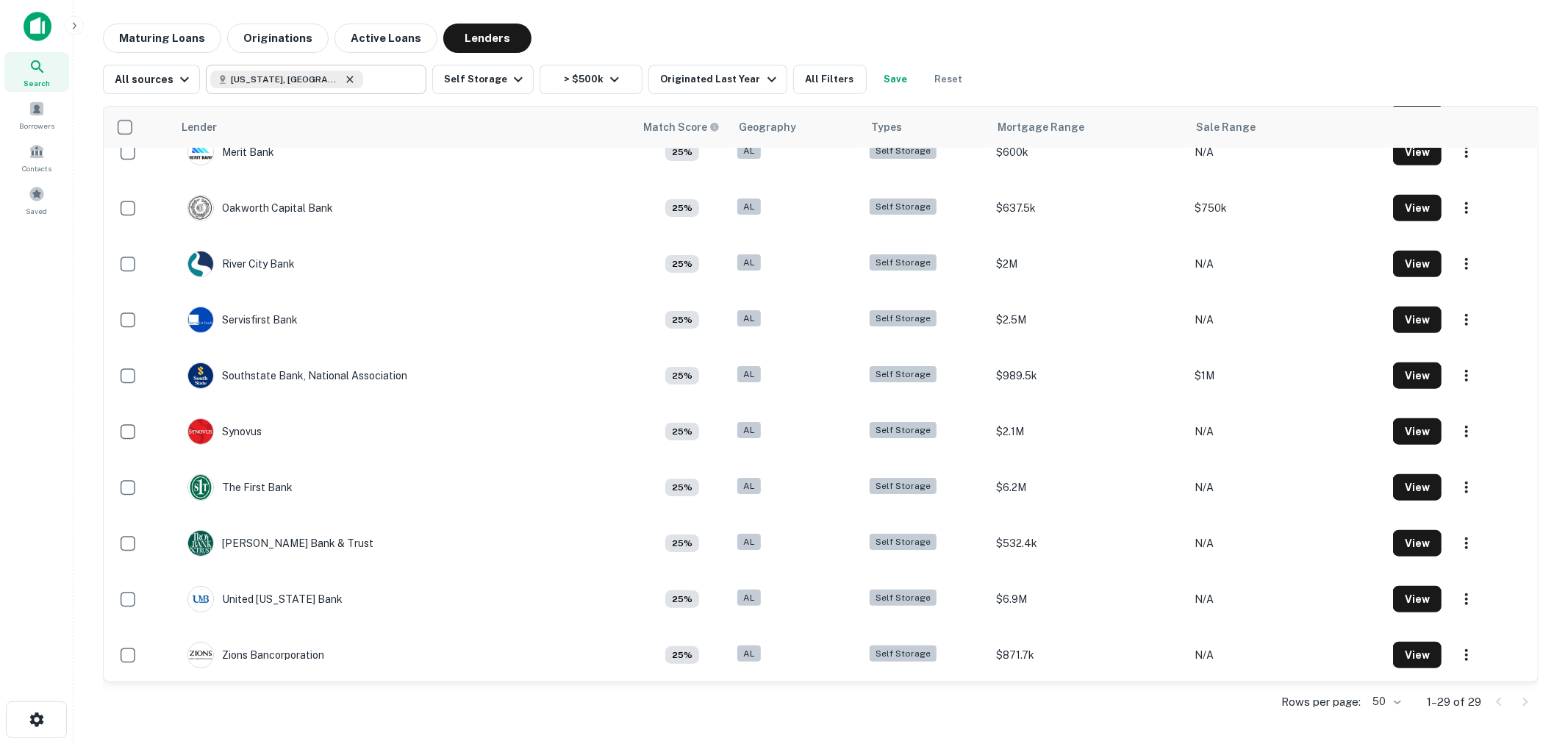
click at [344, 81] on icon at bounding box center [350, 80] width 12 height 12
type input "**********"
click at [363, 81] on input "**********" at bounding box center [391, 79] width 56 height 21
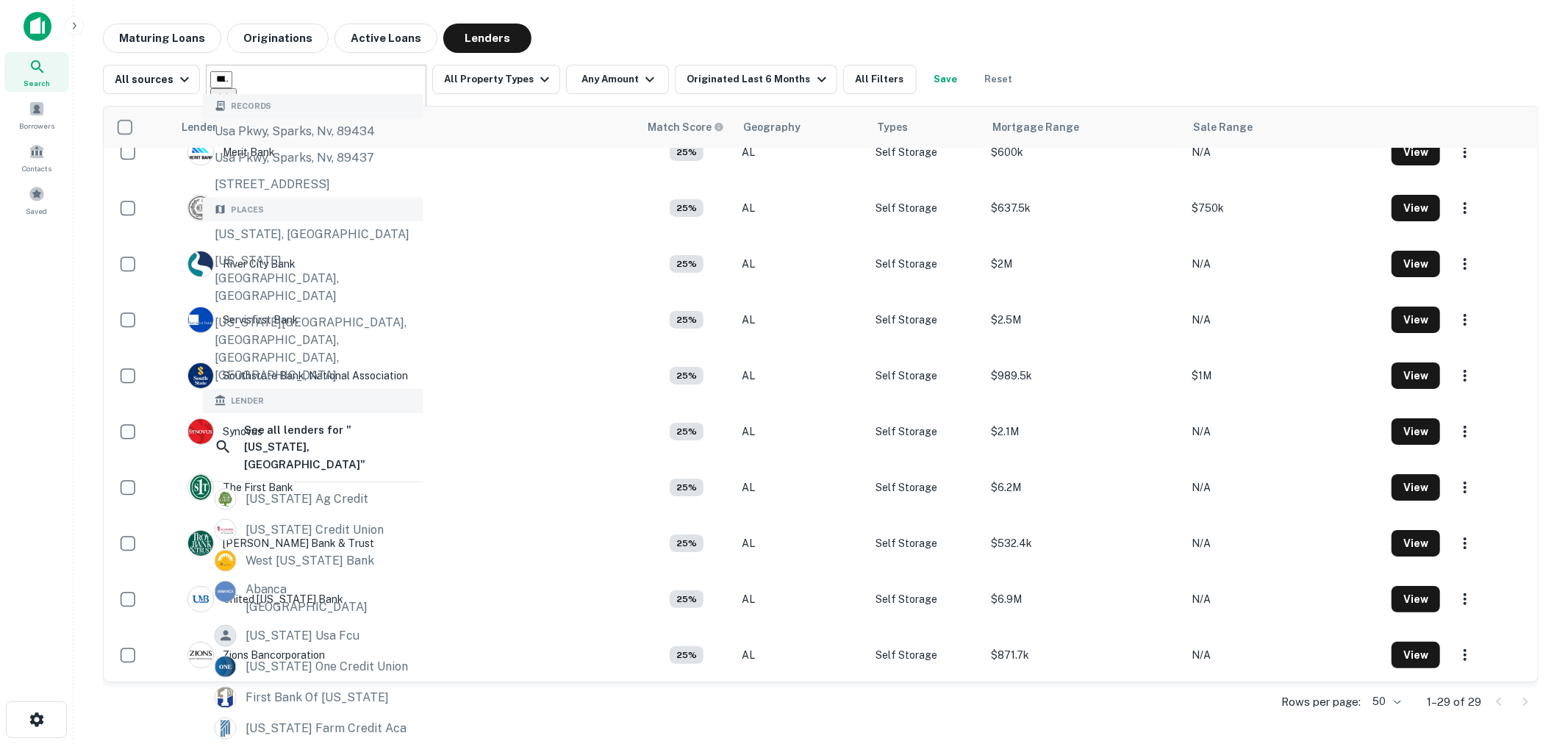
click at [398, 88] on div at bounding box center [303, 99] width 187 height 22
click at [231, 91] on icon "Clear" at bounding box center [224, 98] width 15 height 15
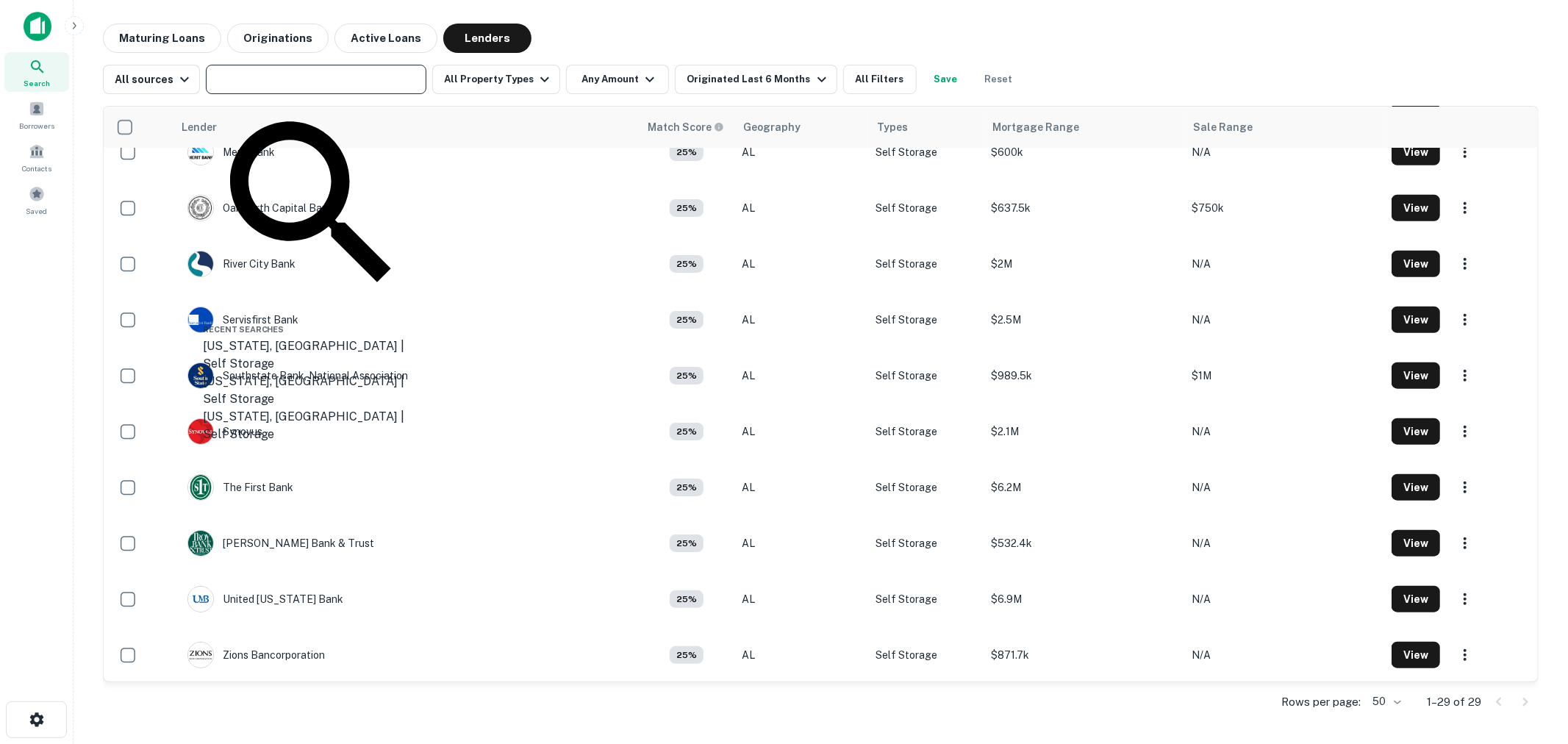
click at [362, 80] on input "text" at bounding box center [315, 79] width 210 height 21
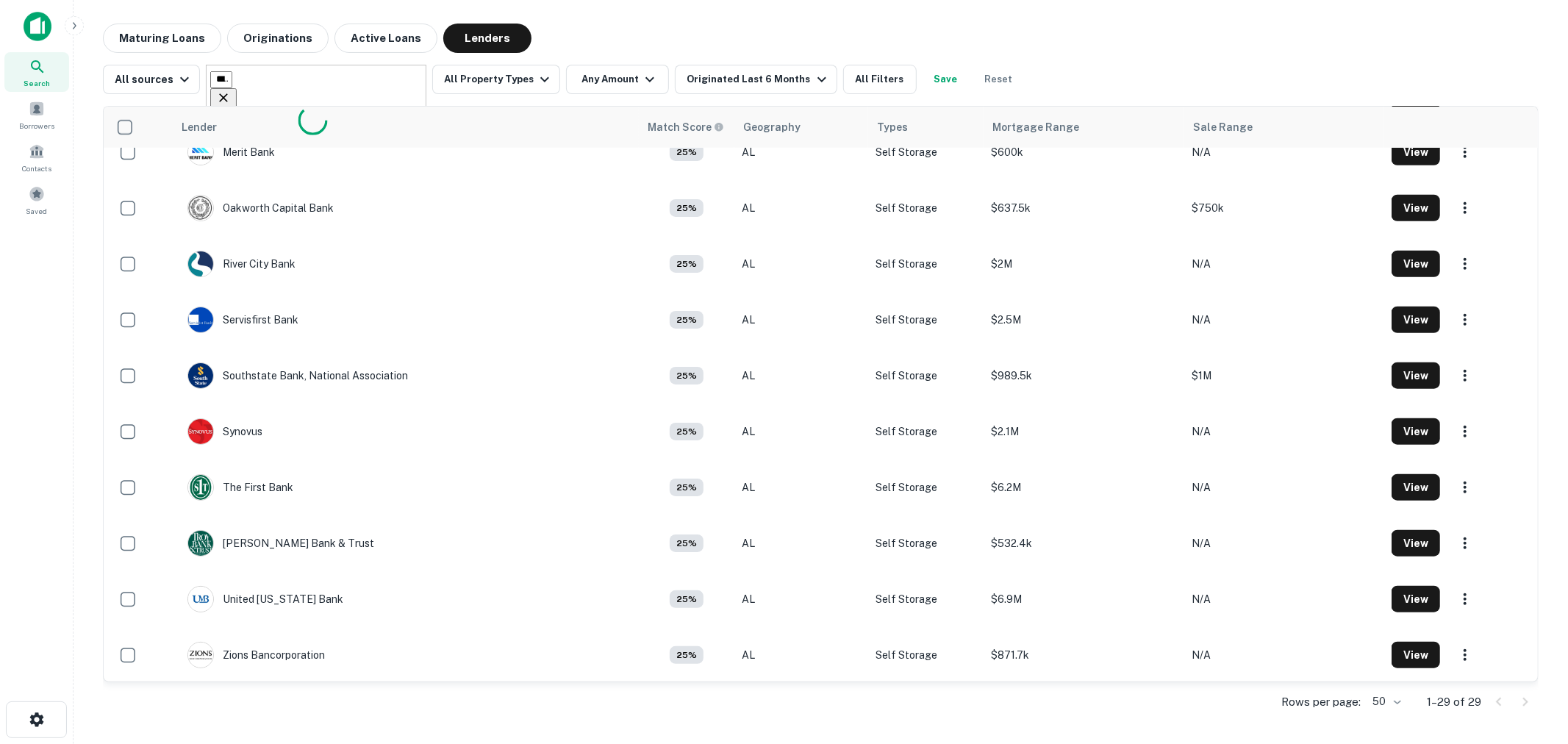
type input "**********"
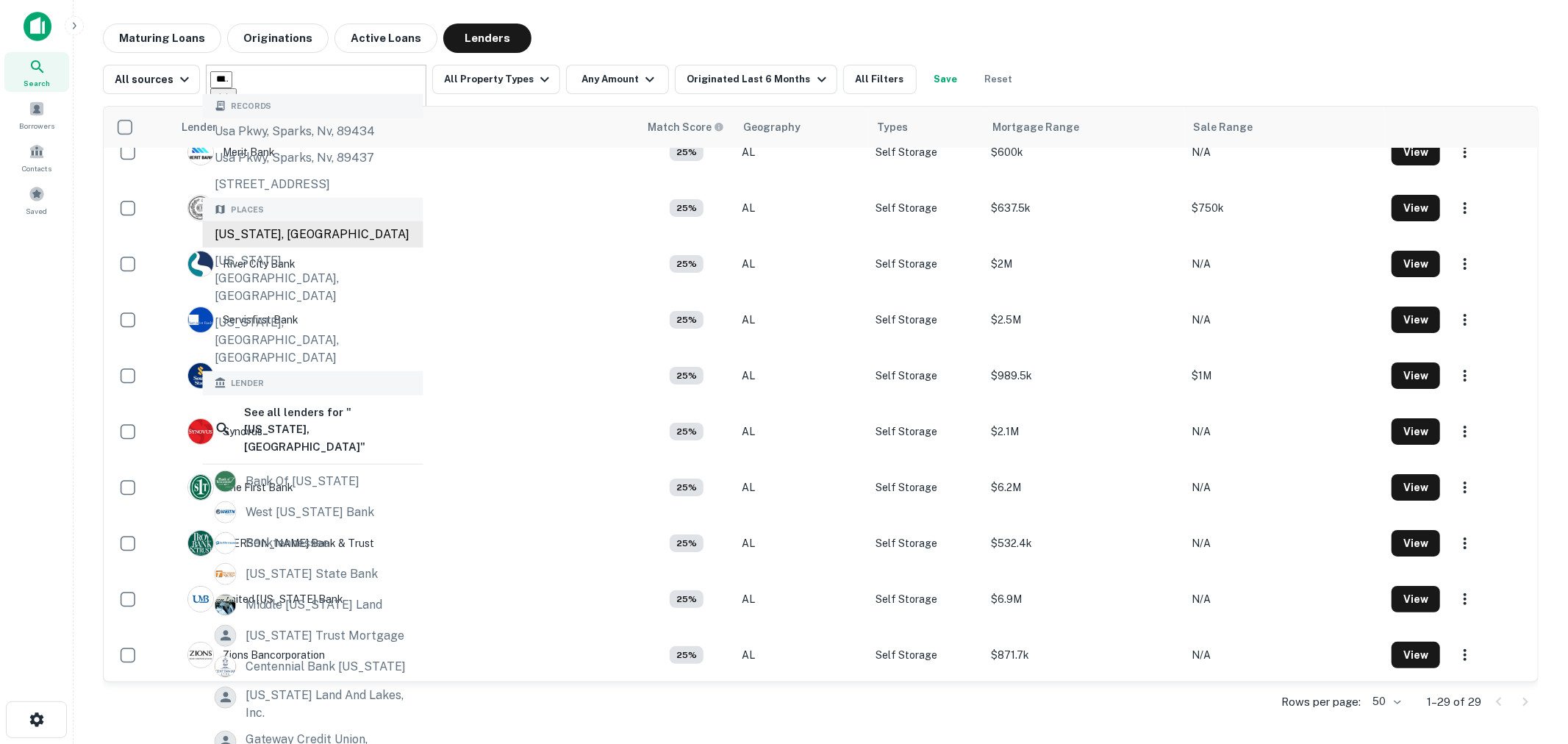
click at [327, 237] on div "[US_STATE], [GEOGRAPHIC_DATA]" at bounding box center [313, 235] width 221 height 27
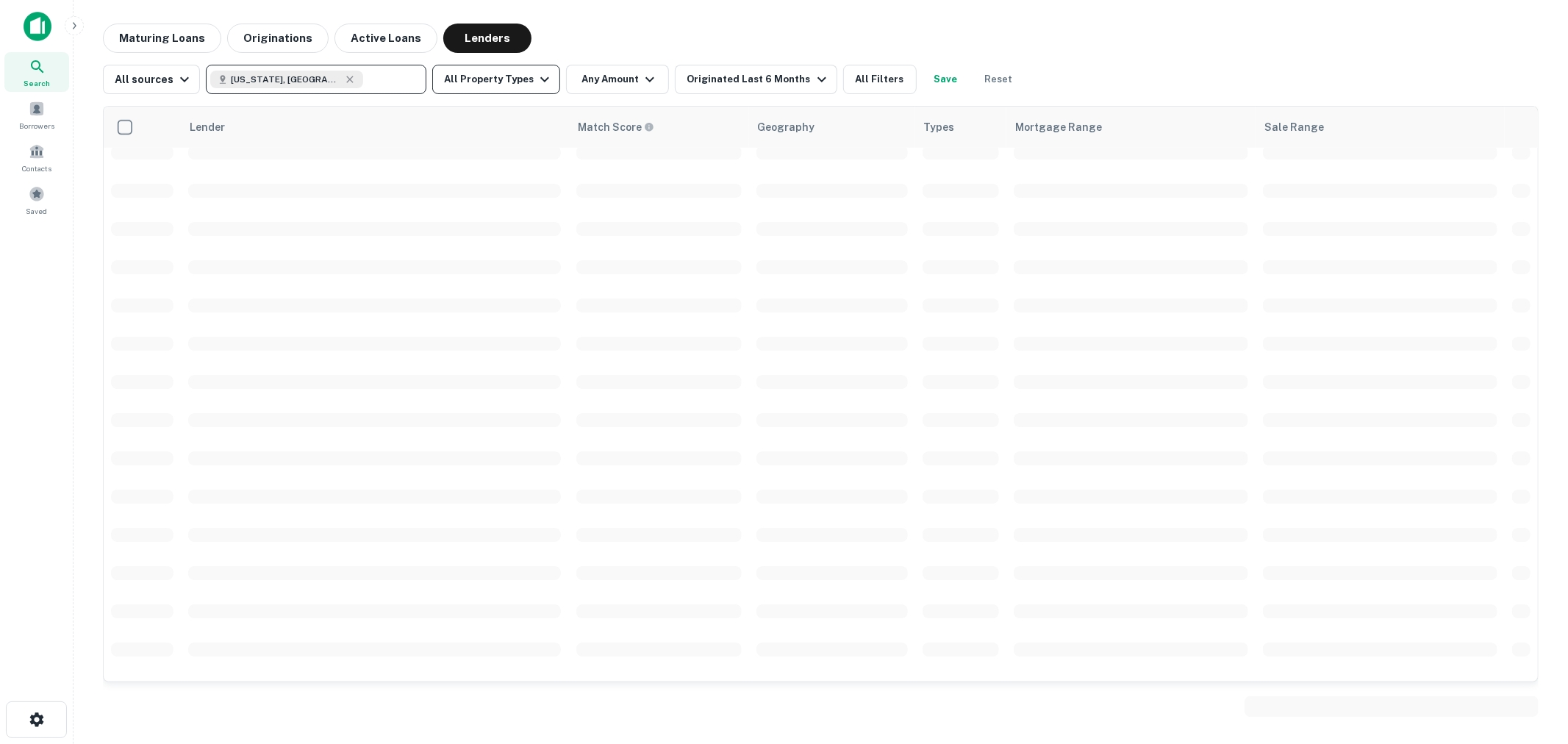
click at [471, 76] on button "All Property Types" at bounding box center [496, 79] width 128 height 29
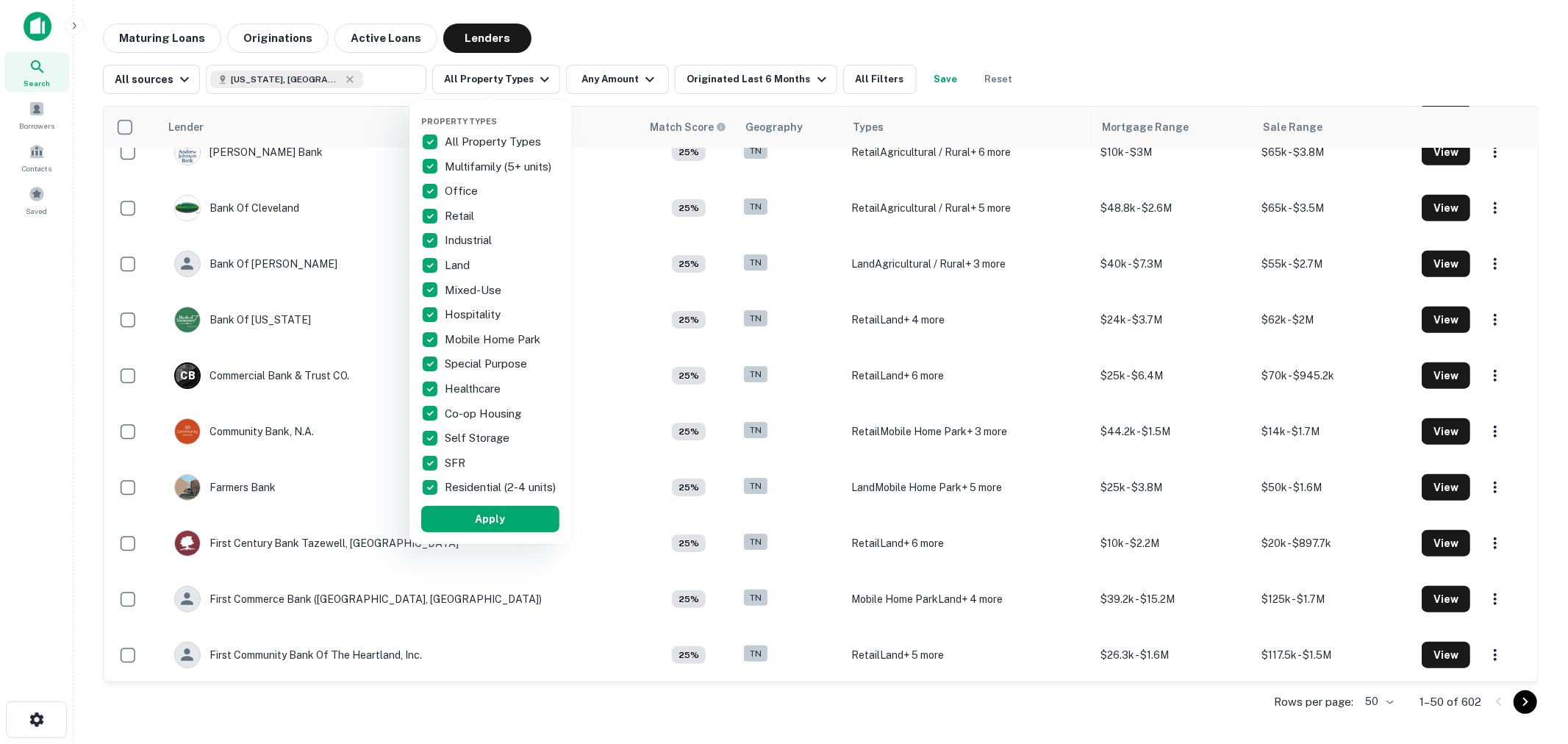
click at [483, 136] on p "All Property Types" at bounding box center [494, 142] width 99 height 18
click at [483, 427] on div "Self Storage" at bounding box center [490, 438] width 139 height 25
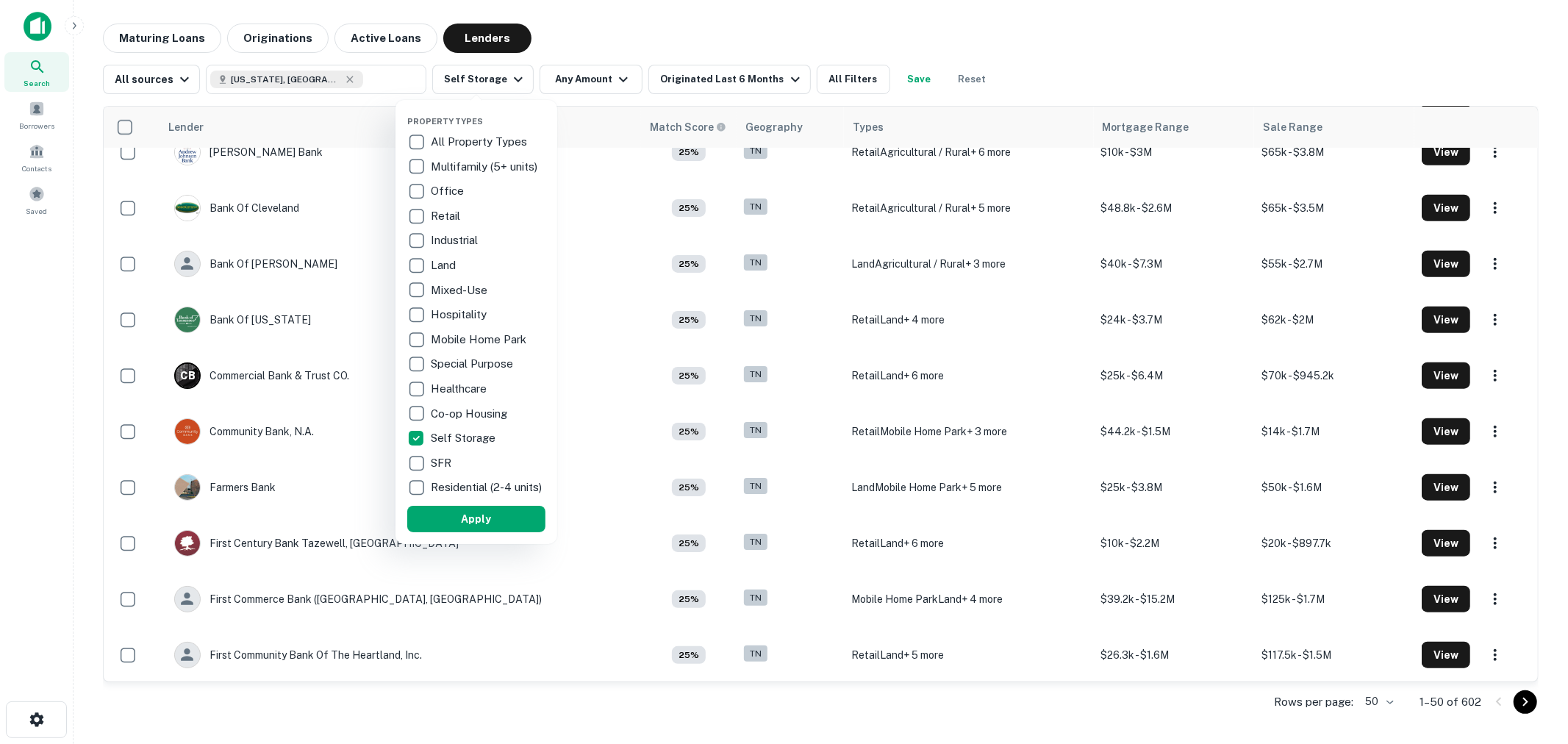
click at [588, 56] on div at bounding box center [784, 372] width 1568 height 744
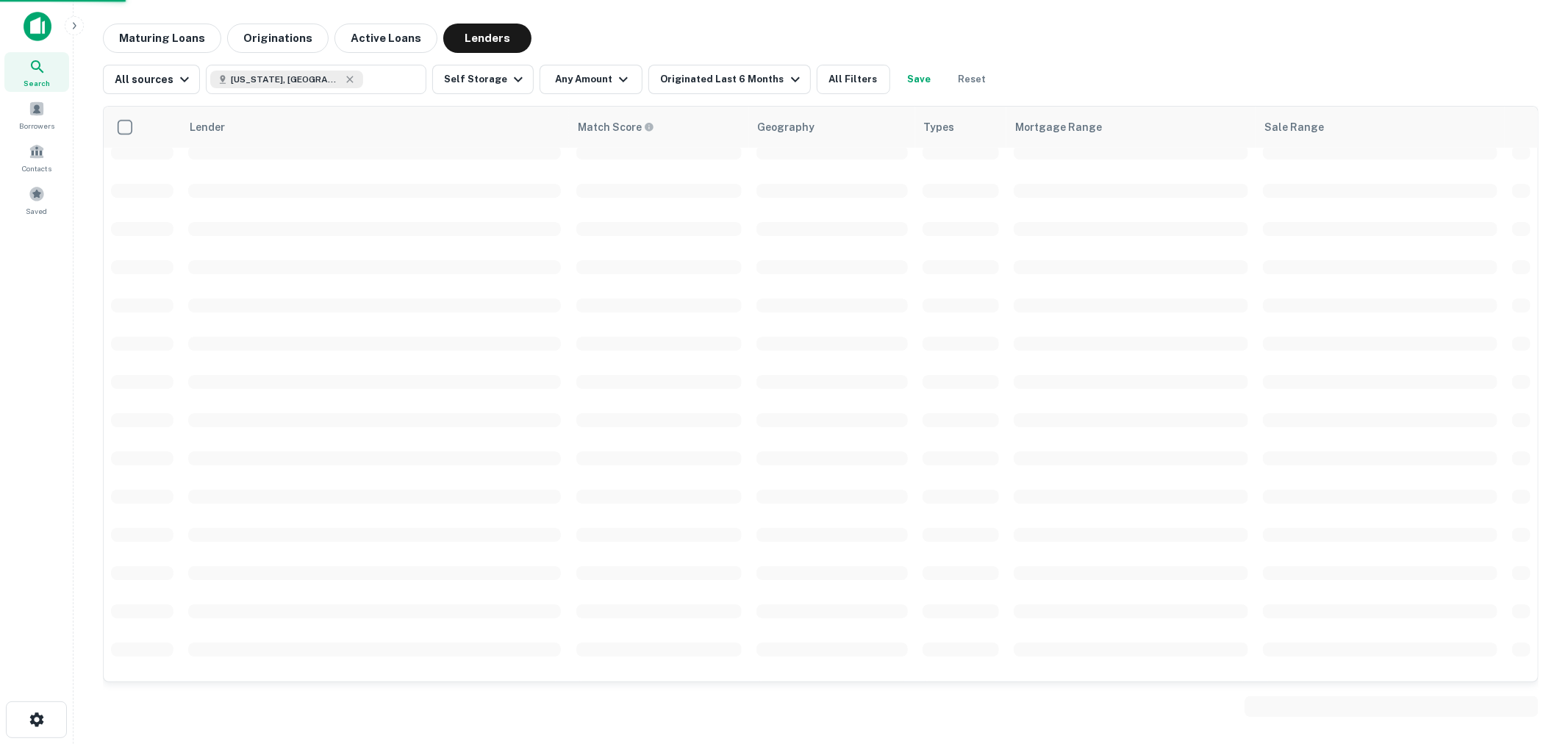
click at [588, 76] on div at bounding box center [784, 372] width 1568 height 744
click at [594, 77] on button "Any Amount" at bounding box center [591, 79] width 103 height 29
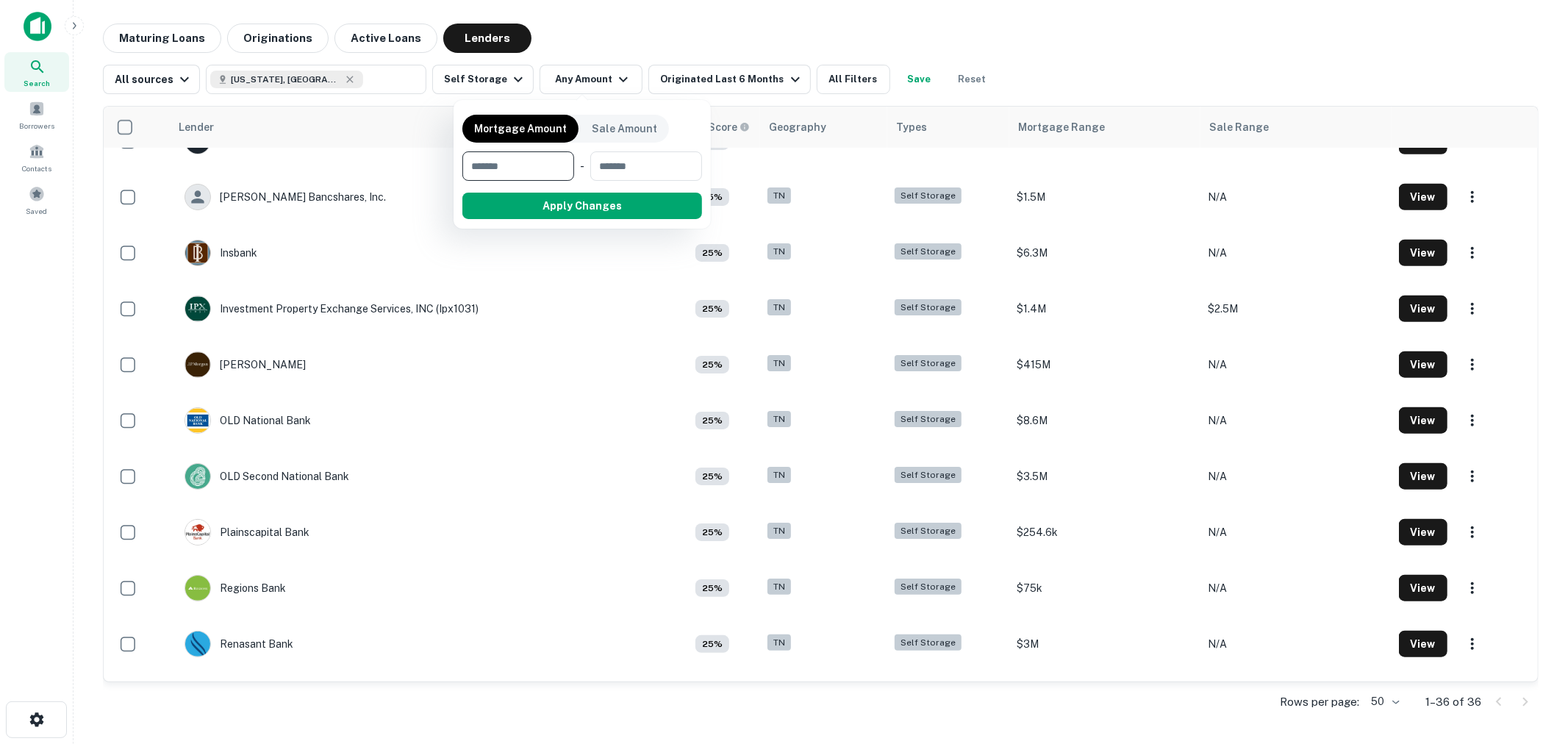
click at [525, 166] on input "number" at bounding box center [513, 165] width 102 height 29
type input "******"
click at [577, 196] on button "Apply Changes" at bounding box center [609, 206] width 186 height 27
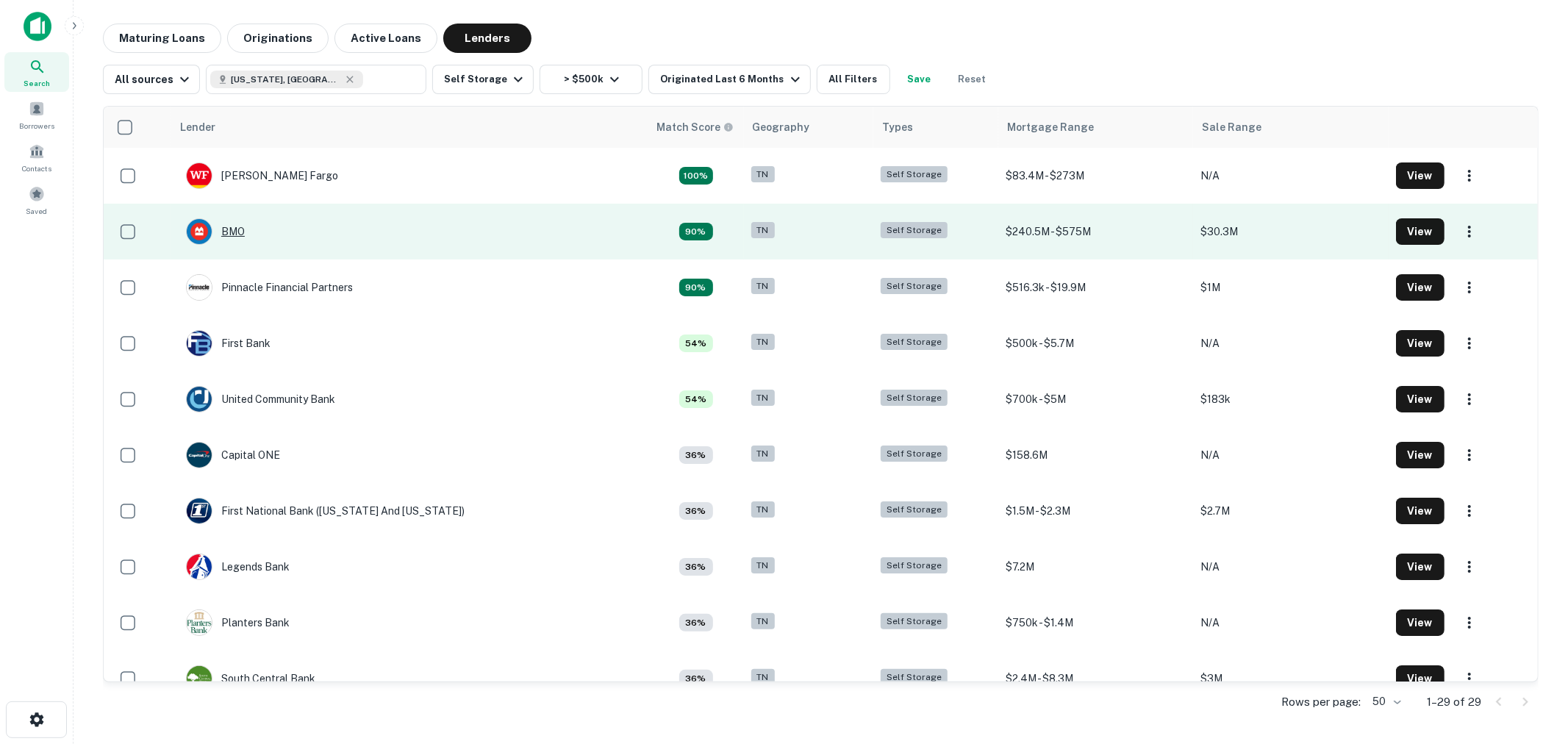
click at [243, 238] on div "BMO" at bounding box center [216, 232] width 59 height 27
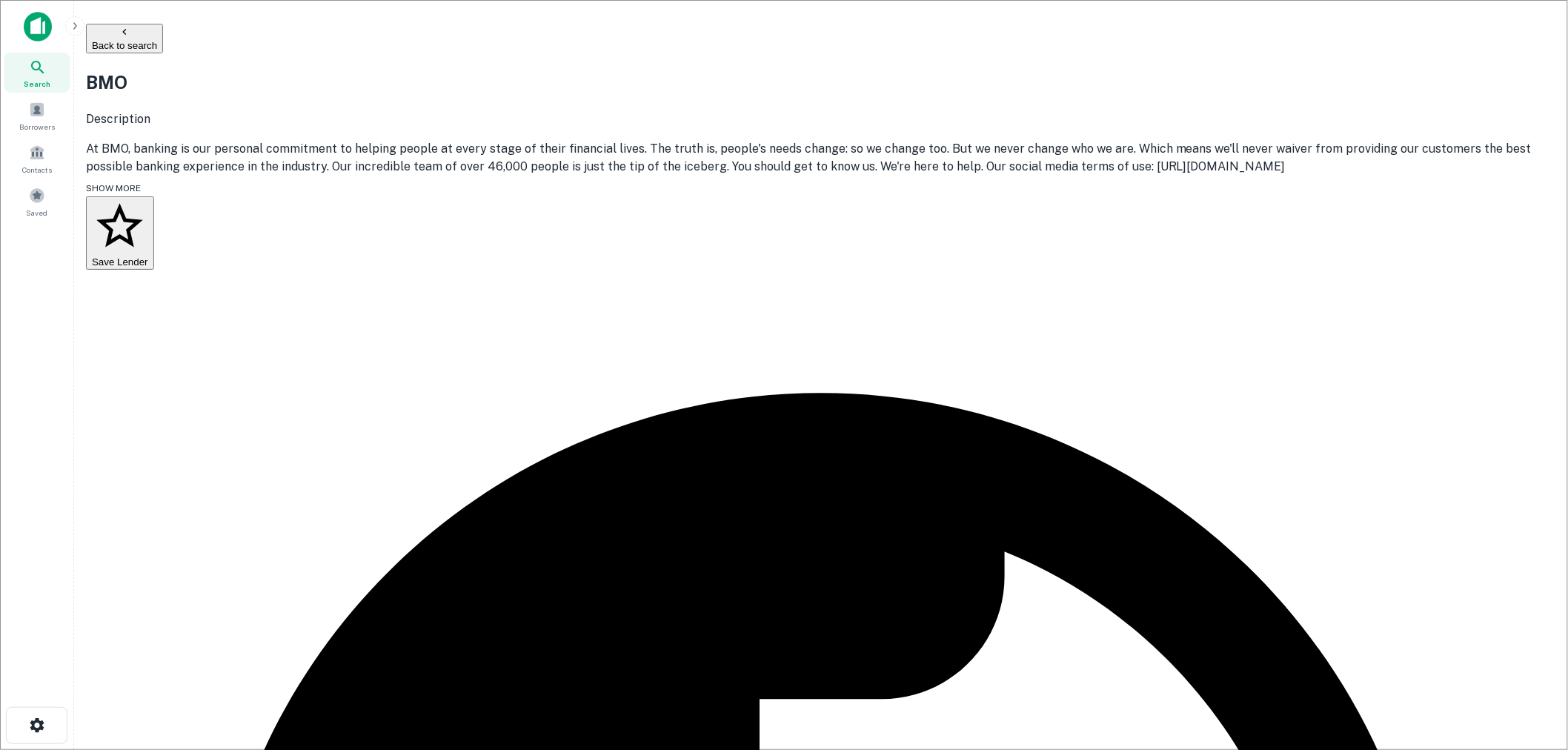
click at [163, 25] on button "Back to search" at bounding box center [124, 38] width 77 height 30
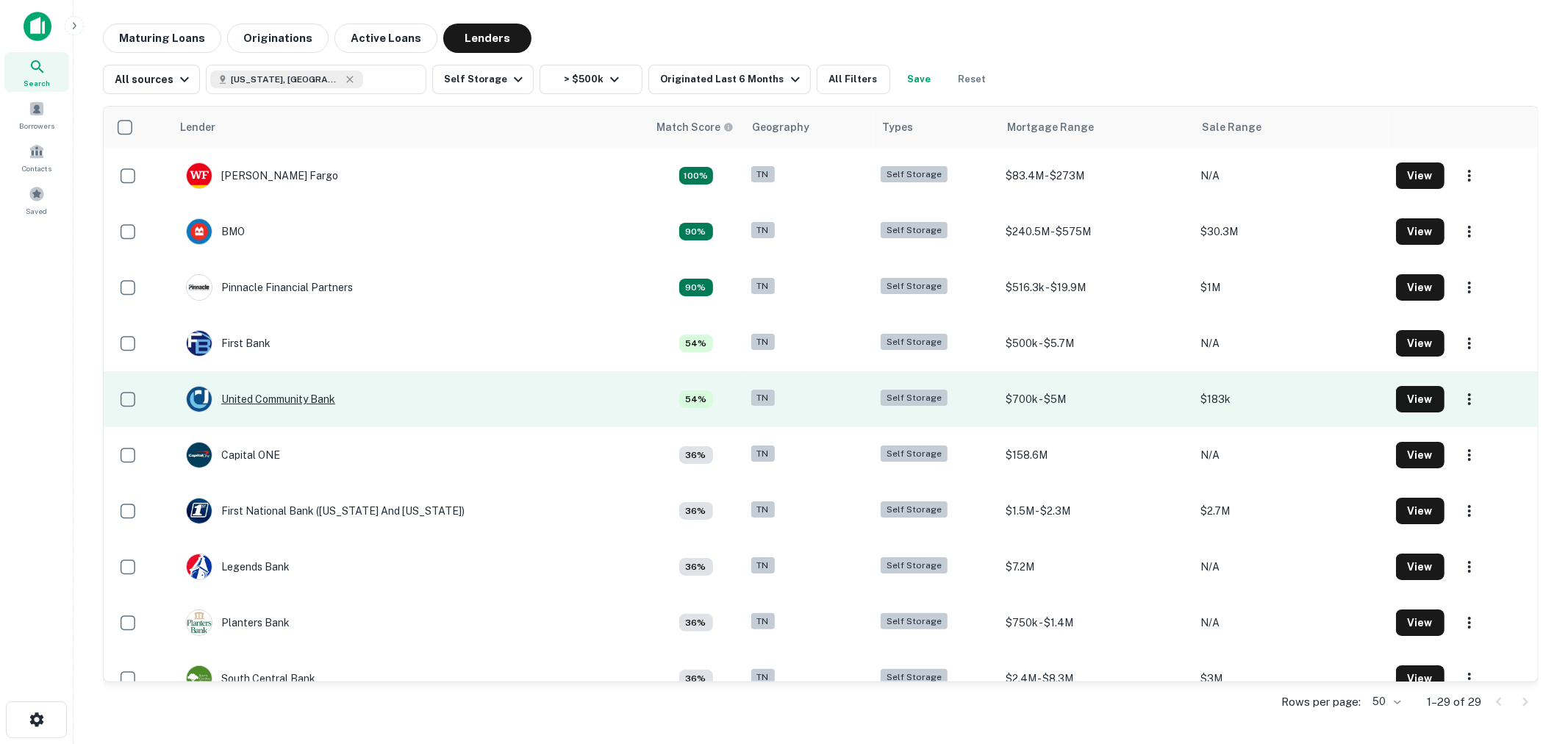
click at [290, 405] on div "United Community Bank" at bounding box center [261, 400] width 149 height 27
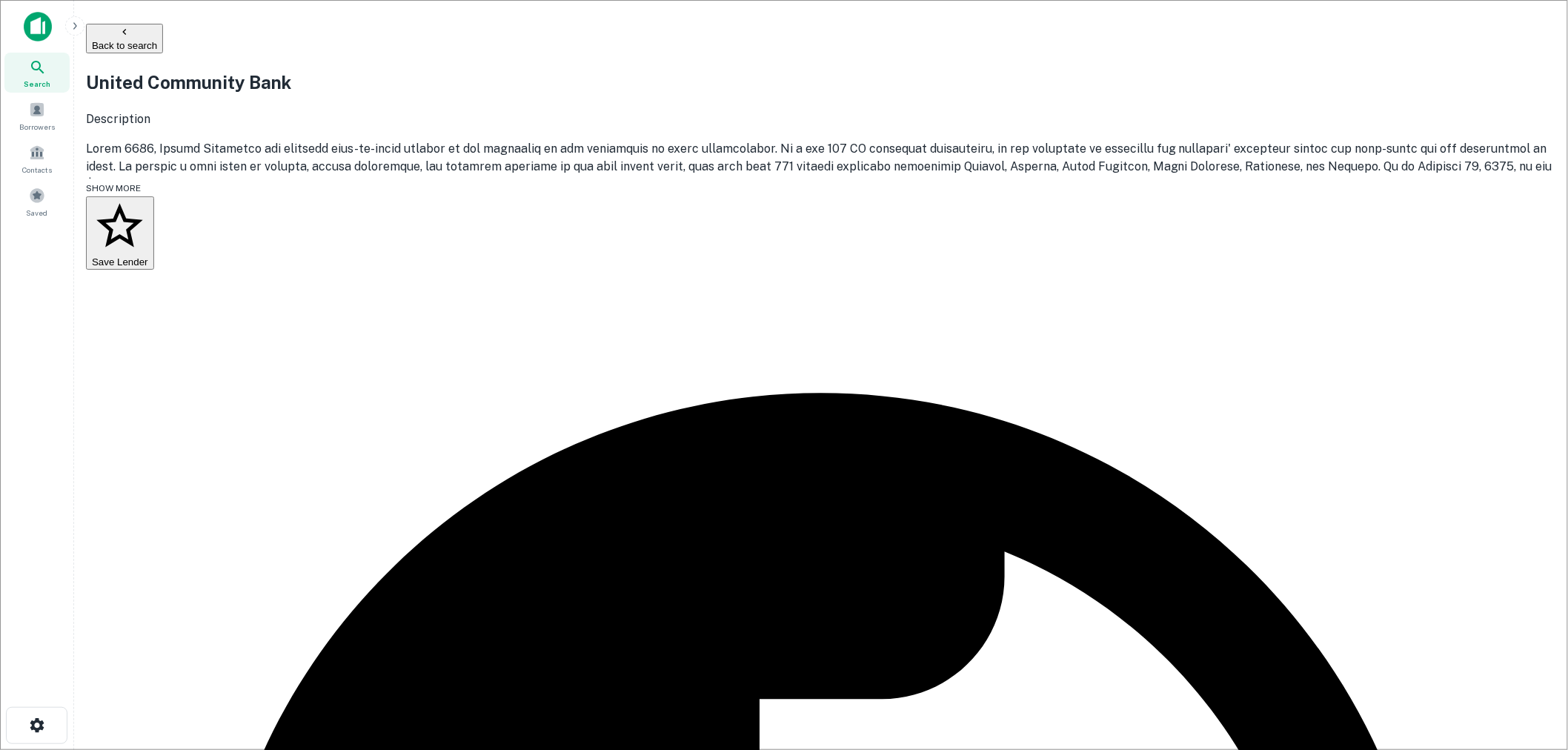
click at [163, 41] on button "Back to search" at bounding box center [124, 38] width 77 height 30
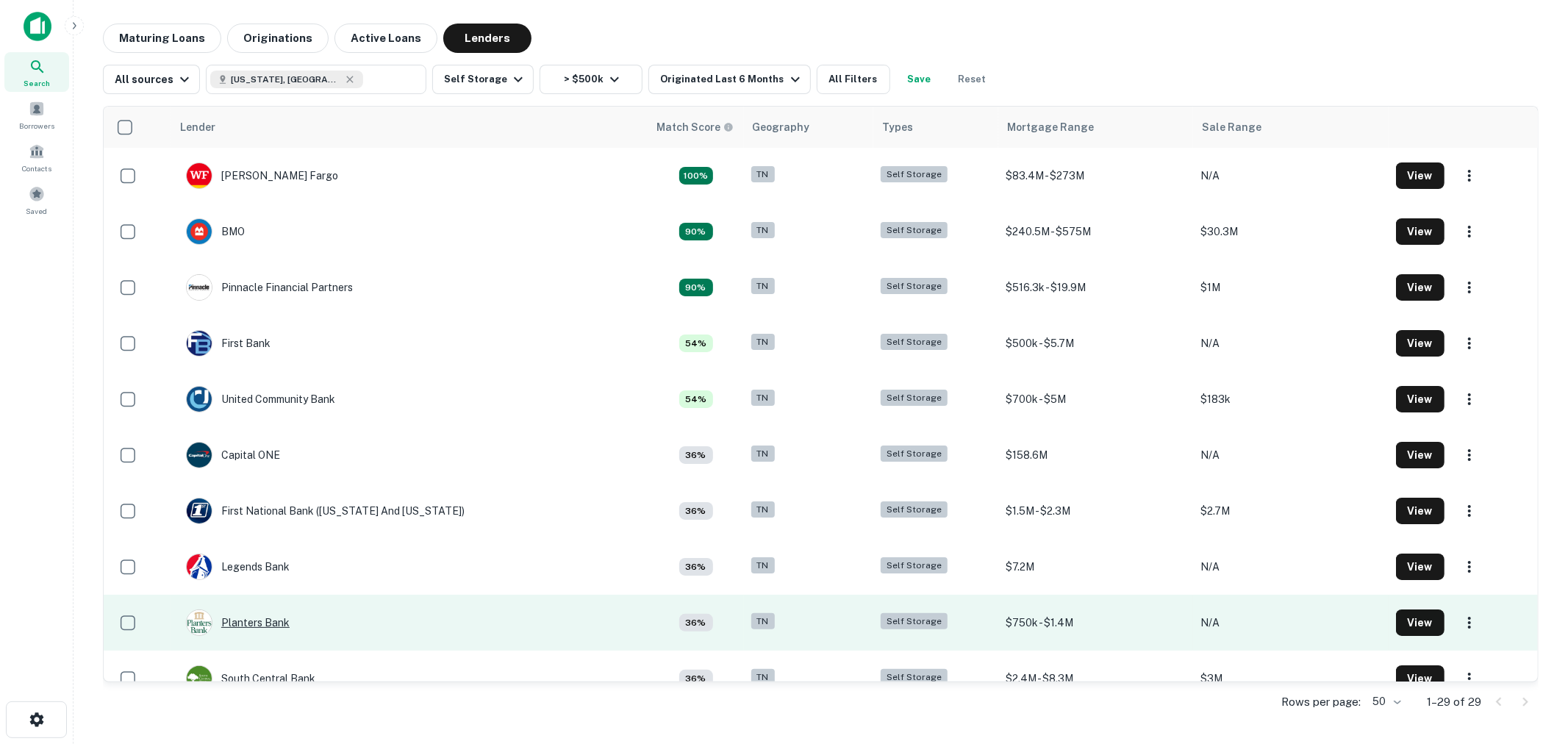
click at [266, 631] on div "Planters Bank" at bounding box center [238, 623] width 103 height 27
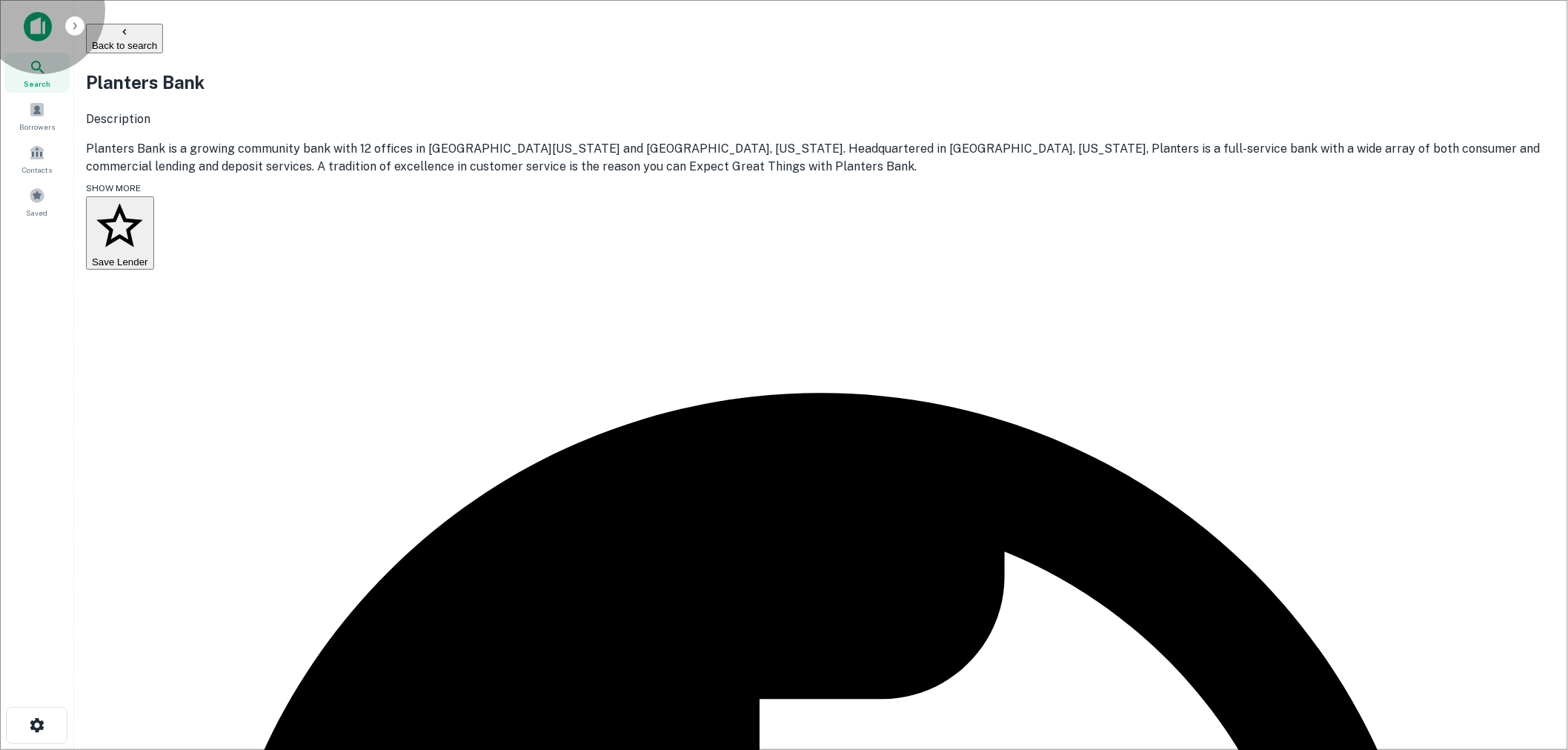
click at [163, 34] on button "Back to search" at bounding box center [124, 38] width 77 height 30
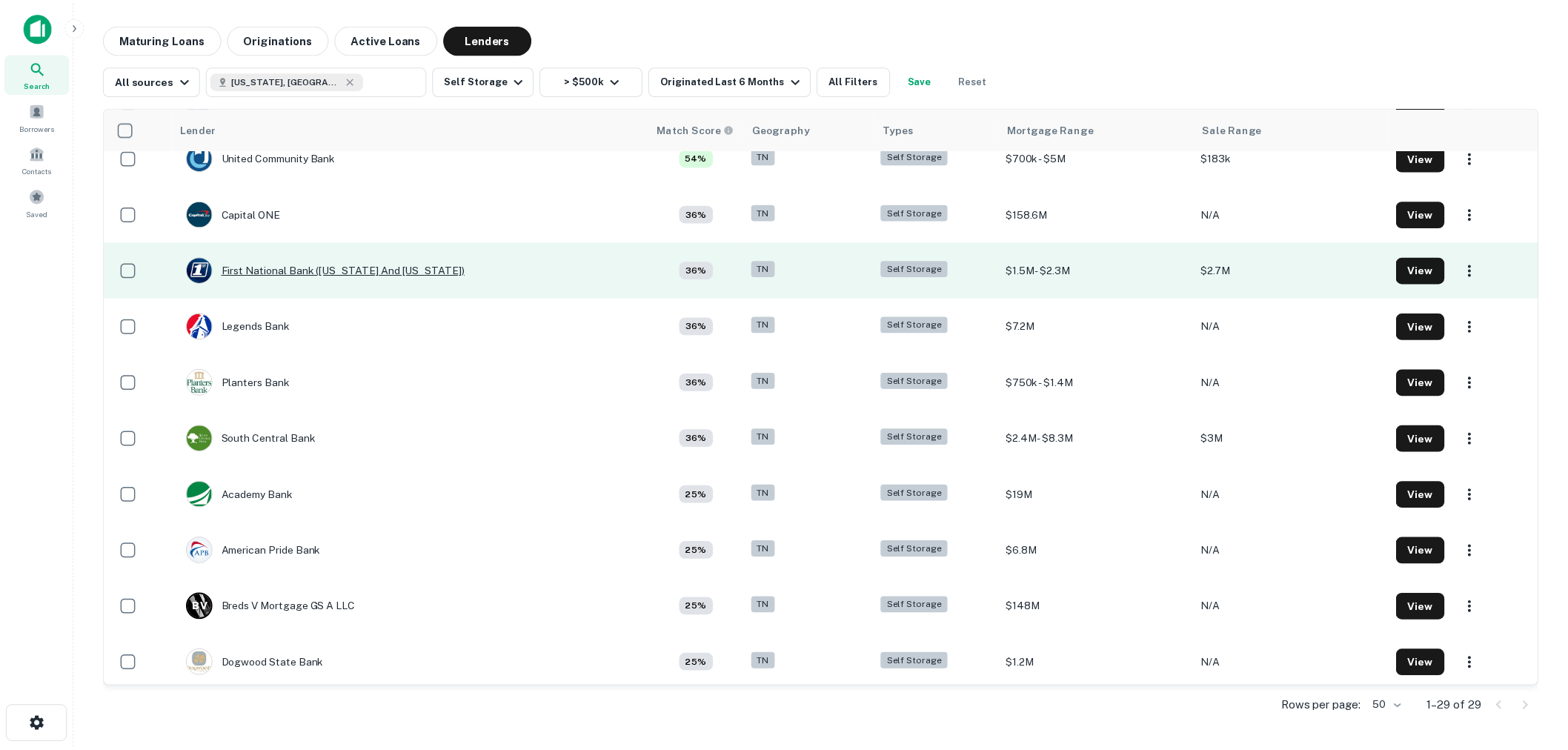
scroll to position [247, 0]
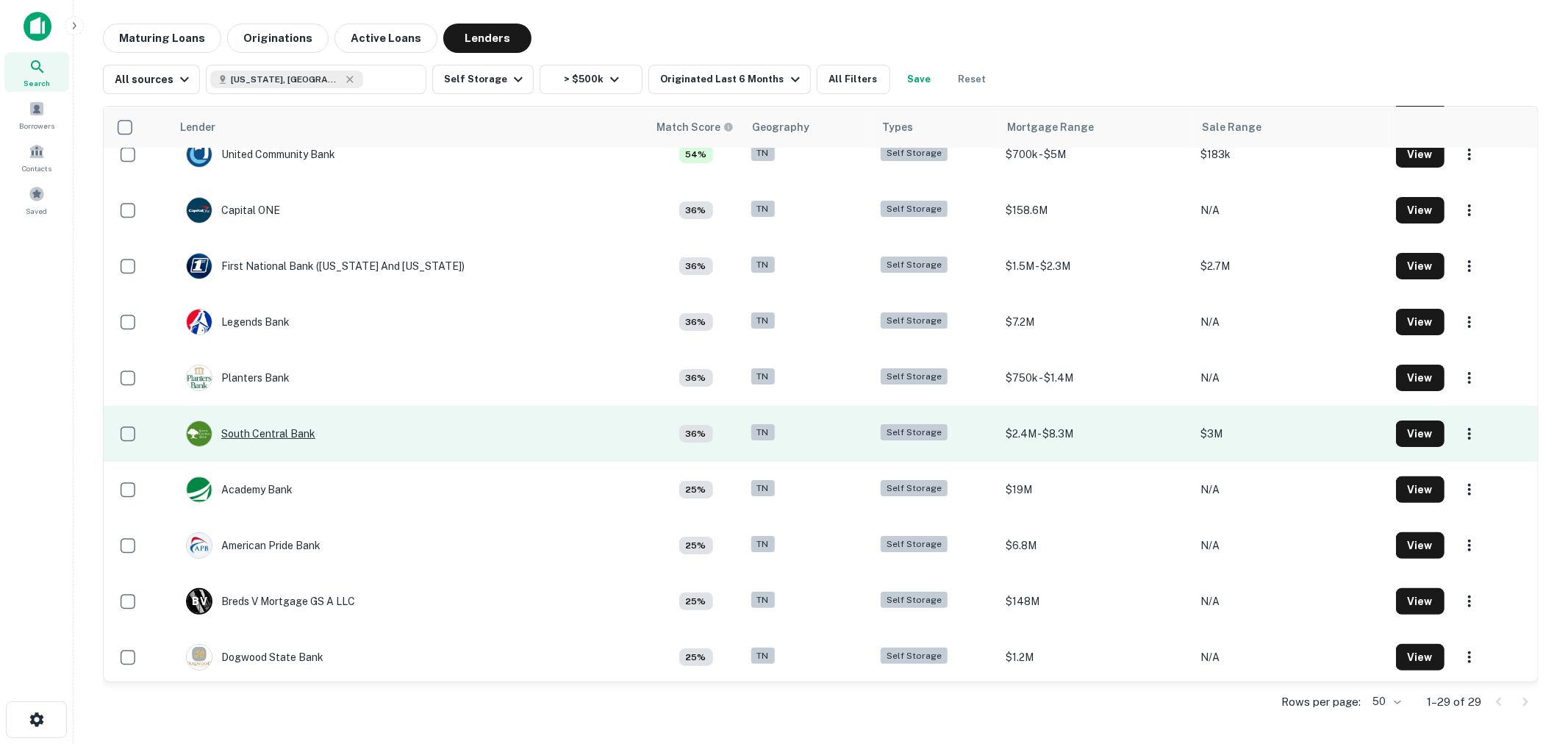
click at [294, 435] on div "South Central Bank" at bounding box center [251, 434] width 129 height 27
